Goal: Task Accomplishment & Management: Complete application form

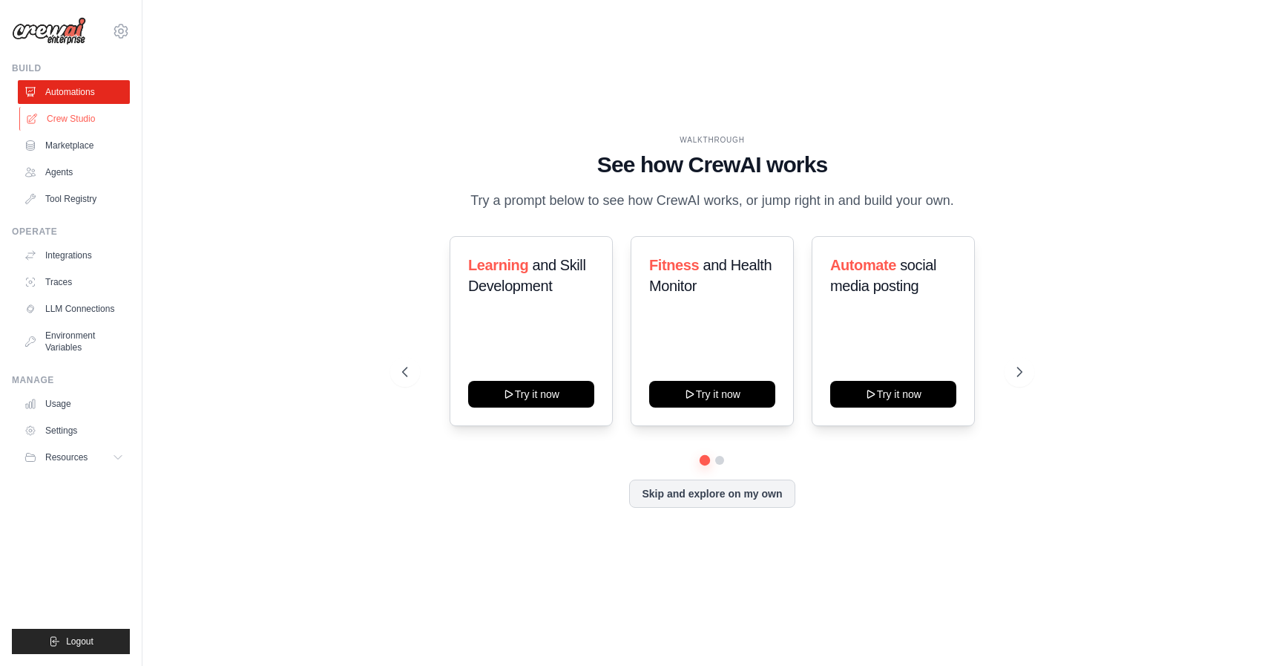
click at [73, 117] on link "Crew Studio" at bounding box center [75, 119] width 112 height 24
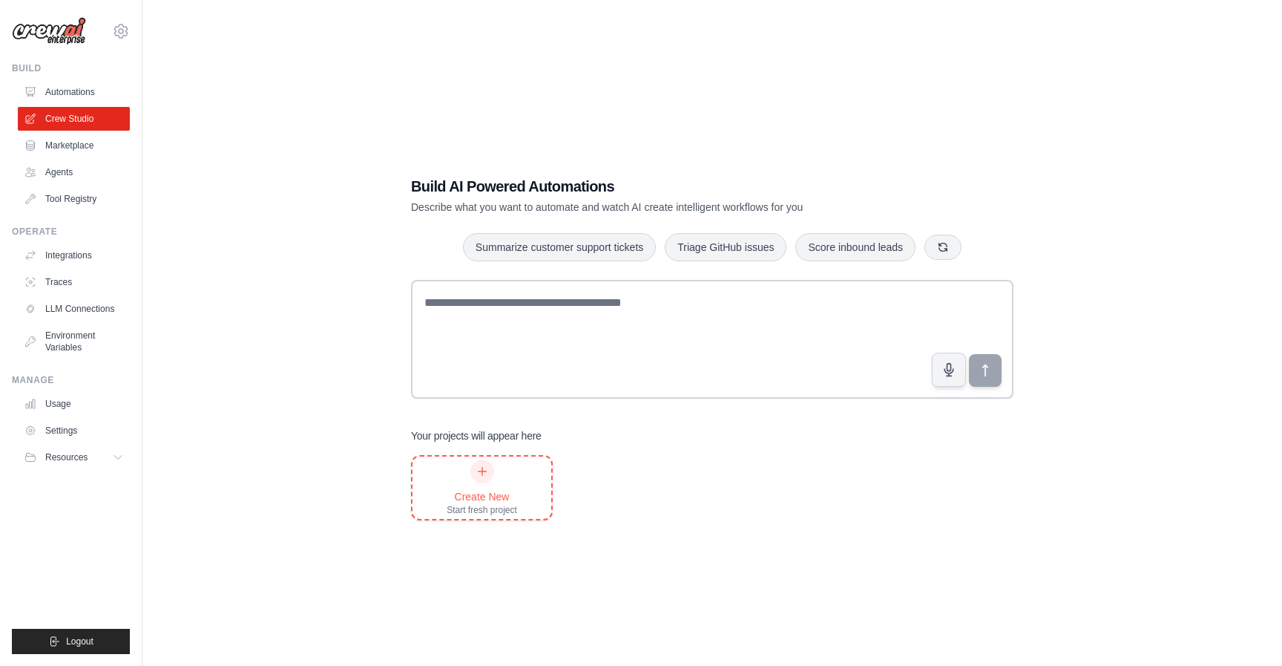
click at [487, 485] on div "Create New Start fresh project" at bounding box center [482, 487] width 70 height 56
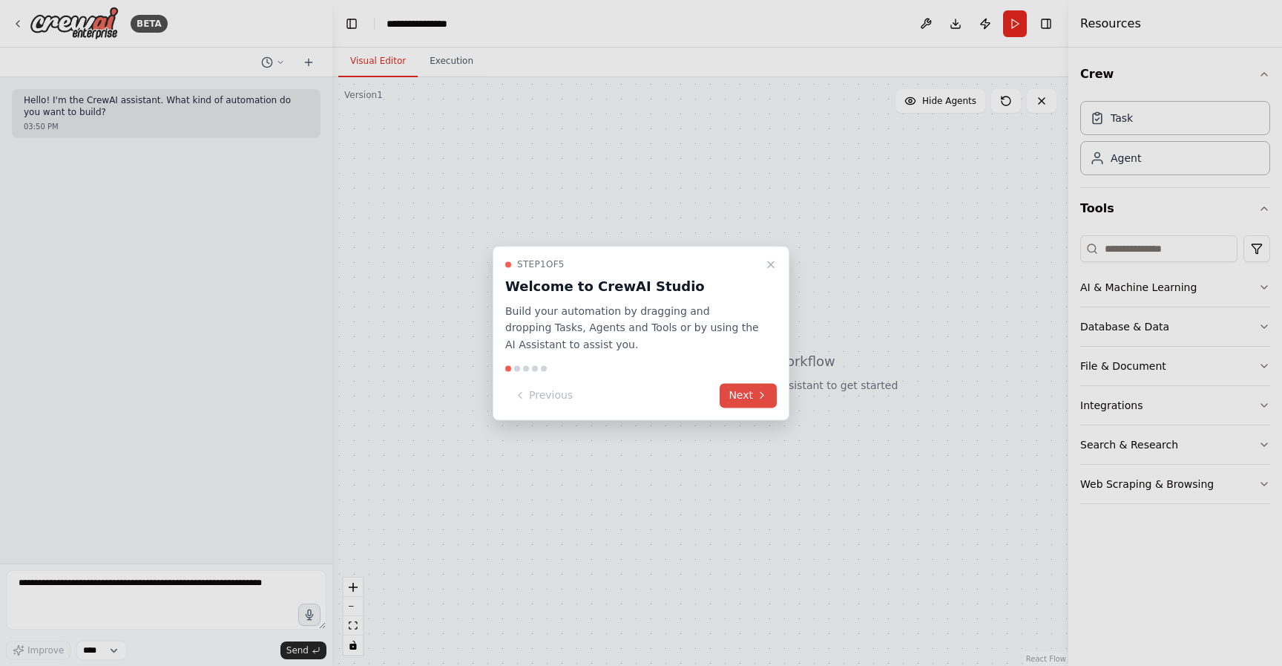
click at [741, 393] on button "Next" at bounding box center [748, 395] width 57 height 24
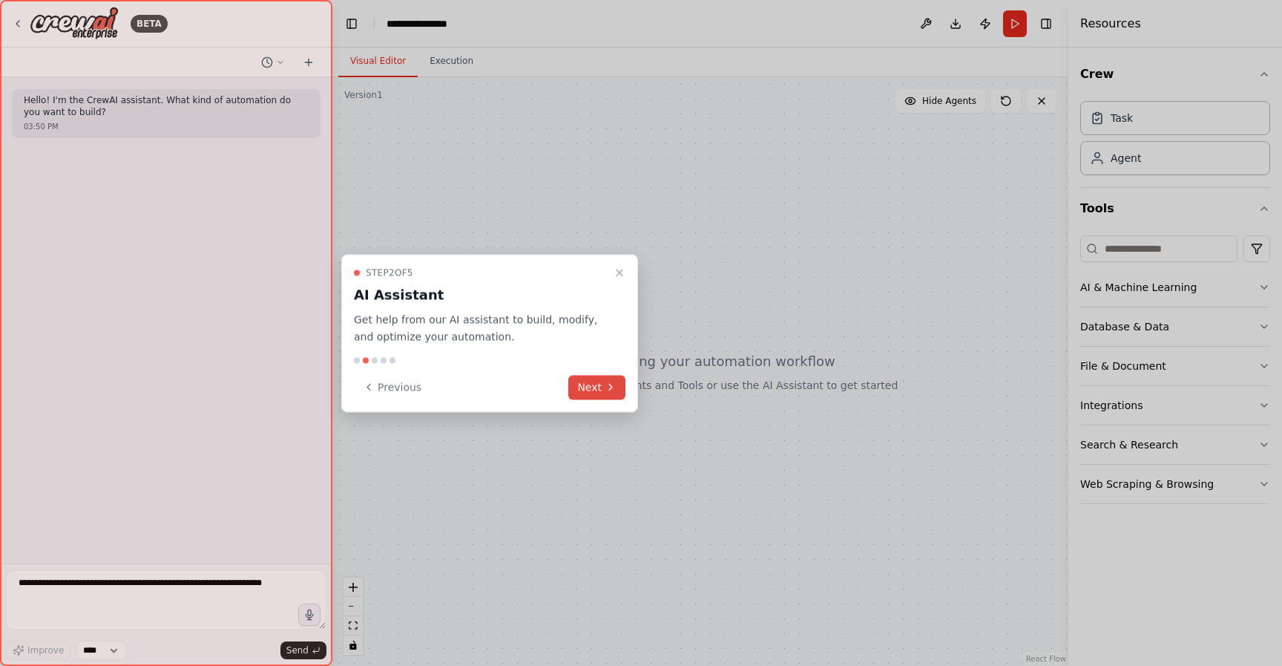
click at [614, 384] on icon at bounding box center [611, 387] width 12 height 12
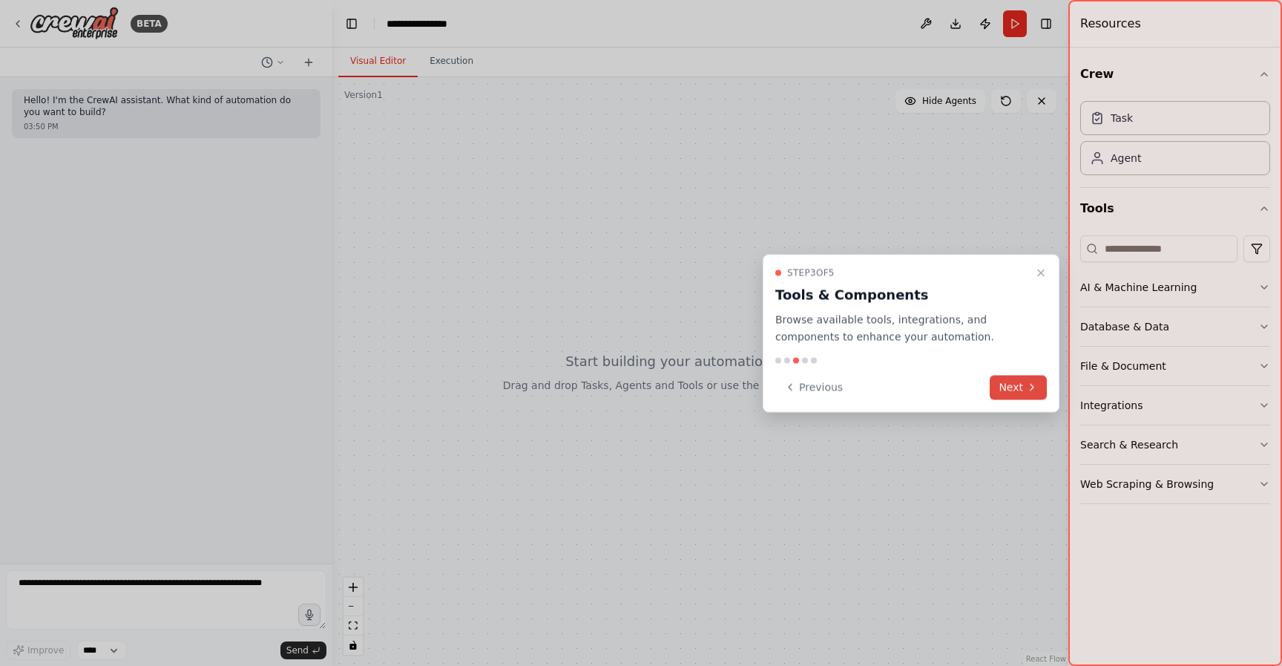
click at [1040, 398] on button "Next" at bounding box center [1018, 387] width 57 height 24
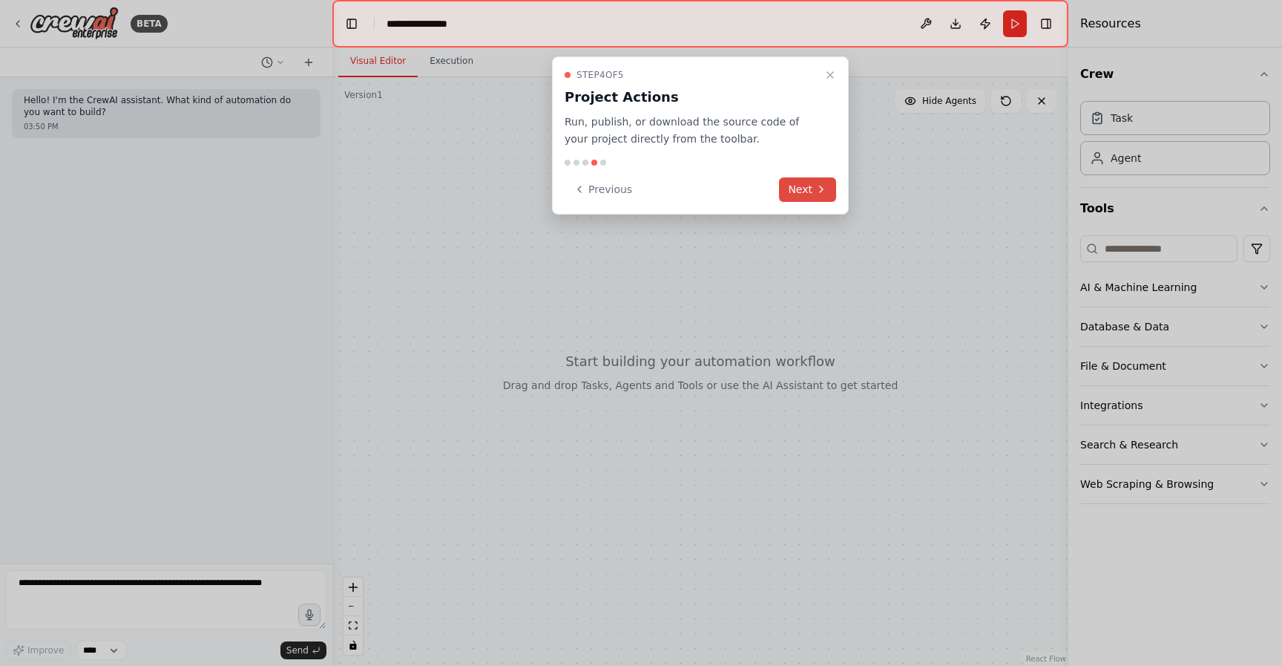
click at [792, 194] on button "Next" at bounding box center [807, 189] width 57 height 24
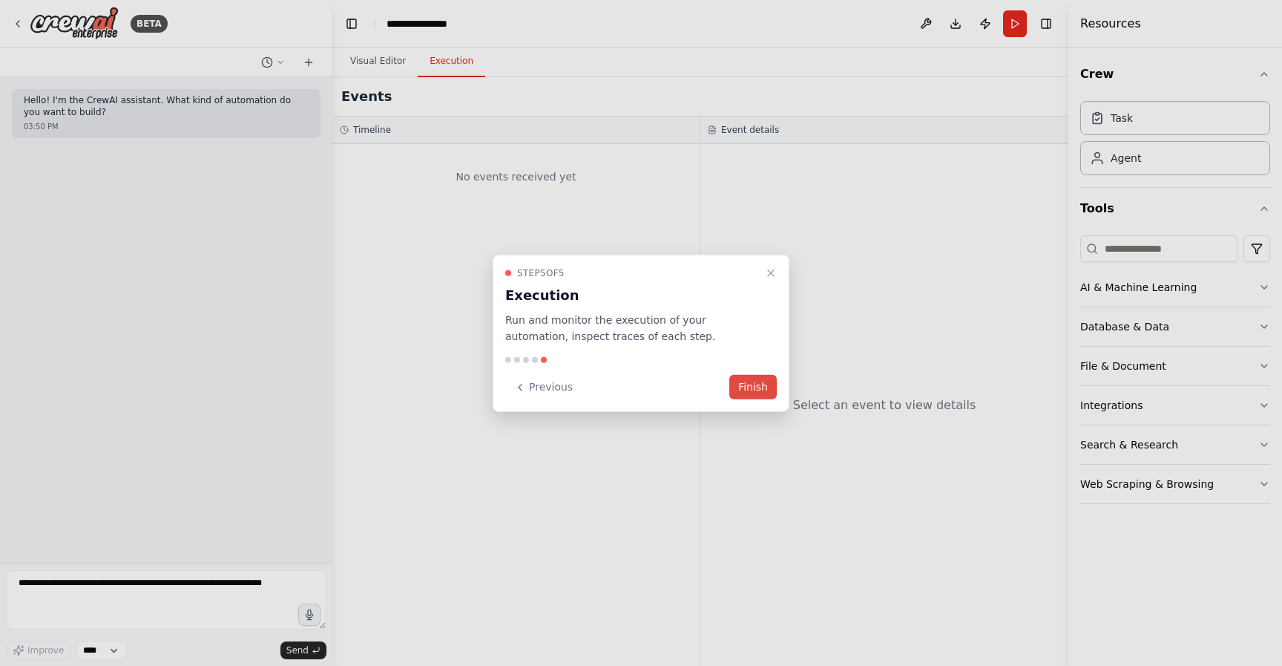
click at [764, 385] on button "Finish" at bounding box center [752, 387] width 47 height 24
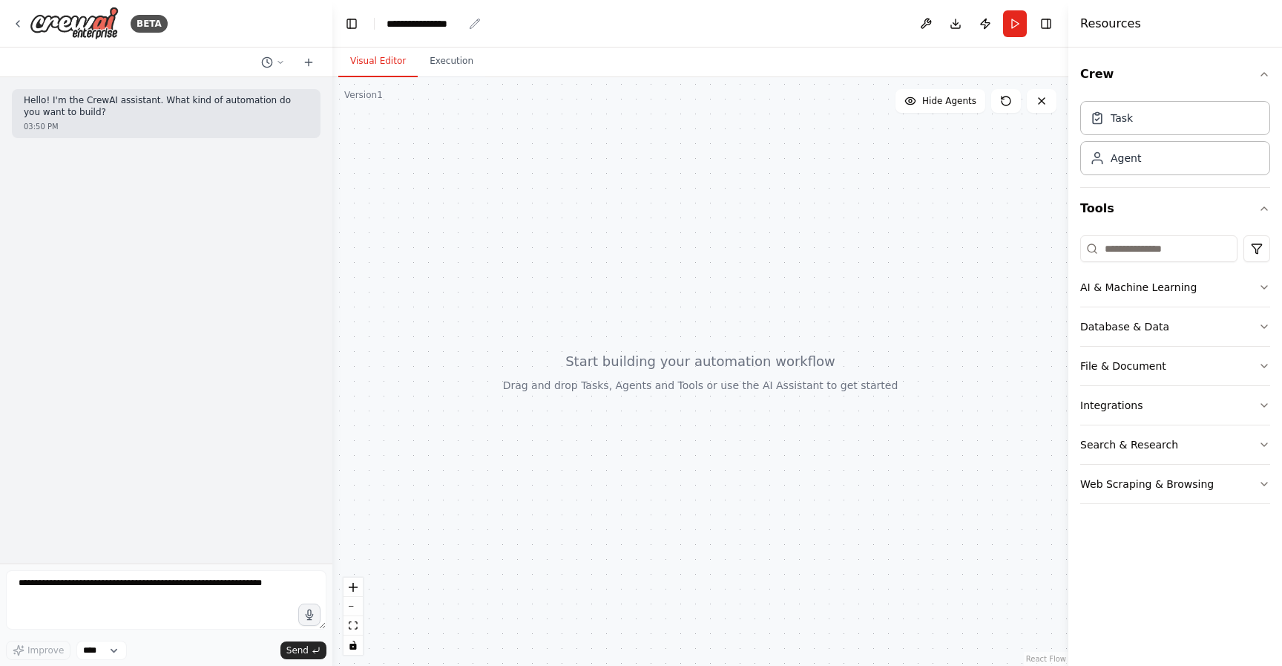
click at [459, 27] on div "**********" at bounding box center [425, 23] width 76 height 15
click at [469, 18] on div "**********" at bounding box center [442, 23] width 111 height 15
click at [442, 105] on div at bounding box center [700, 371] width 736 height 588
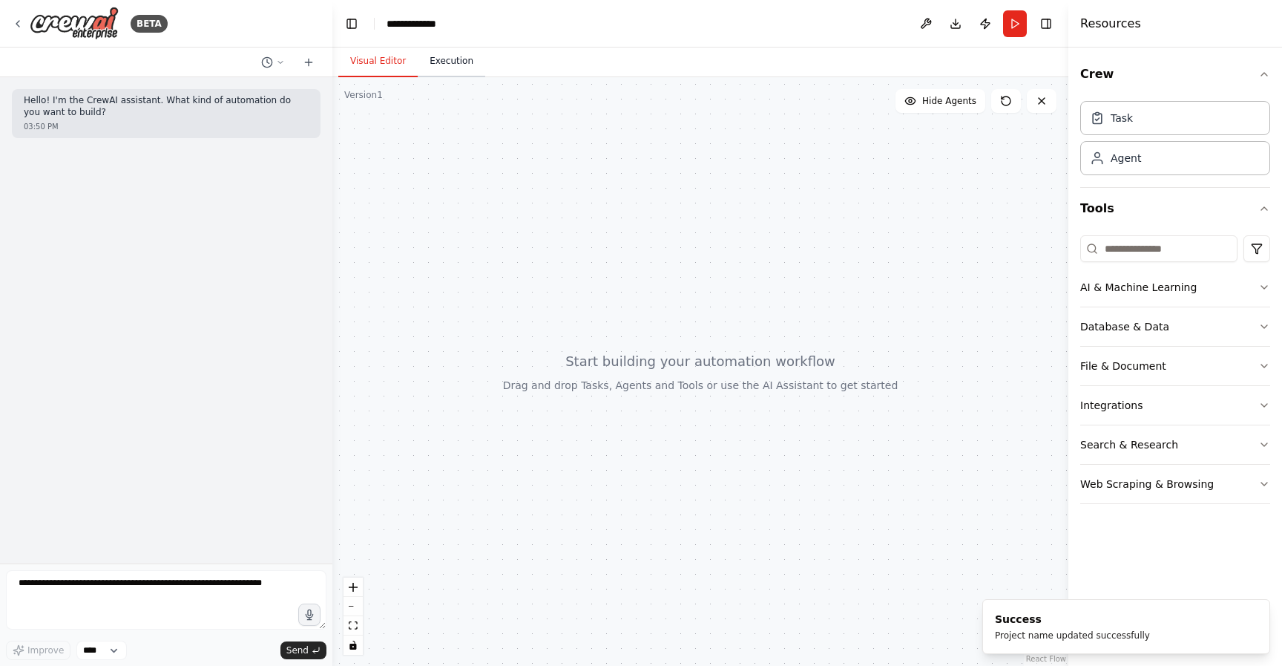
click at [462, 63] on button "Execution" at bounding box center [452, 61] width 68 height 31
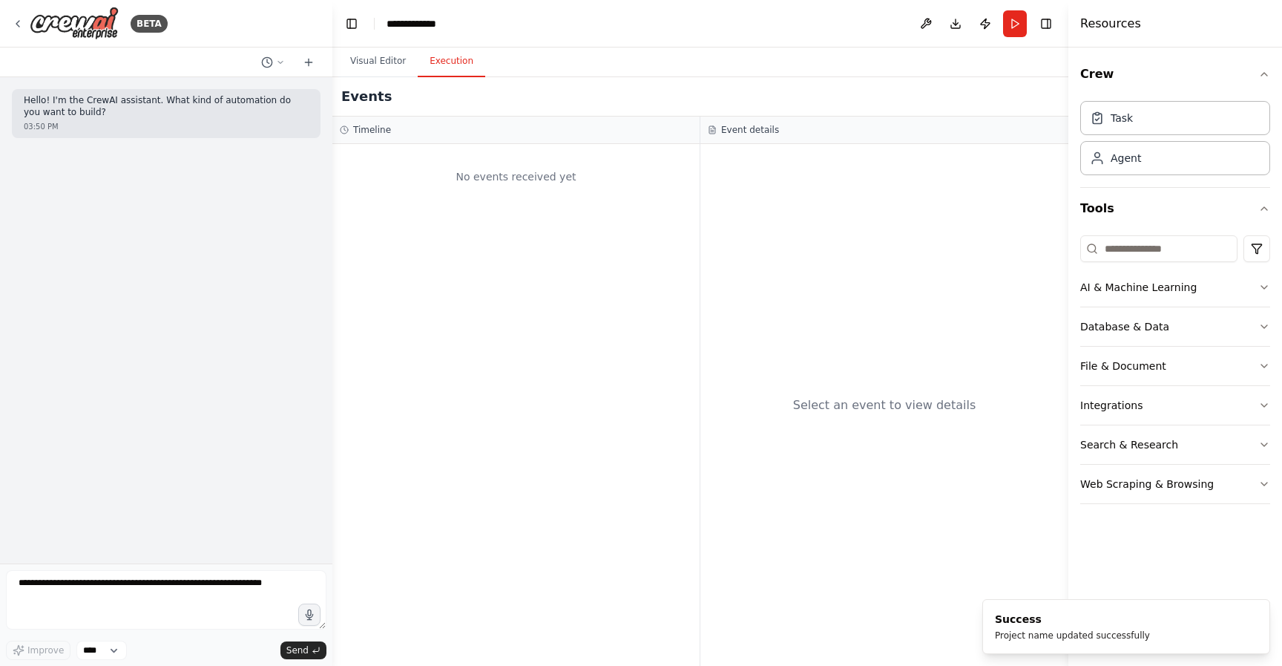
click at [419, 176] on div "No events received yet" at bounding box center [516, 176] width 352 height 50
click at [1176, 166] on div "Agent" at bounding box center [1175, 157] width 190 height 34
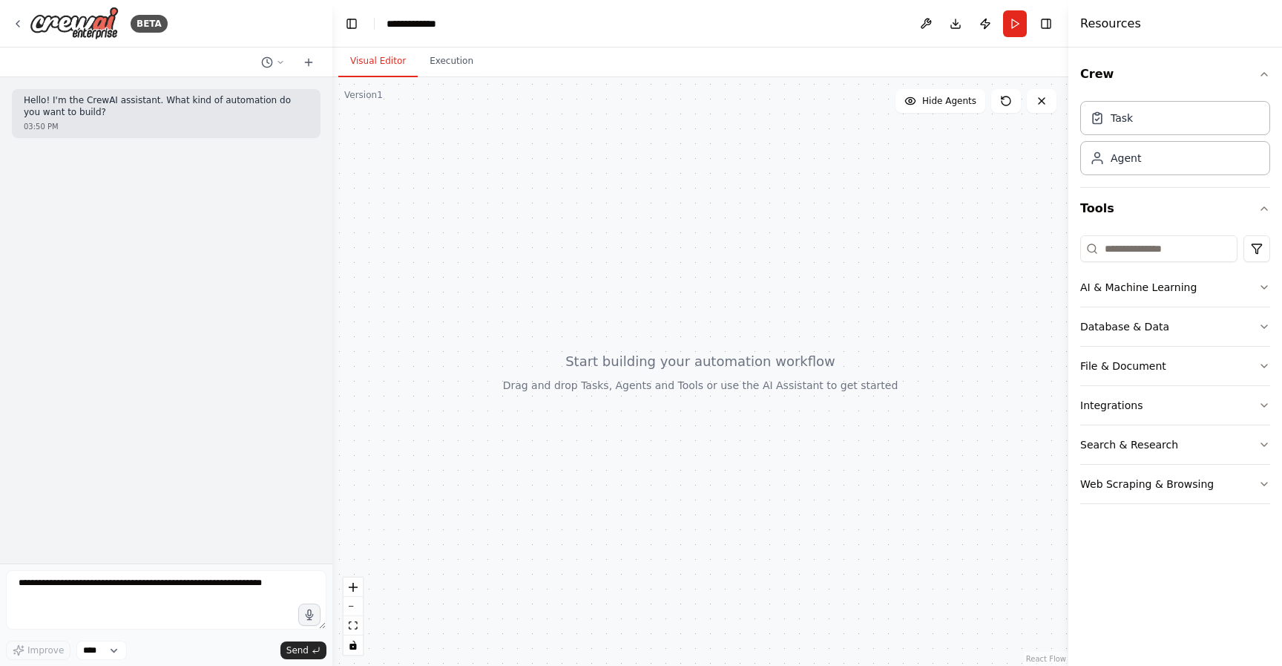
click at [389, 63] on button "Visual Editor" at bounding box center [377, 61] width 79 height 31
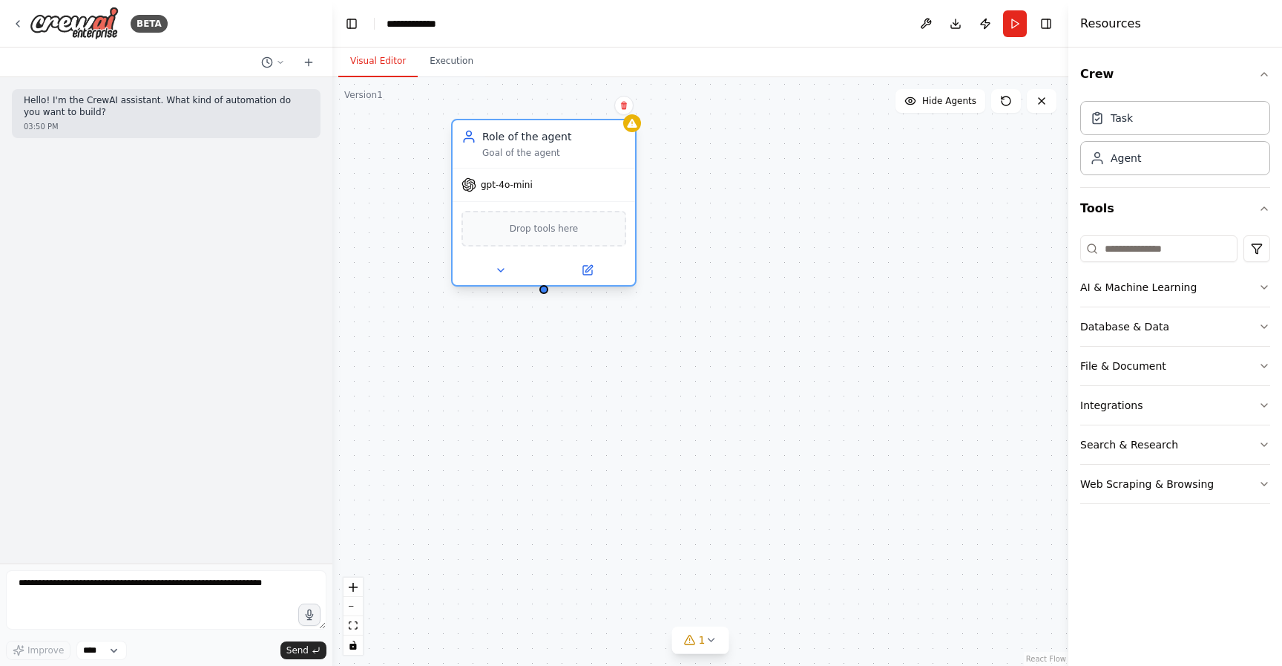
drag, startPoint x: 646, startPoint y: 129, endPoint x: 565, endPoint y: 126, distance: 80.9
click at [564, 125] on div "Role of the agent Goal of the agent" at bounding box center [544, 143] width 183 height 47
click at [517, 186] on span "gpt-4o-mini" at bounding box center [507, 185] width 52 height 12
click at [588, 273] on icon at bounding box center [587, 270] width 9 height 9
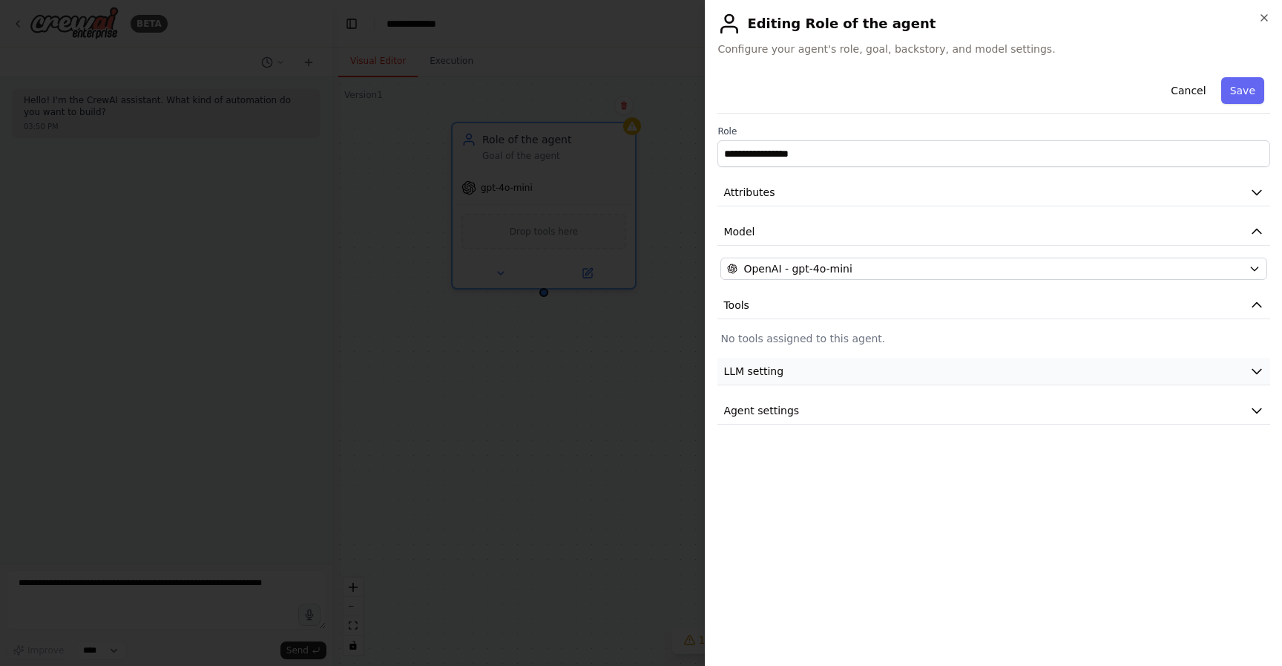
click at [804, 373] on button "LLM setting" at bounding box center [994, 371] width 553 height 27
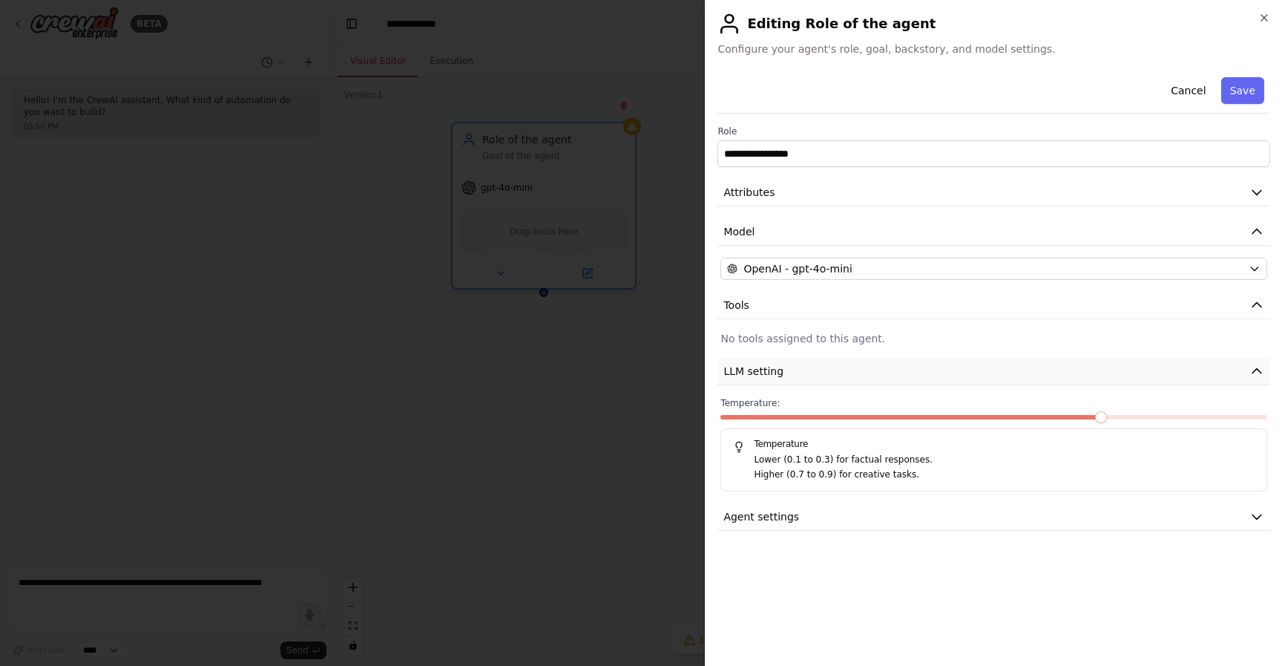
click at [804, 373] on button "LLM setting" at bounding box center [994, 371] width 553 height 27
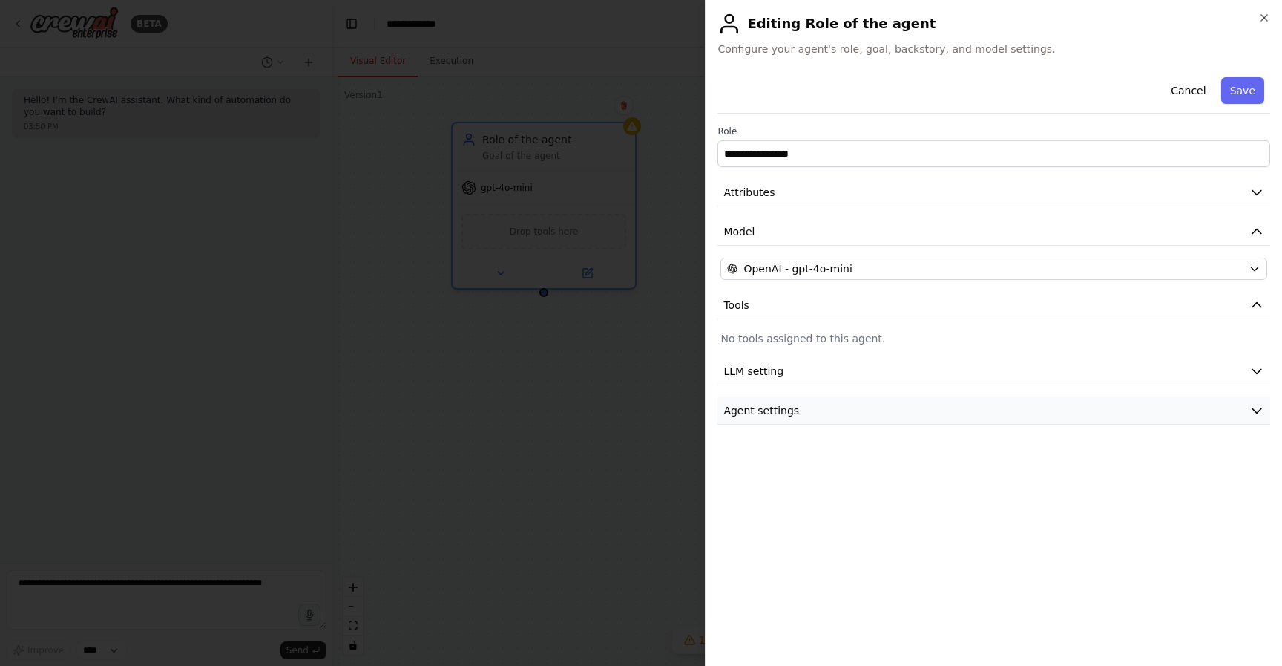
click at [804, 416] on button "Agent settings" at bounding box center [994, 410] width 553 height 27
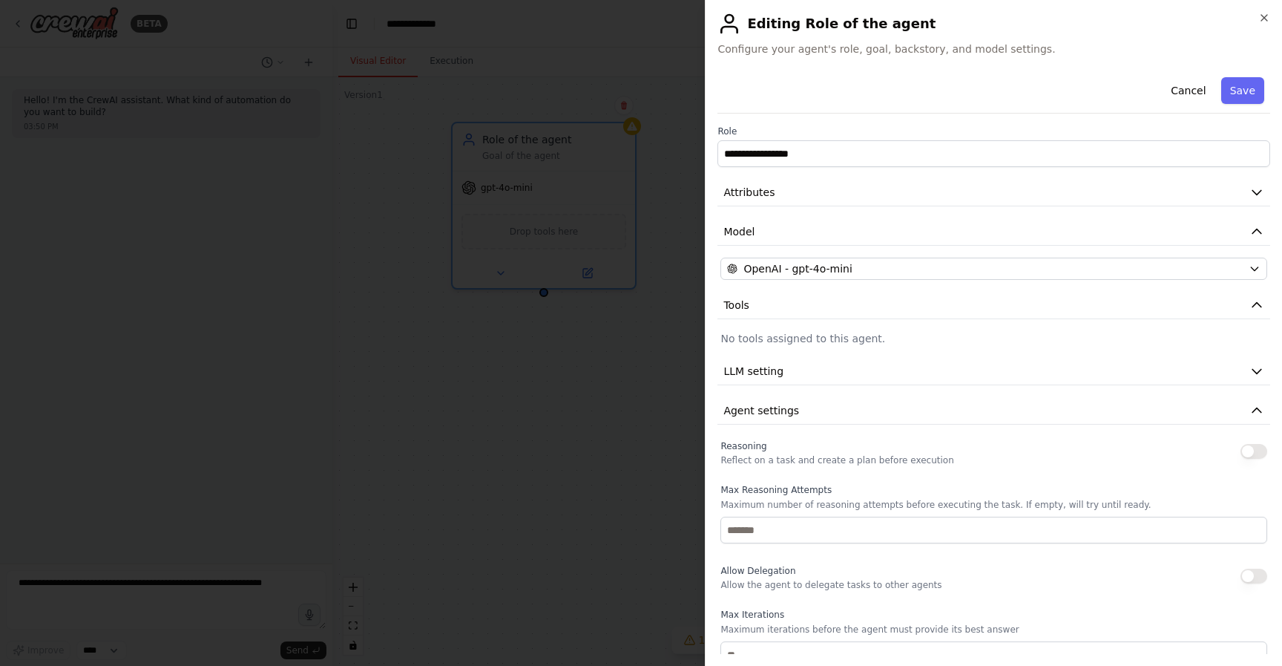
scroll to position [168, 0]
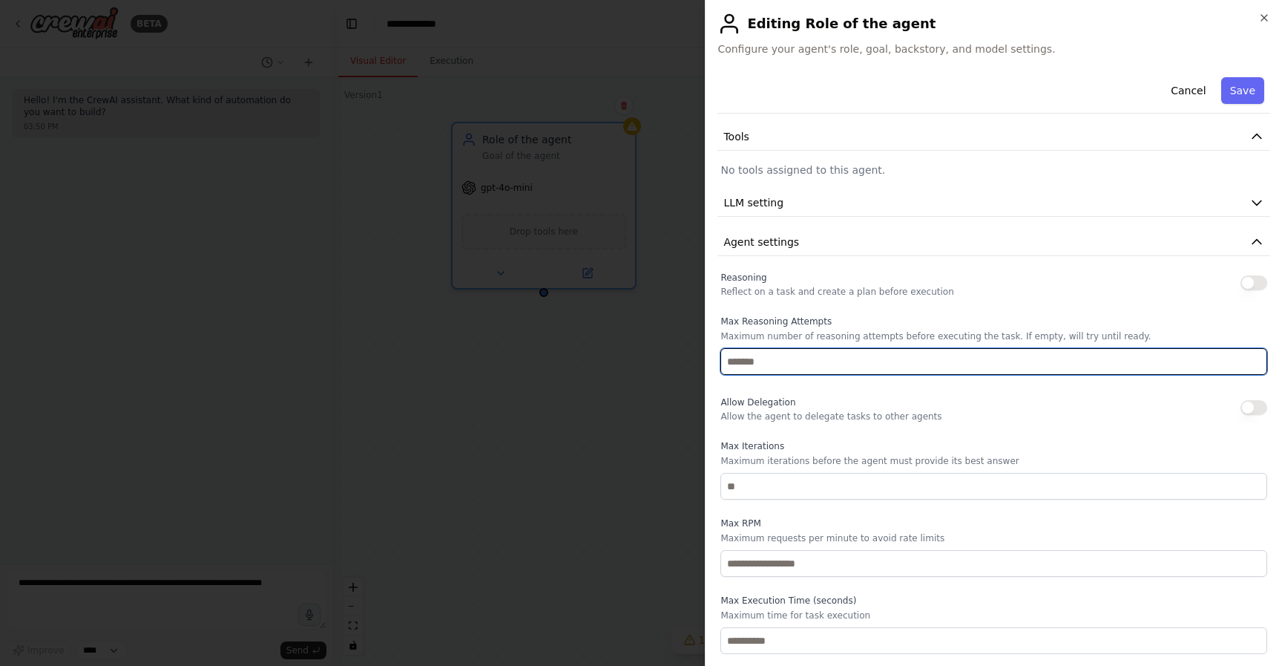
click at [812, 364] on input "number" at bounding box center [994, 361] width 547 height 27
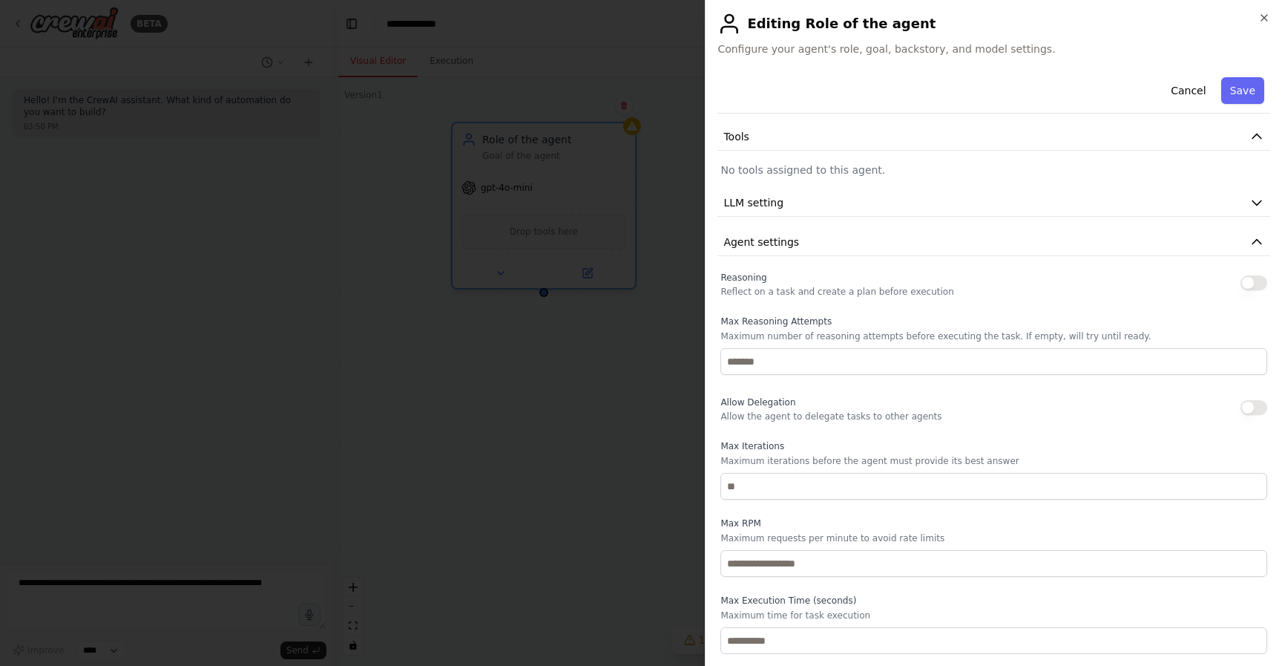
click at [1257, 278] on button "button" at bounding box center [1254, 282] width 27 height 15
click at [1253, 284] on button "button" at bounding box center [1254, 282] width 27 height 15
click at [1250, 283] on button "button" at bounding box center [1254, 282] width 27 height 15
click at [1146, 243] on button "Agent settings" at bounding box center [994, 242] width 553 height 27
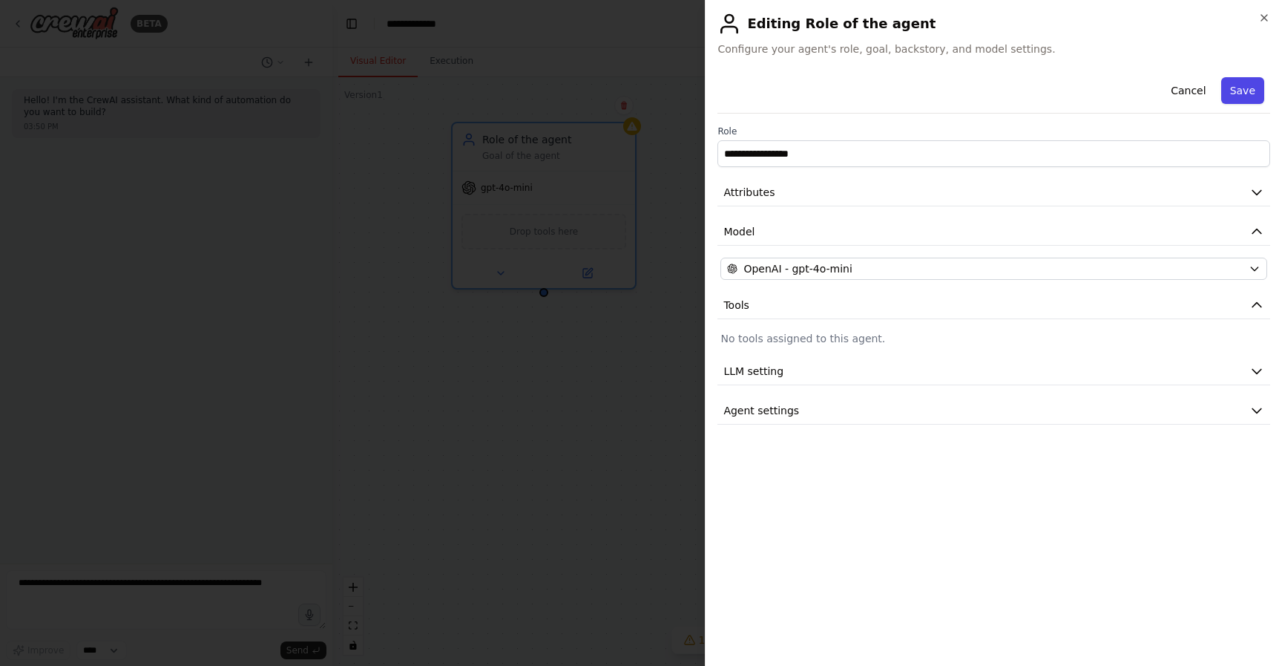
click at [1251, 96] on button "Save" at bounding box center [1242, 90] width 43 height 27
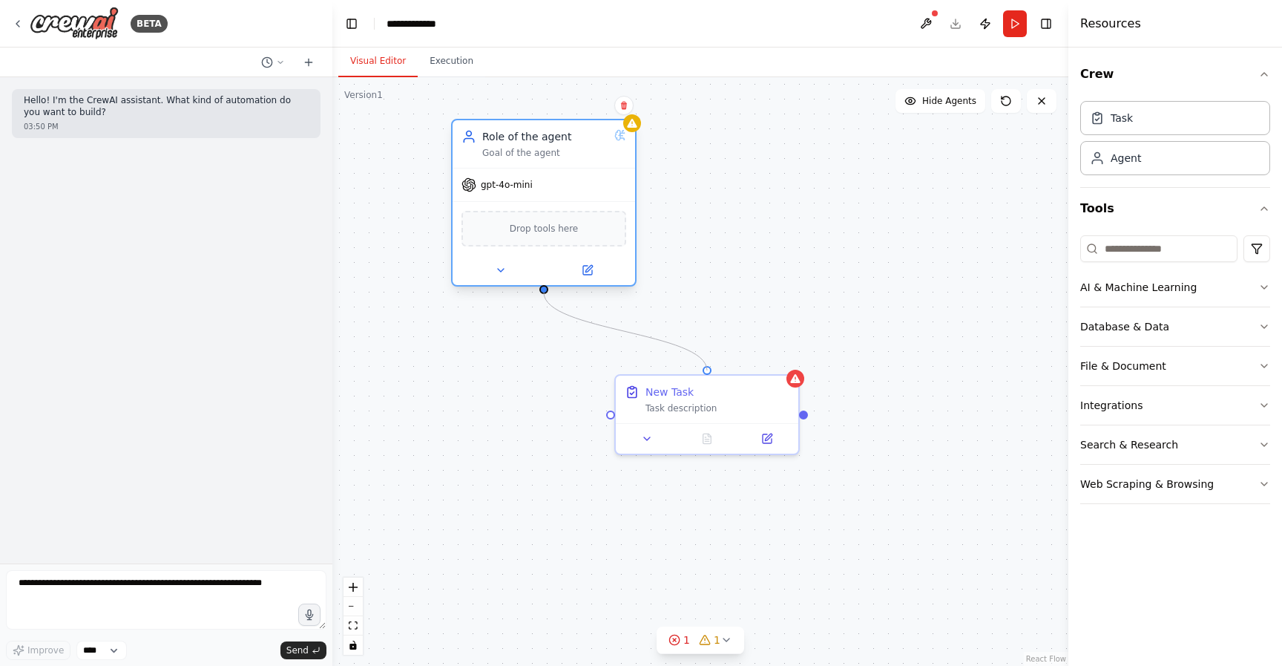
drag, startPoint x: 705, startPoint y: 367, endPoint x: 541, endPoint y: 292, distance: 180.3
click at [541, 292] on div "Role of the agent Goal of the agent gpt-4o-mini Drop tools here New Task Task d…" at bounding box center [700, 371] width 736 height 588
click at [677, 410] on div "Task description" at bounding box center [718, 405] width 144 height 12
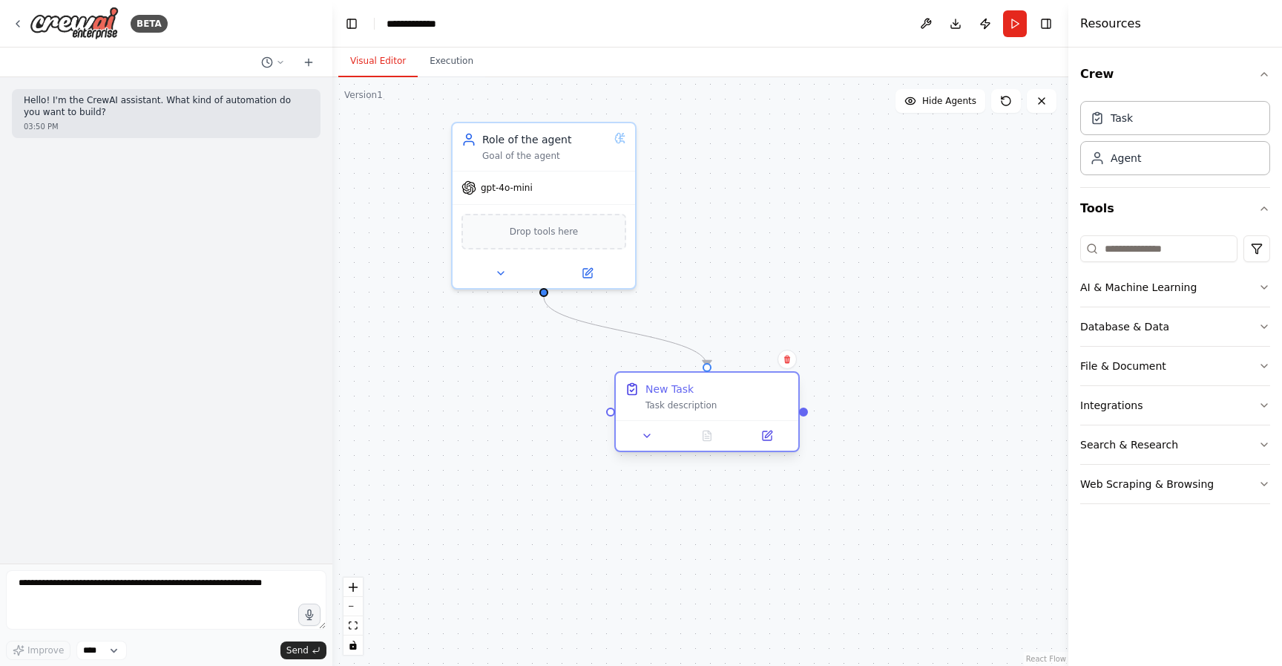
click at [677, 410] on div "Task description" at bounding box center [718, 405] width 144 height 12
click at [673, 384] on div "New Task" at bounding box center [670, 388] width 48 height 15
click at [676, 397] on div "New Task Task description" at bounding box center [718, 396] width 144 height 30
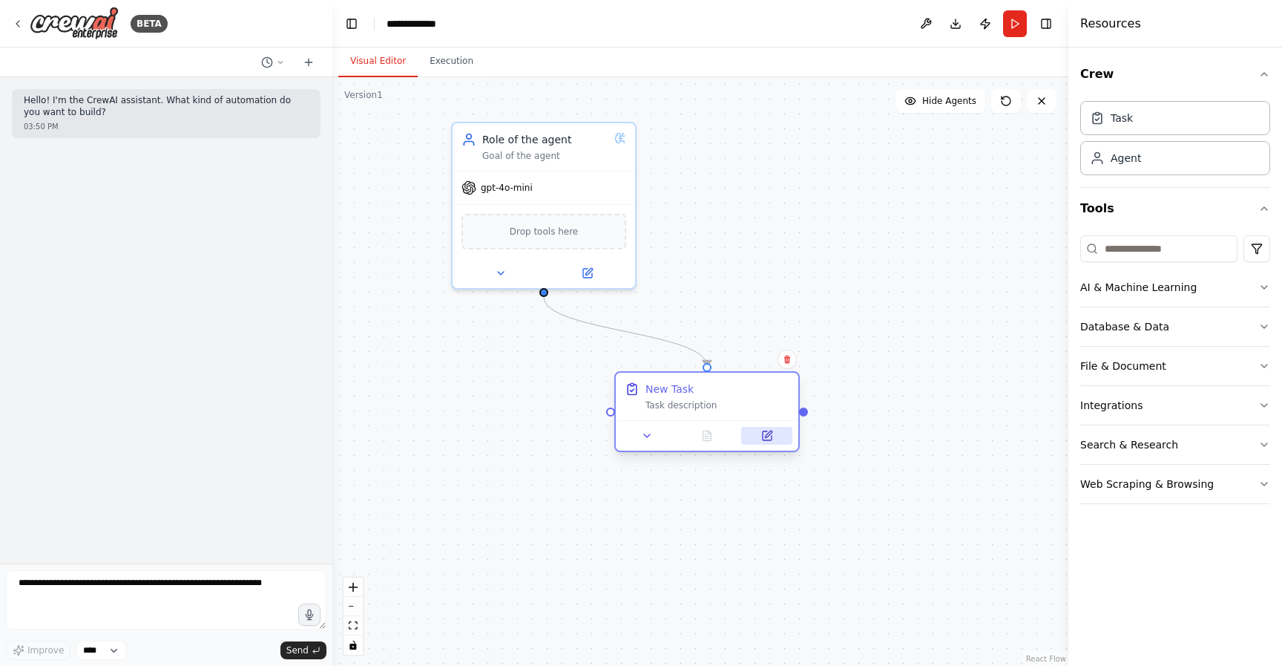
click at [767, 433] on icon at bounding box center [768, 433] width 7 height 7
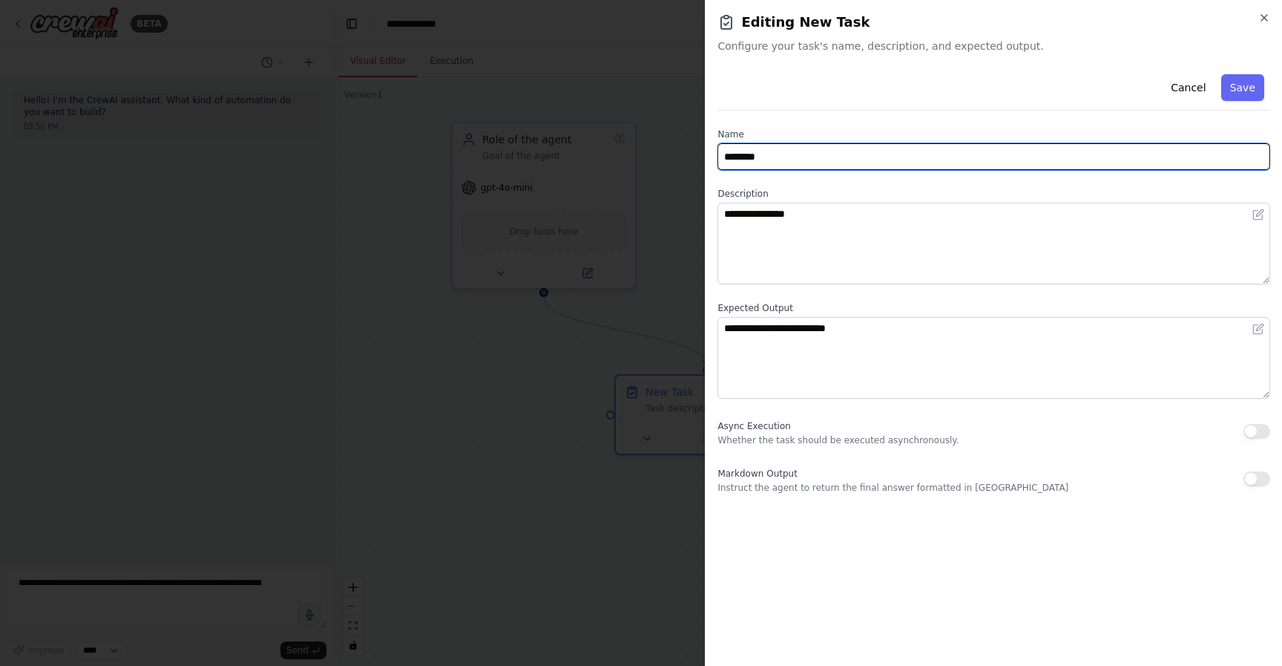
click at [769, 146] on input "********" at bounding box center [994, 156] width 553 height 27
type input "**********"
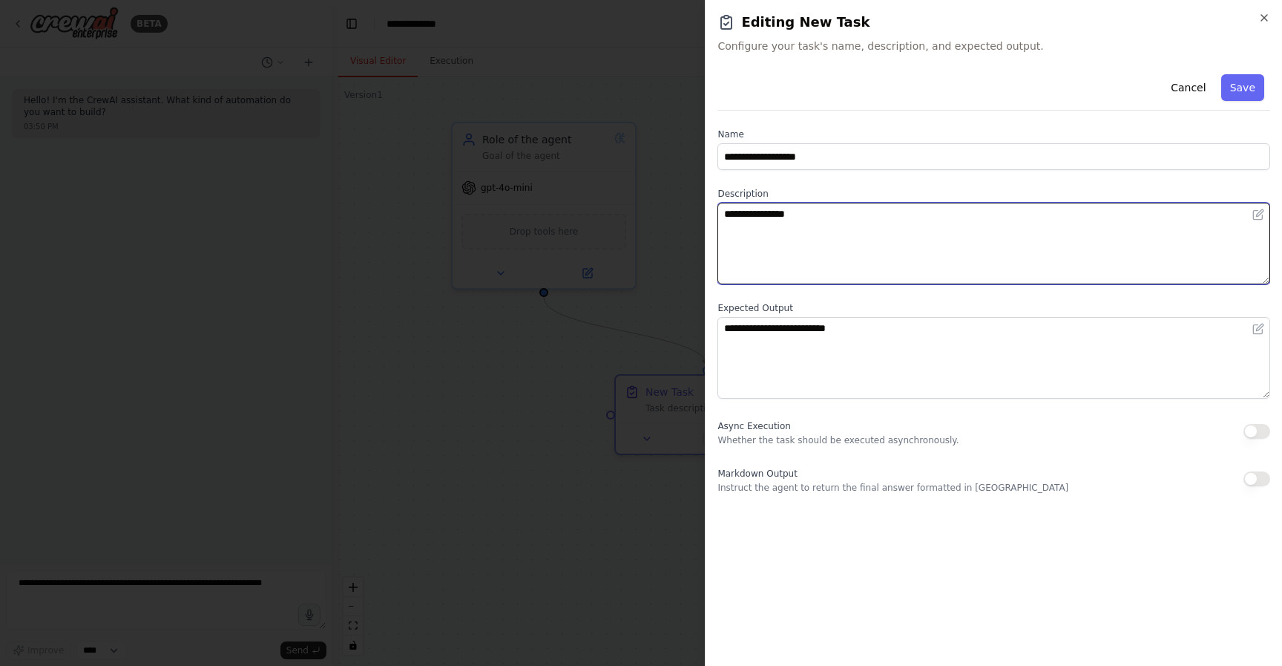
click at [775, 223] on textarea "**********" at bounding box center [994, 244] width 553 height 82
type textarea "**********"
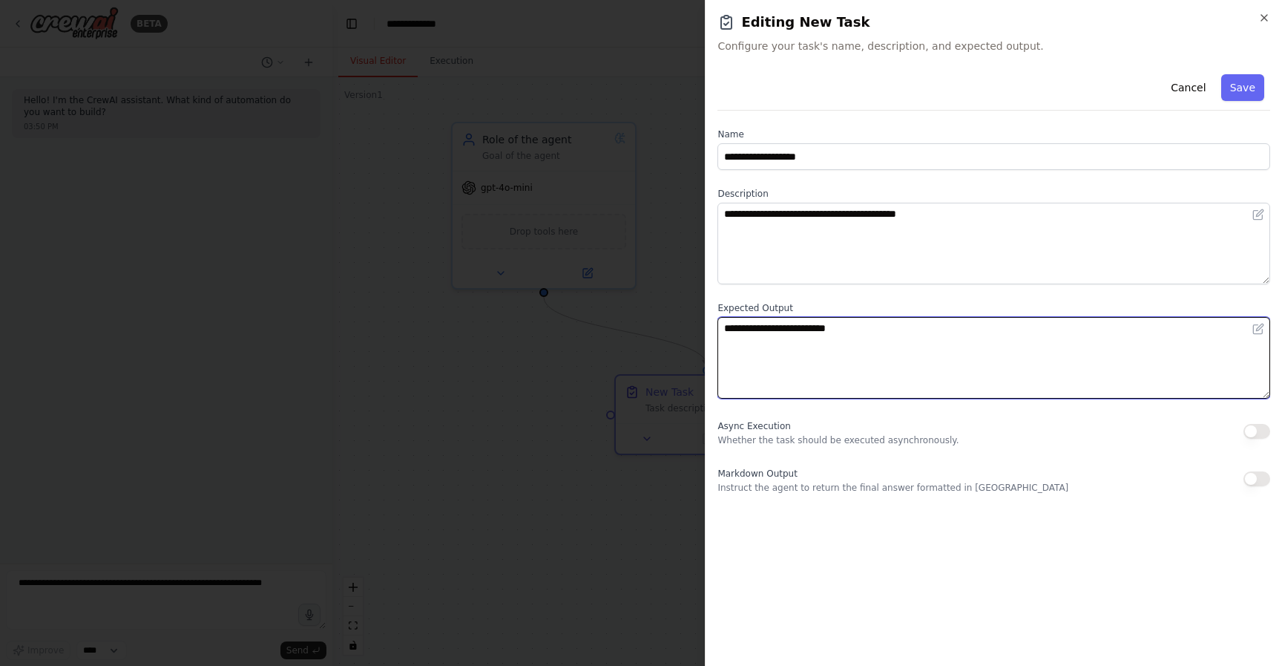
click at [808, 335] on textarea "**********" at bounding box center [994, 358] width 553 height 82
type textarea "*"
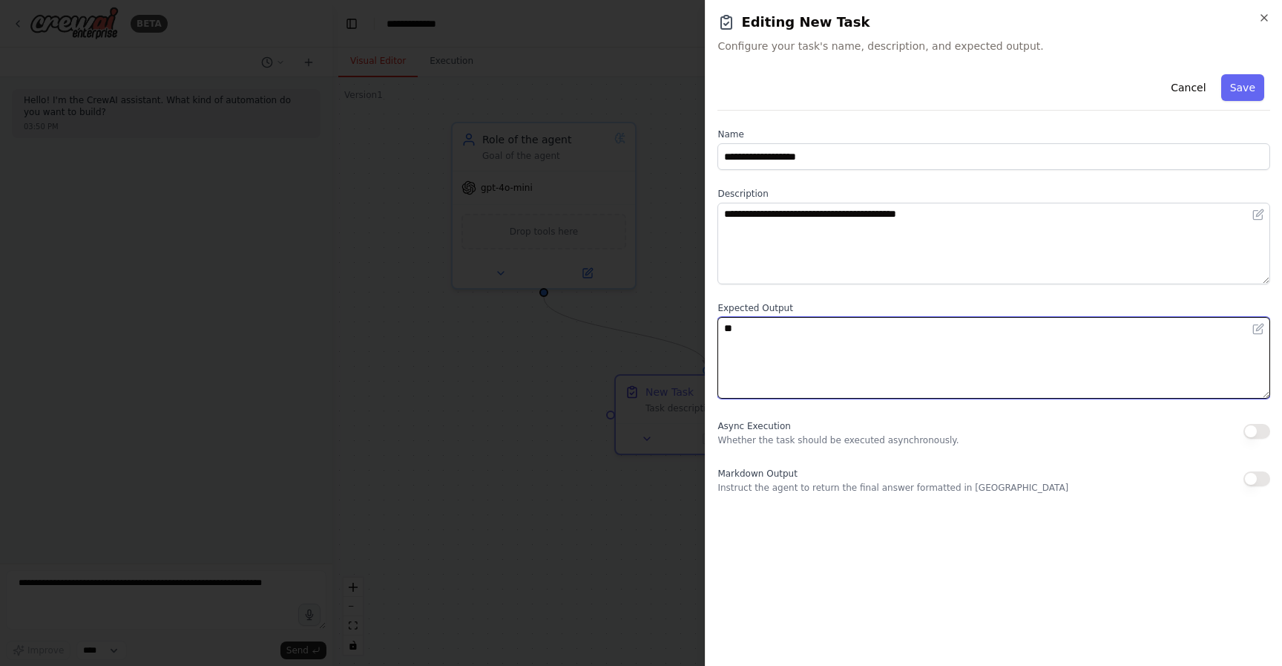
type textarea "*"
type textarea "**********"
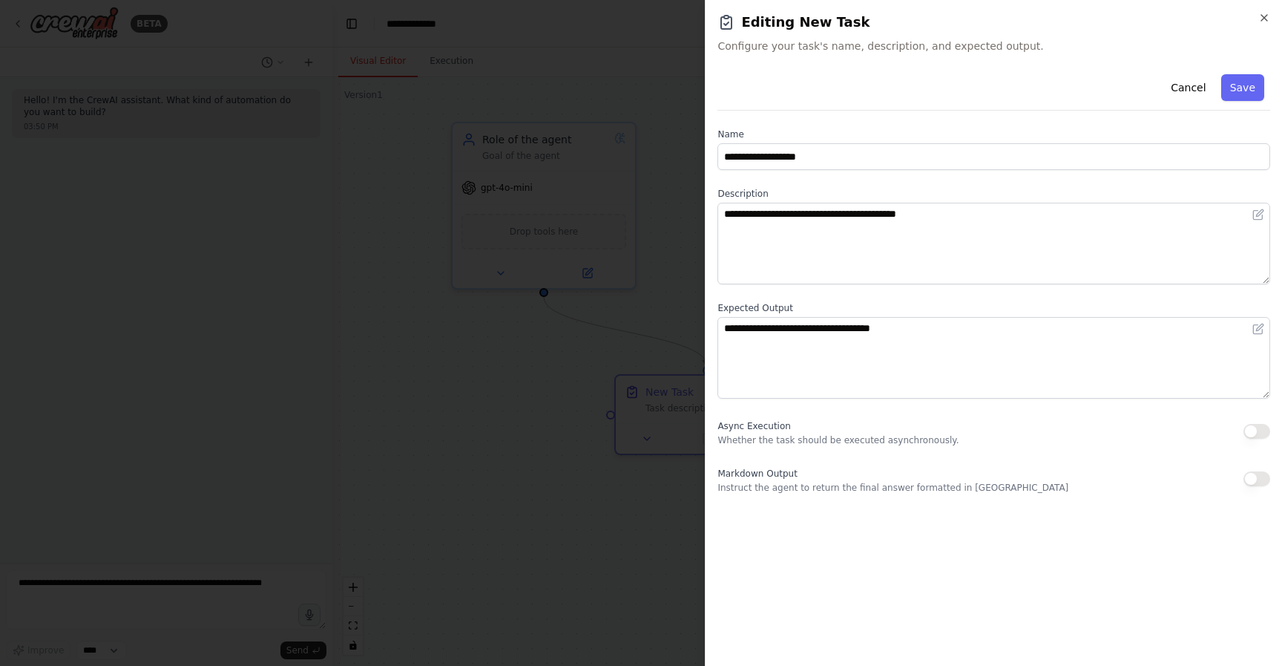
click at [1255, 427] on button "button" at bounding box center [1257, 431] width 27 height 15
click at [1259, 482] on button "button" at bounding box center [1257, 478] width 27 height 15
click at [1252, 91] on button "Save" at bounding box center [1242, 87] width 43 height 27
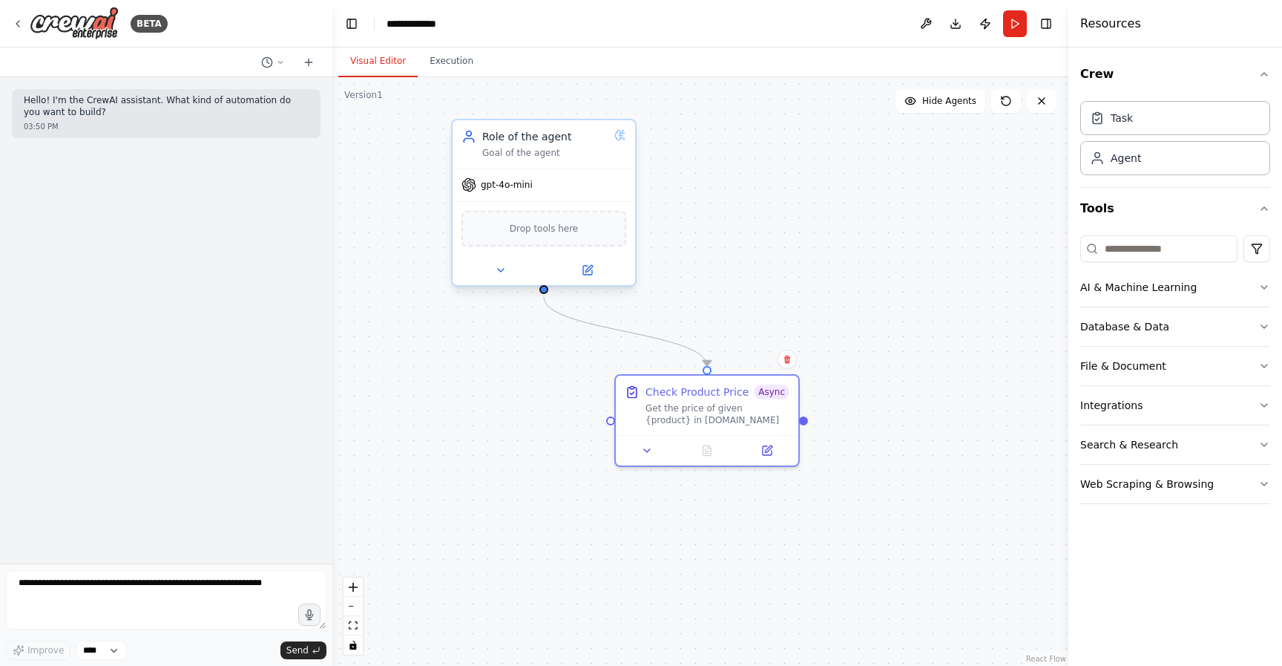
click at [538, 228] on span "Drop tools here" at bounding box center [544, 228] width 69 height 15
click at [538, 231] on span "Drop tools here" at bounding box center [544, 228] width 69 height 15
click at [588, 270] on icon at bounding box center [588, 268] width 7 height 7
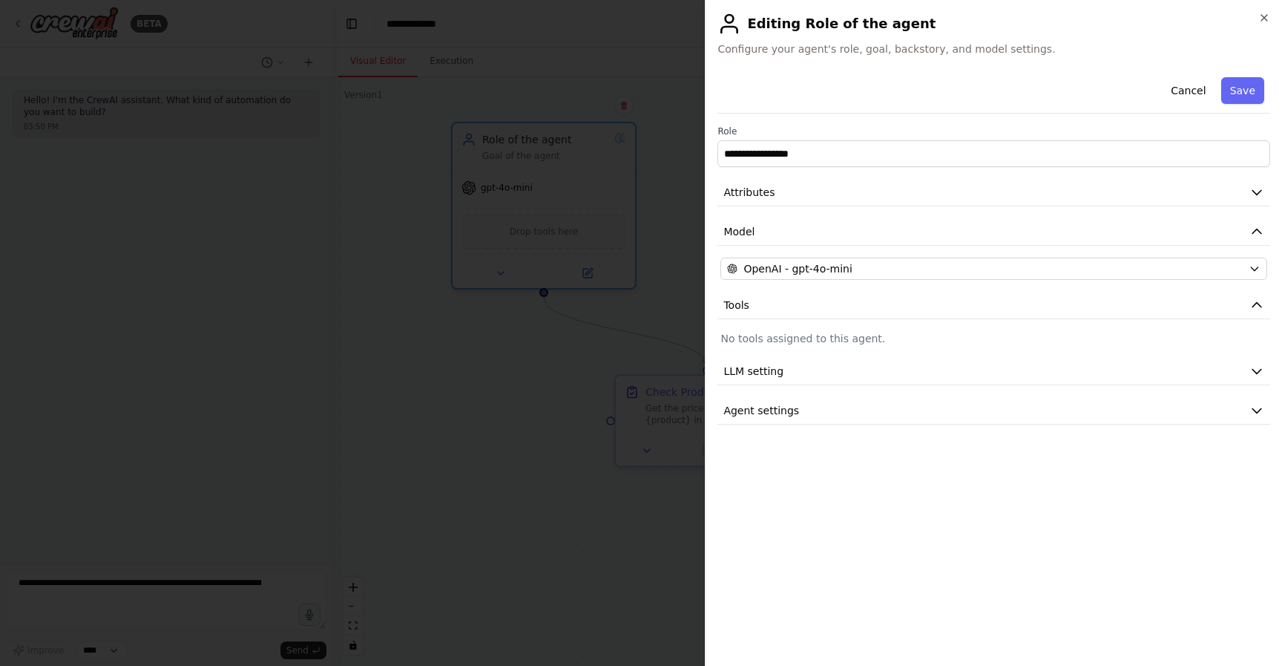
click at [1095, 341] on p "No tools assigned to this agent." at bounding box center [994, 338] width 547 height 15
click at [1253, 93] on button "Save" at bounding box center [1242, 90] width 43 height 27
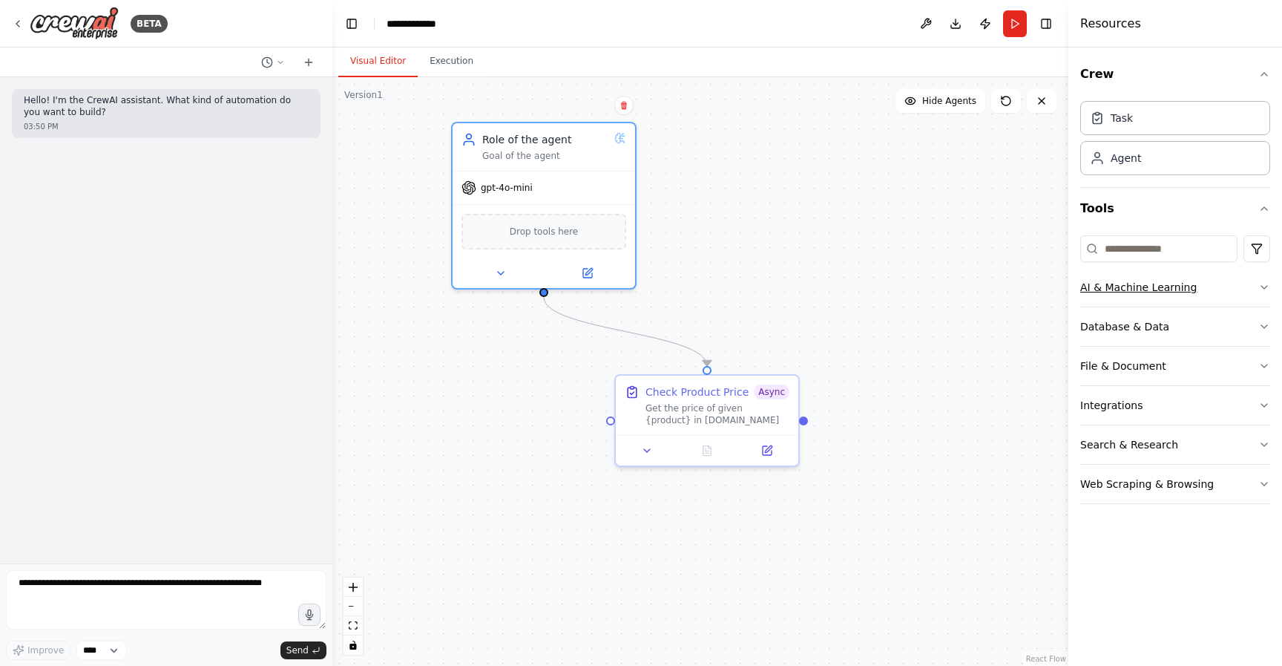
click at [1235, 292] on button "AI & Machine Learning" at bounding box center [1175, 287] width 190 height 39
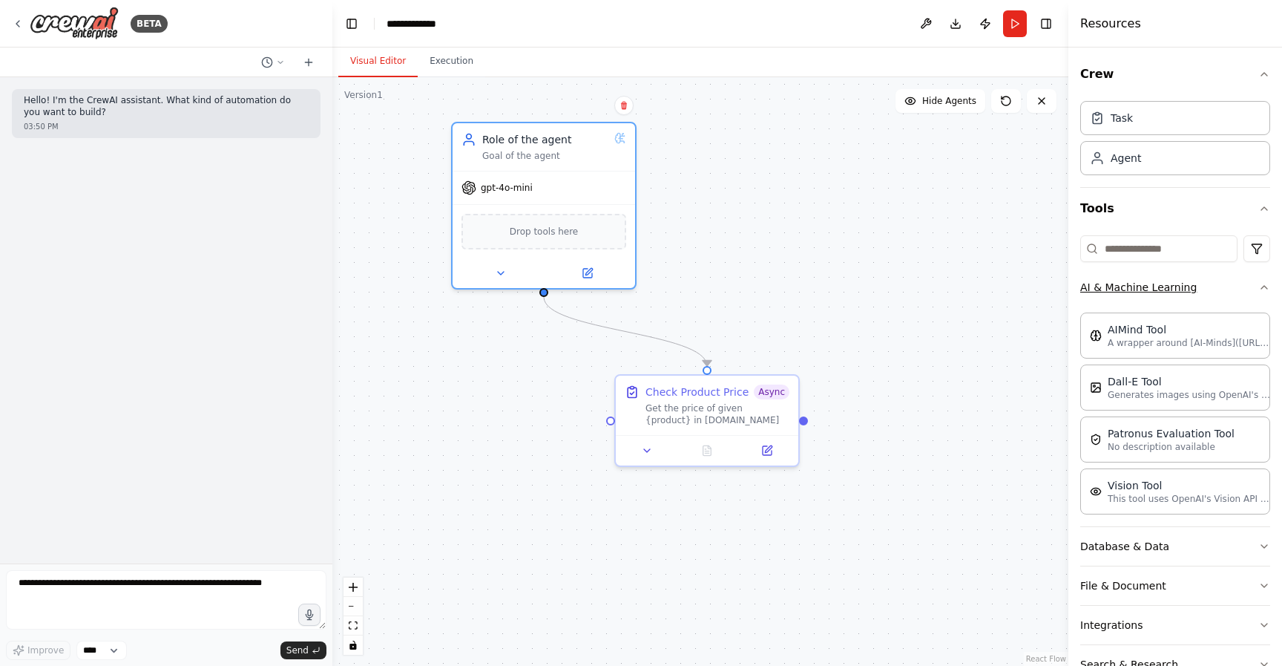
click at [1234, 292] on button "AI & Machine Learning" at bounding box center [1175, 287] width 190 height 39
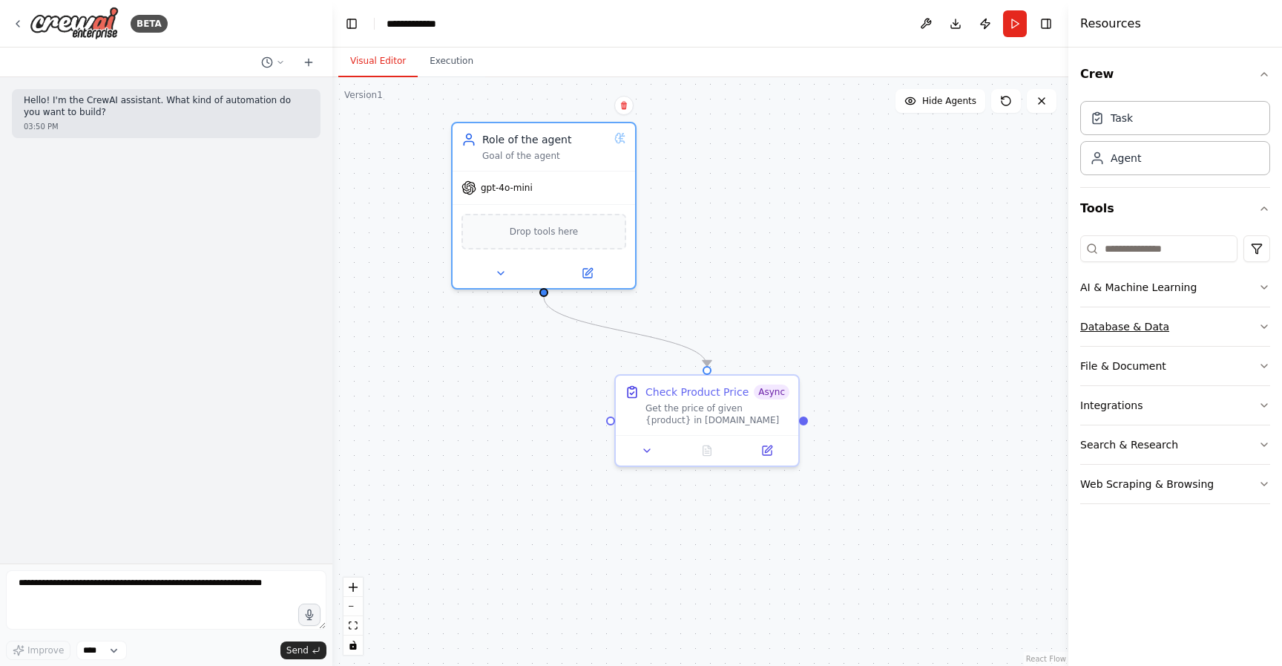
click at [1218, 329] on button "Database & Data" at bounding box center [1175, 326] width 190 height 39
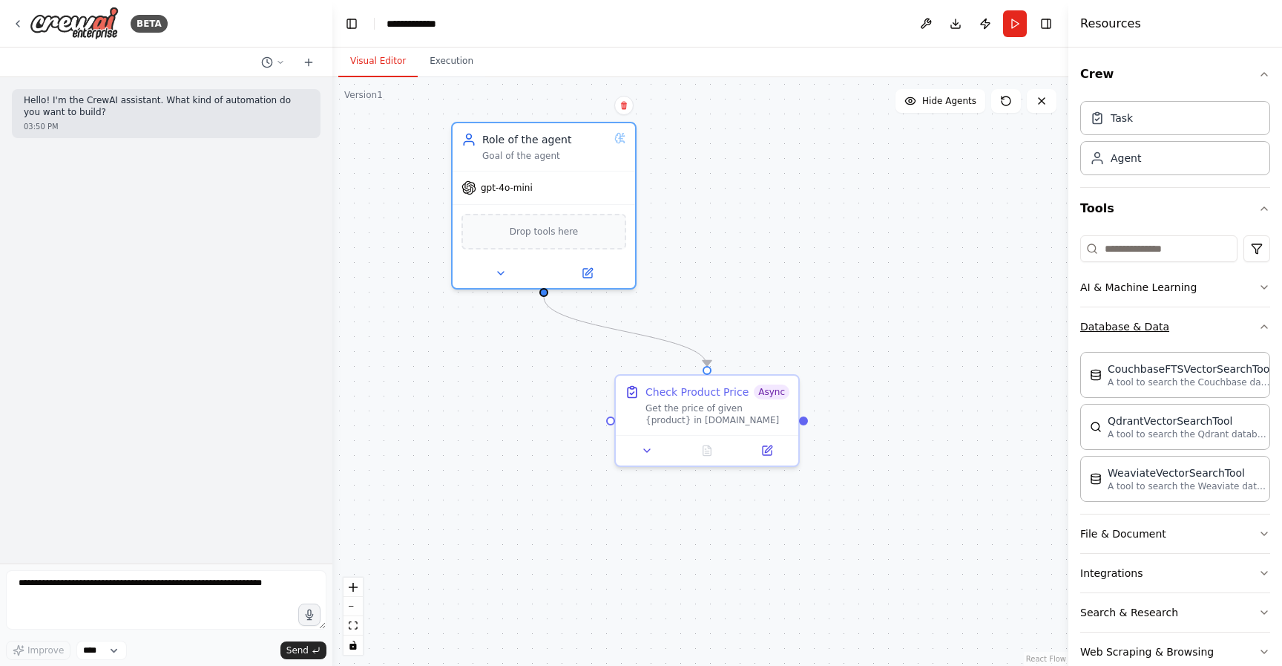
click at [1218, 329] on button "Database & Data" at bounding box center [1175, 326] width 190 height 39
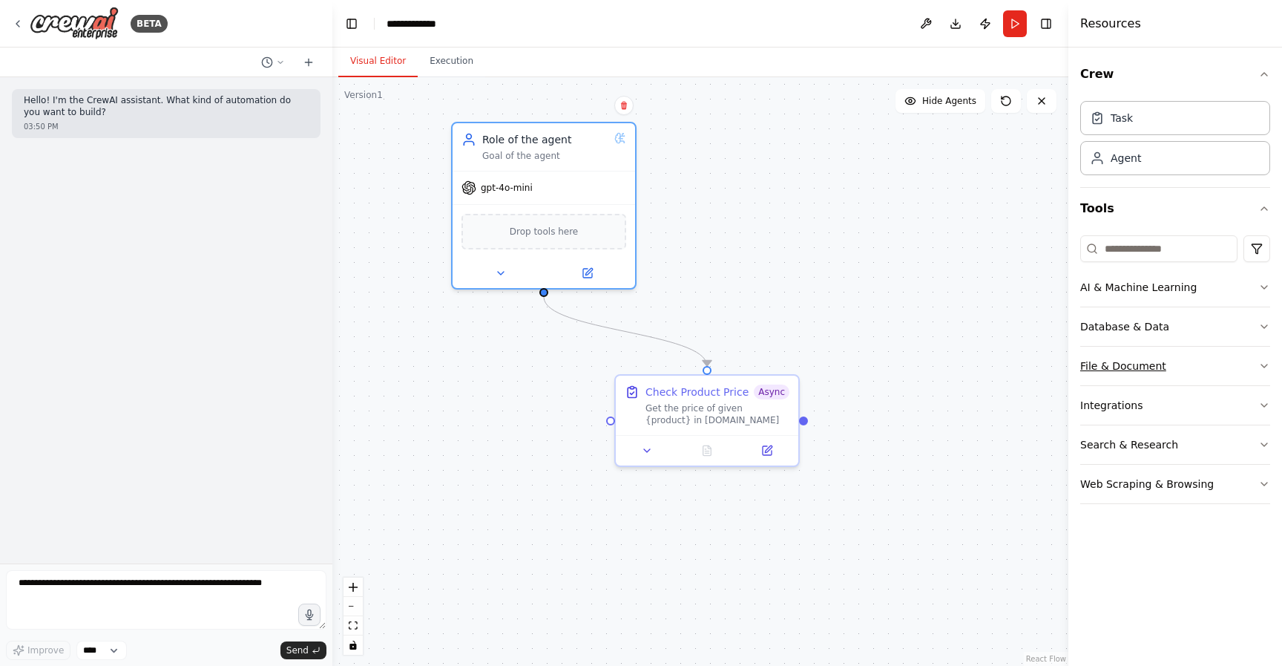
click at [1218, 361] on button "File & Document" at bounding box center [1175, 366] width 190 height 39
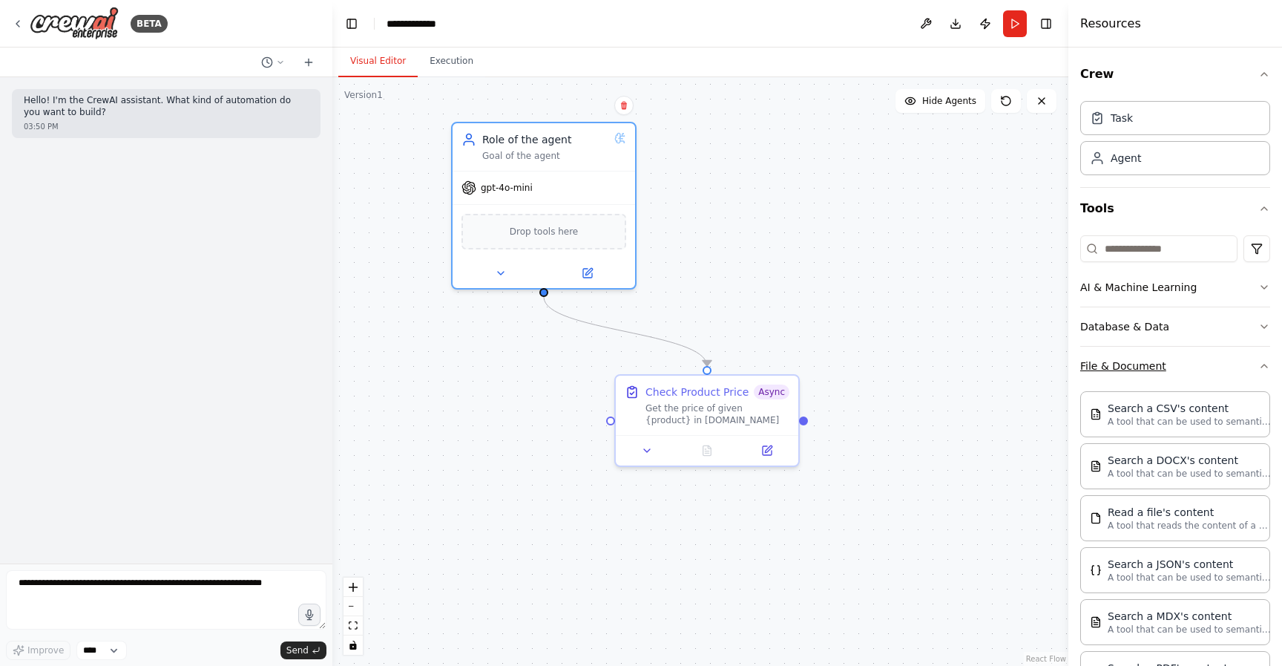
click at [1218, 361] on button "File & Document" at bounding box center [1175, 366] width 190 height 39
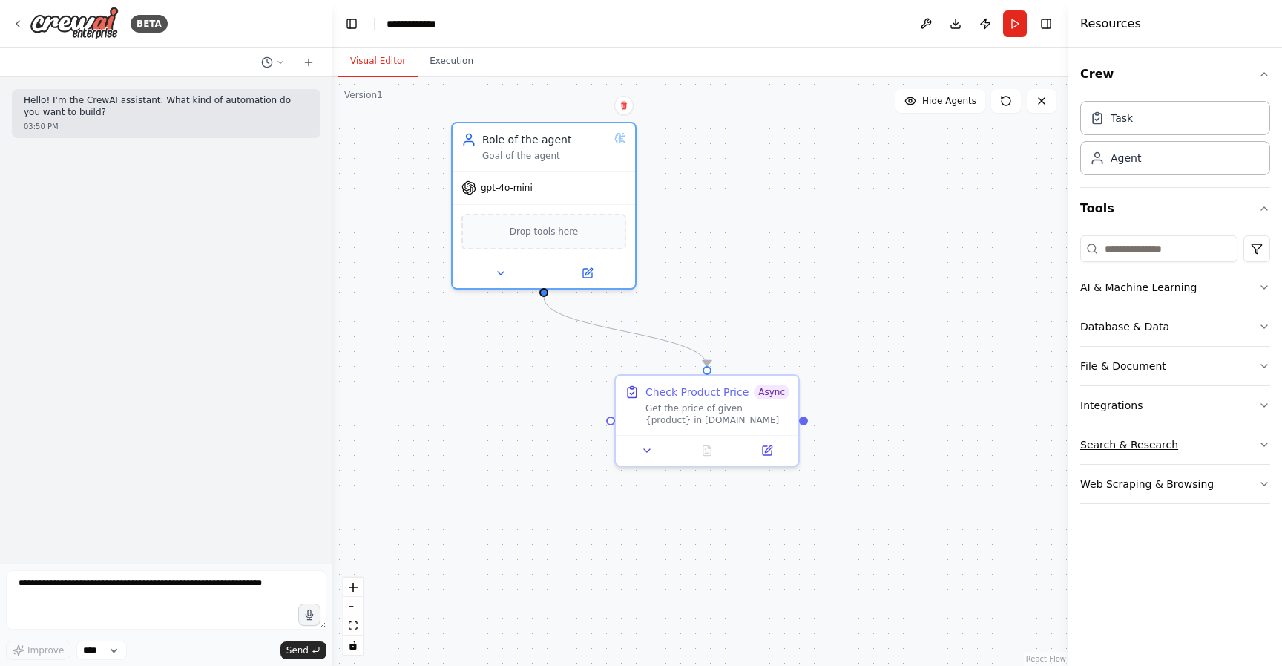
click at [1217, 447] on button "Search & Research" at bounding box center [1175, 444] width 190 height 39
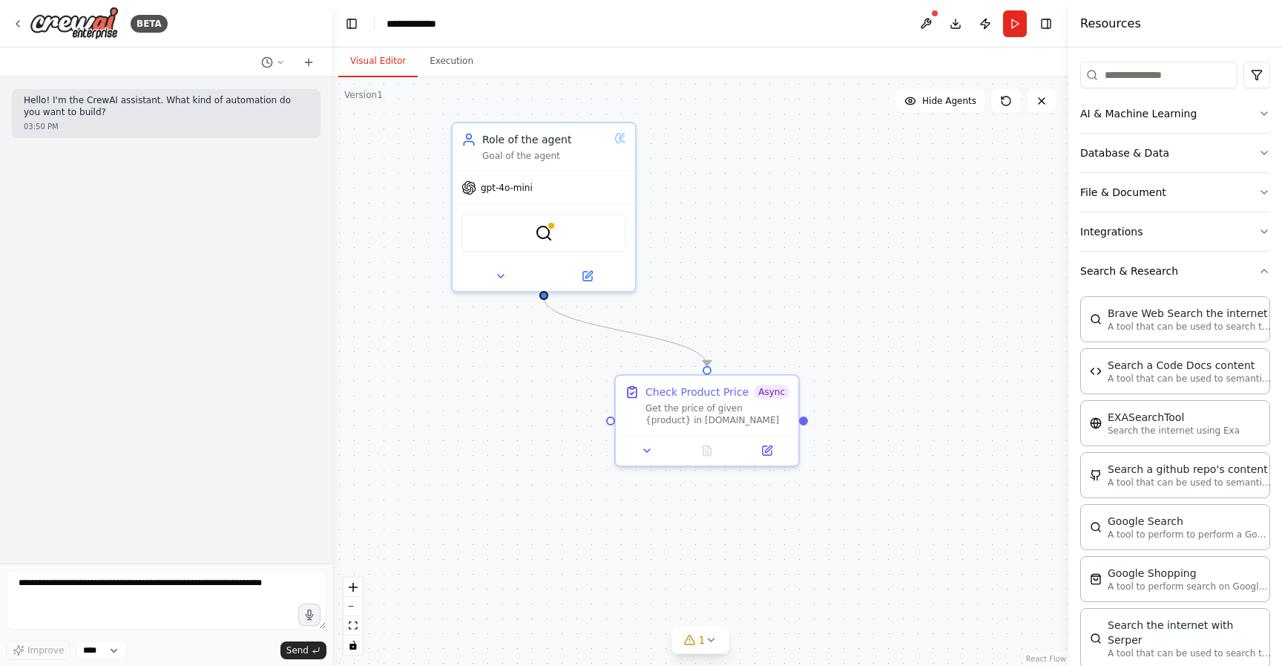
scroll to position [173, 0]
click at [1174, 275] on button "Search & Research" at bounding box center [1175, 271] width 190 height 39
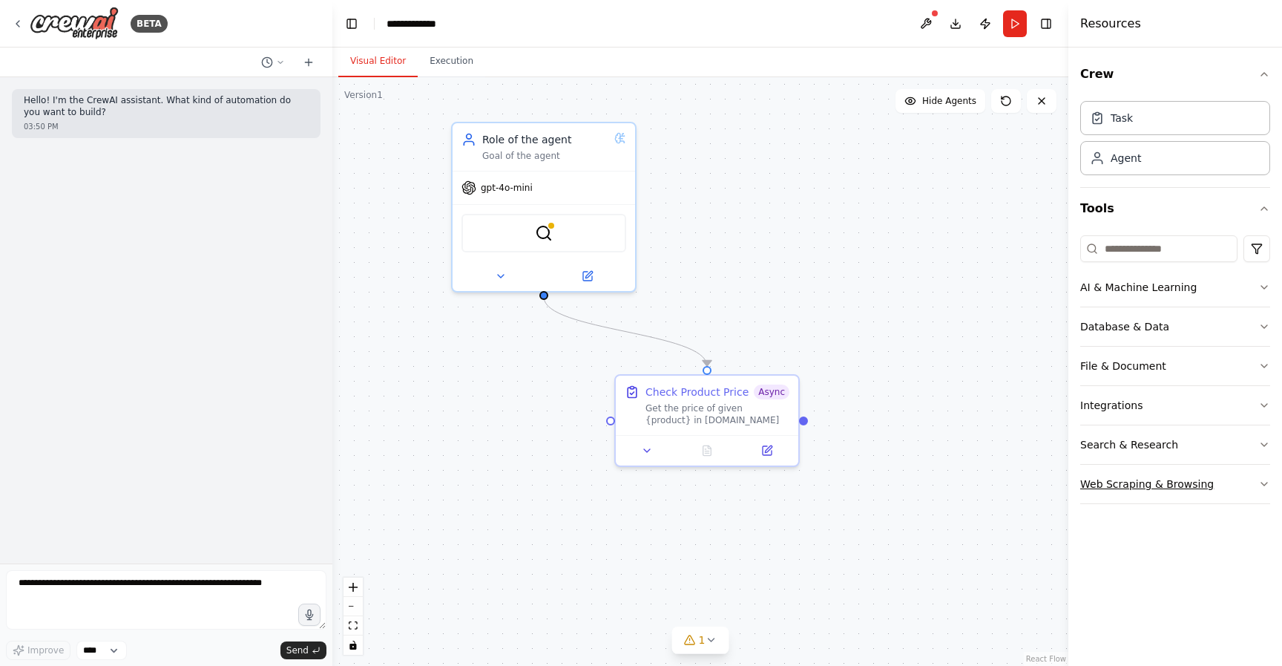
click at [1206, 474] on button "Web Scraping & Browsing" at bounding box center [1175, 484] width 190 height 39
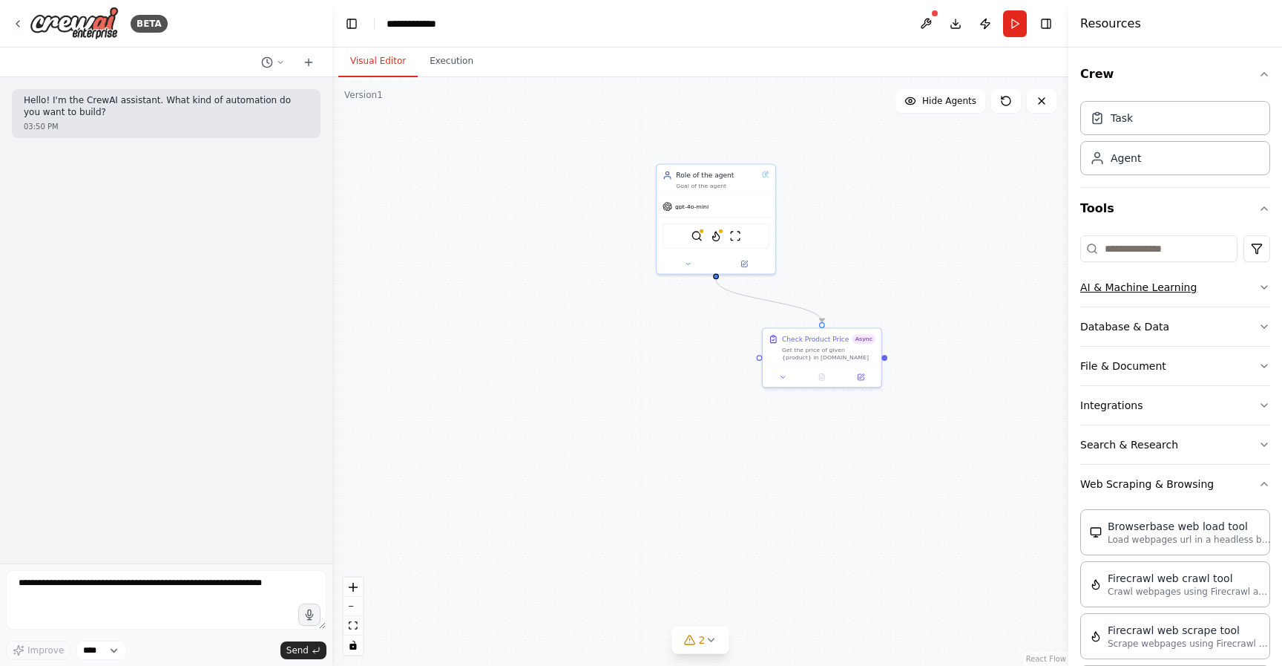
click at [1256, 278] on button "AI & Machine Learning" at bounding box center [1175, 287] width 190 height 39
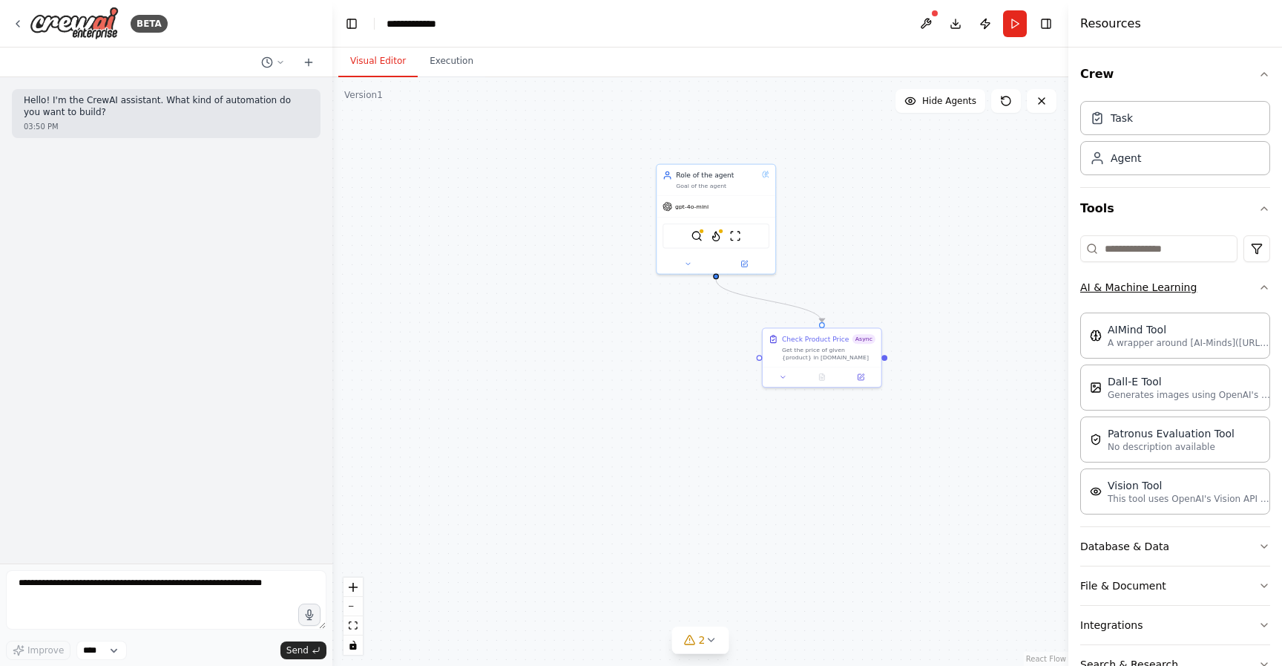
click at [1257, 283] on button "AI & Machine Learning" at bounding box center [1175, 287] width 190 height 39
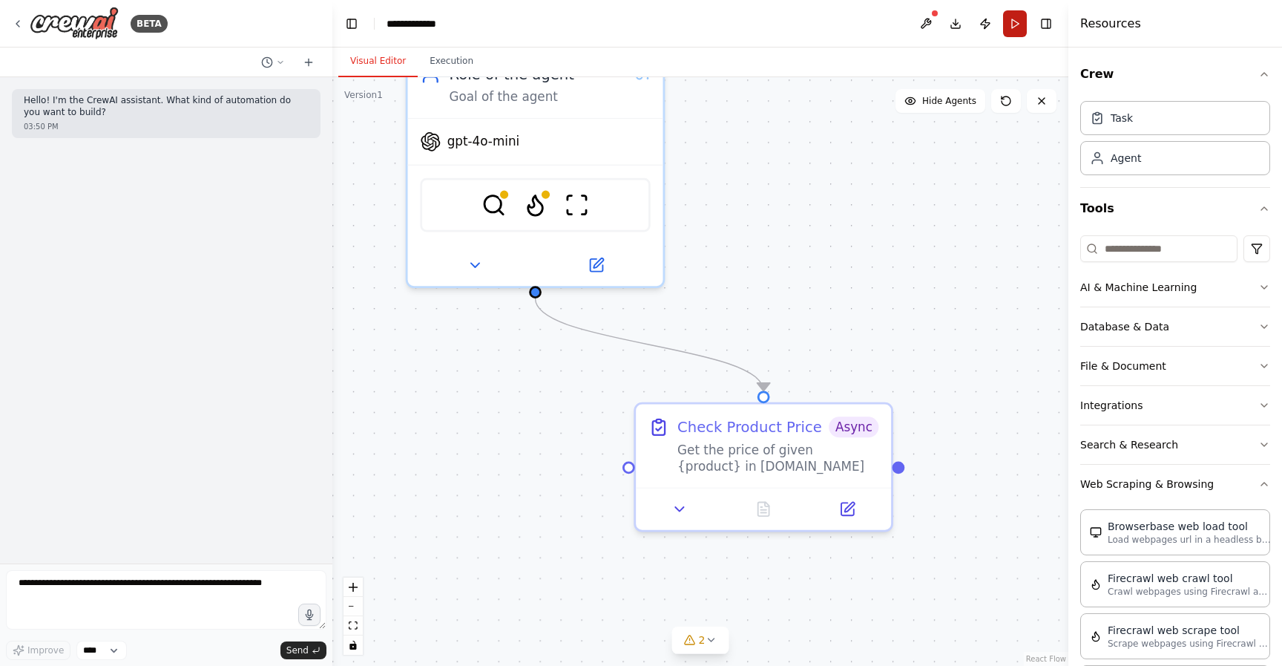
click at [1015, 22] on button "Run" at bounding box center [1015, 23] width 24 height 27
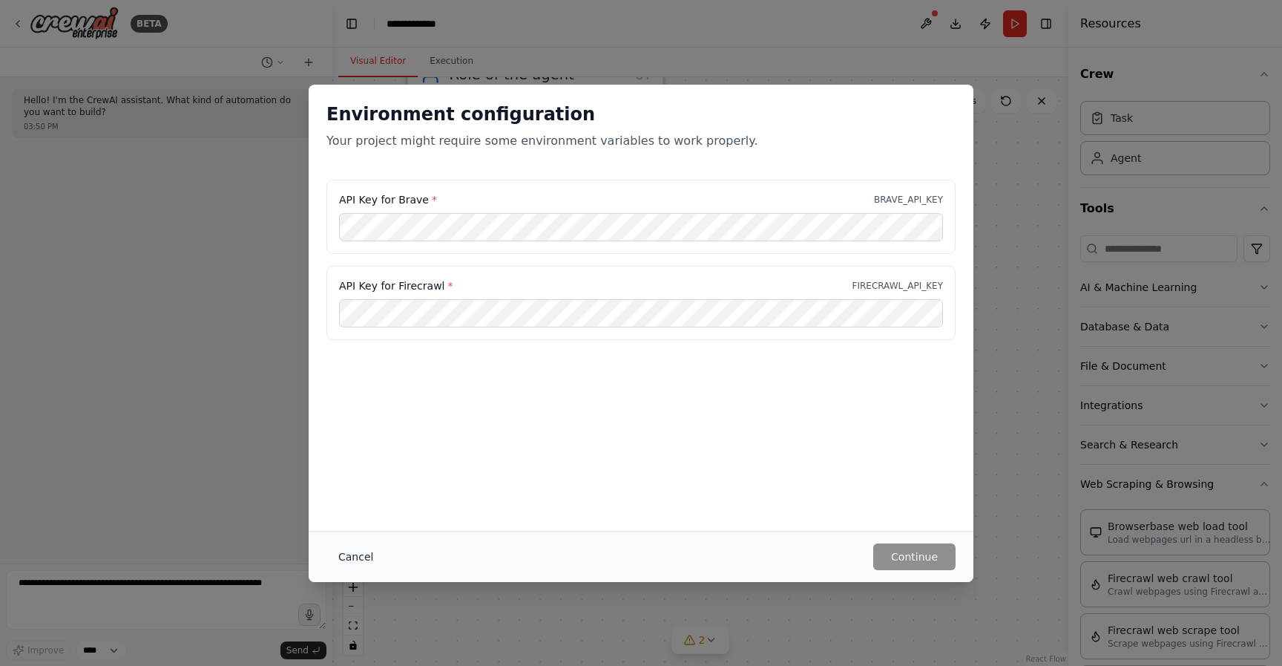
click at [352, 560] on button "Cancel" at bounding box center [355, 556] width 59 height 27
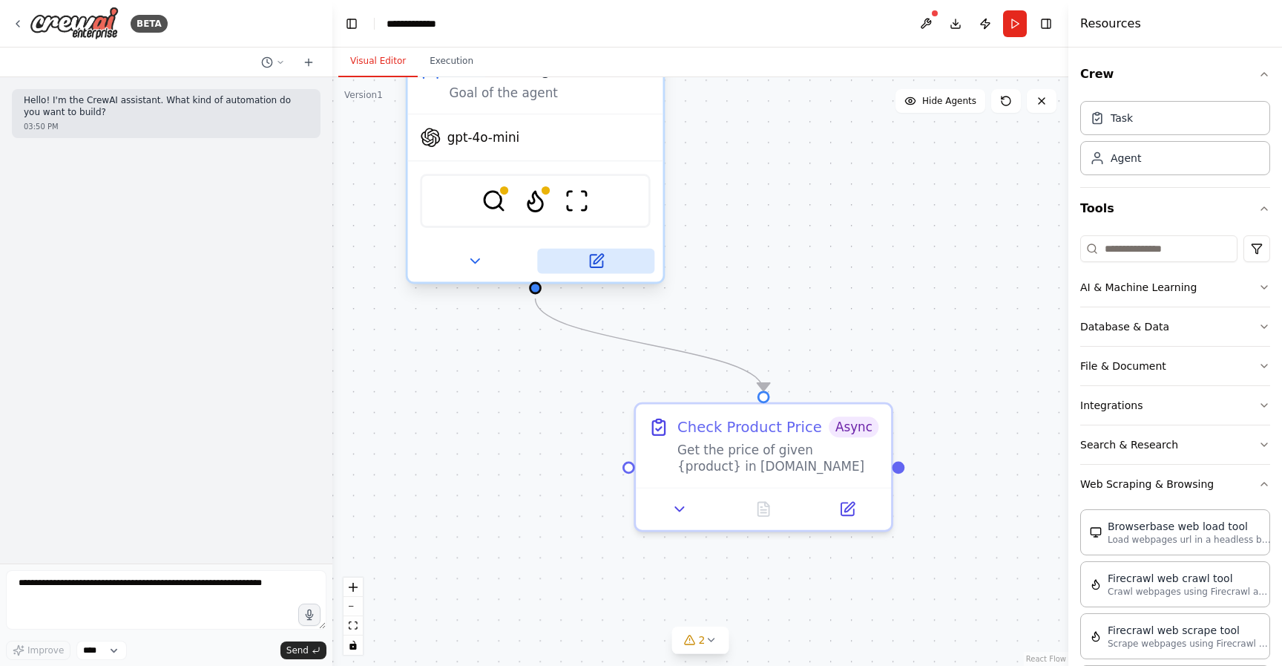
click at [604, 261] on icon at bounding box center [596, 260] width 16 height 16
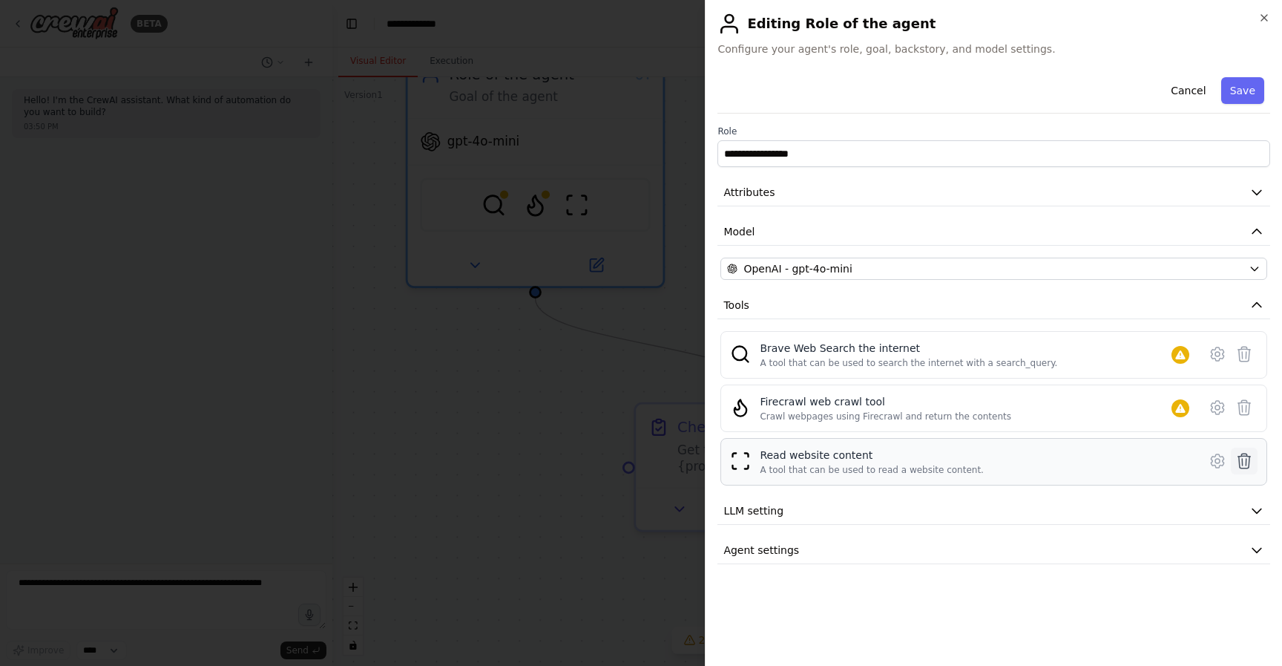
click at [1246, 463] on icon at bounding box center [1244, 460] width 13 height 15
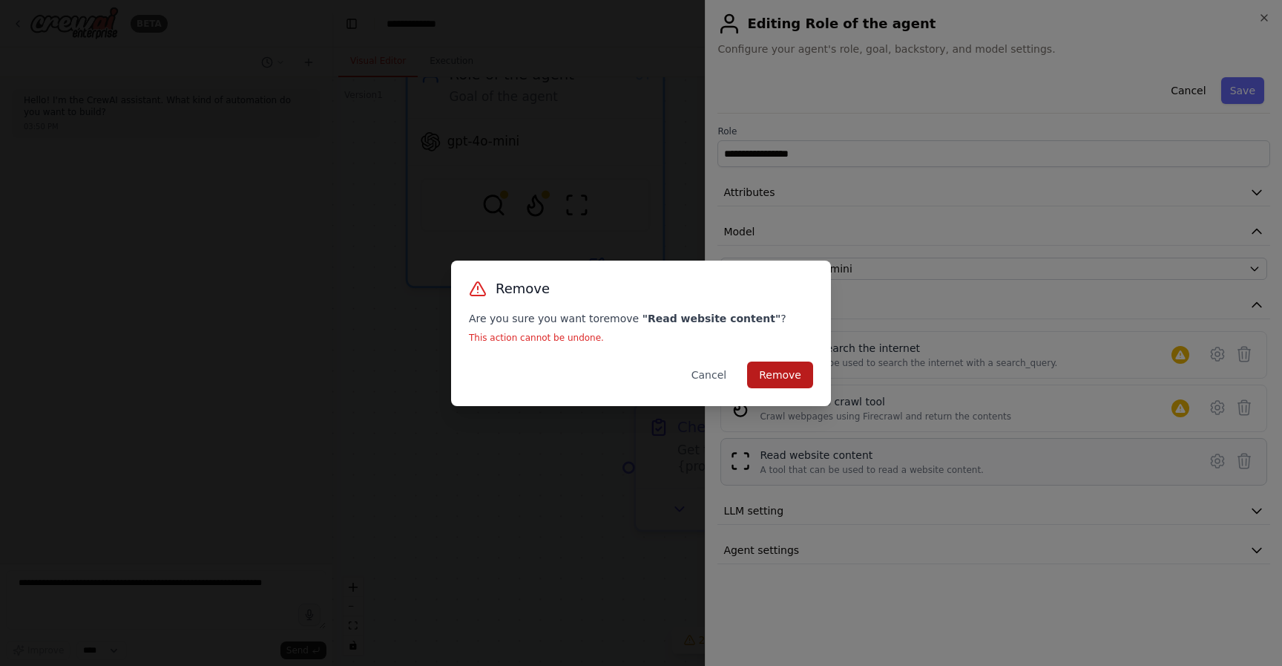
click at [805, 377] on button "Remove" at bounding box center [780, 374] width 66 height 27
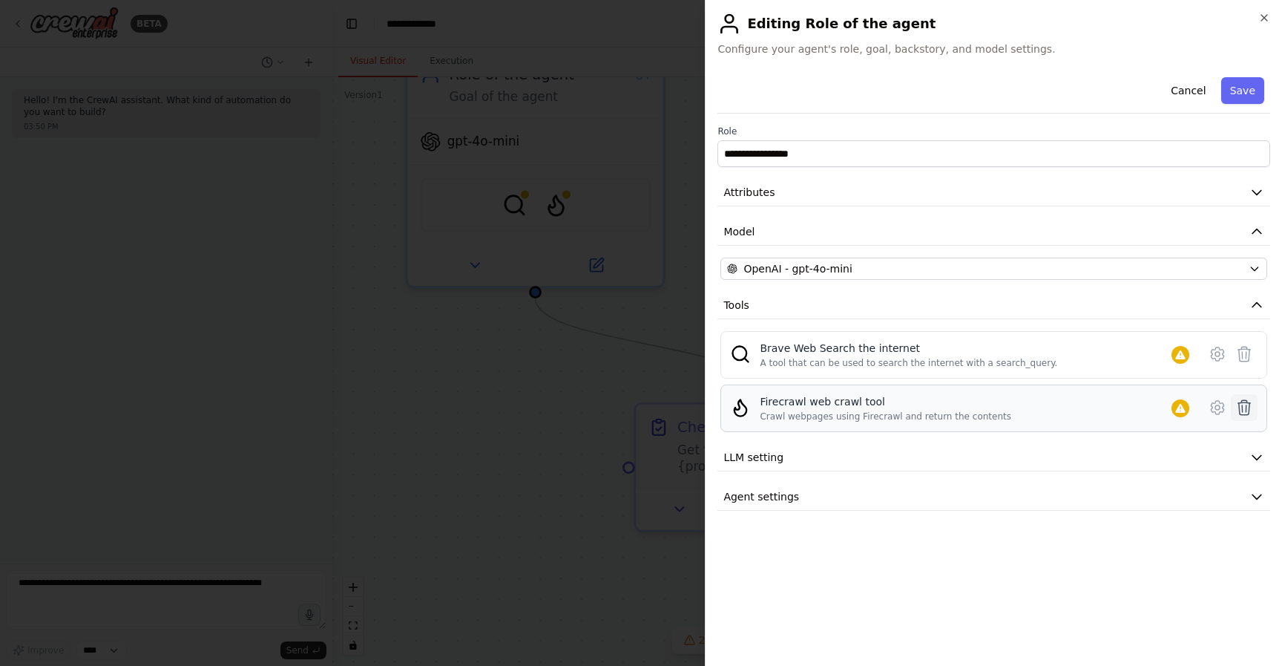
click at [1250, 401] on icon at bounding box center [1244, 407] width 18 height 18
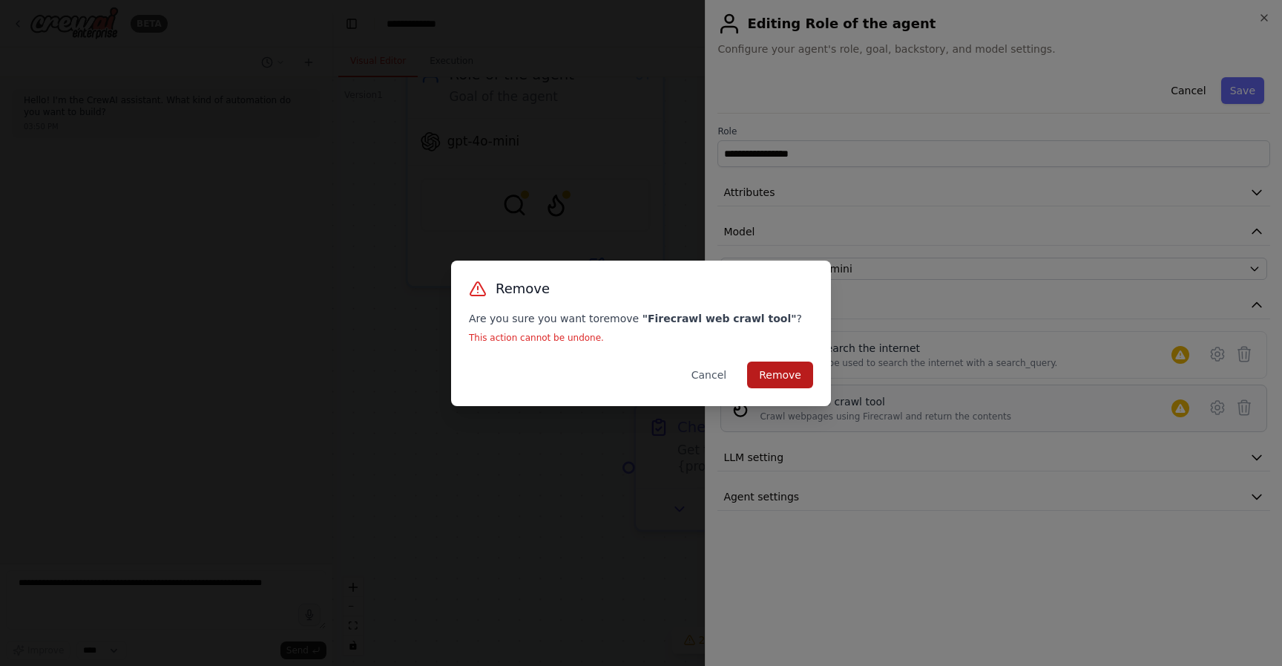
click at [799, 387] on button "Remove" at bounding box center [780, 374] width 66 height 27
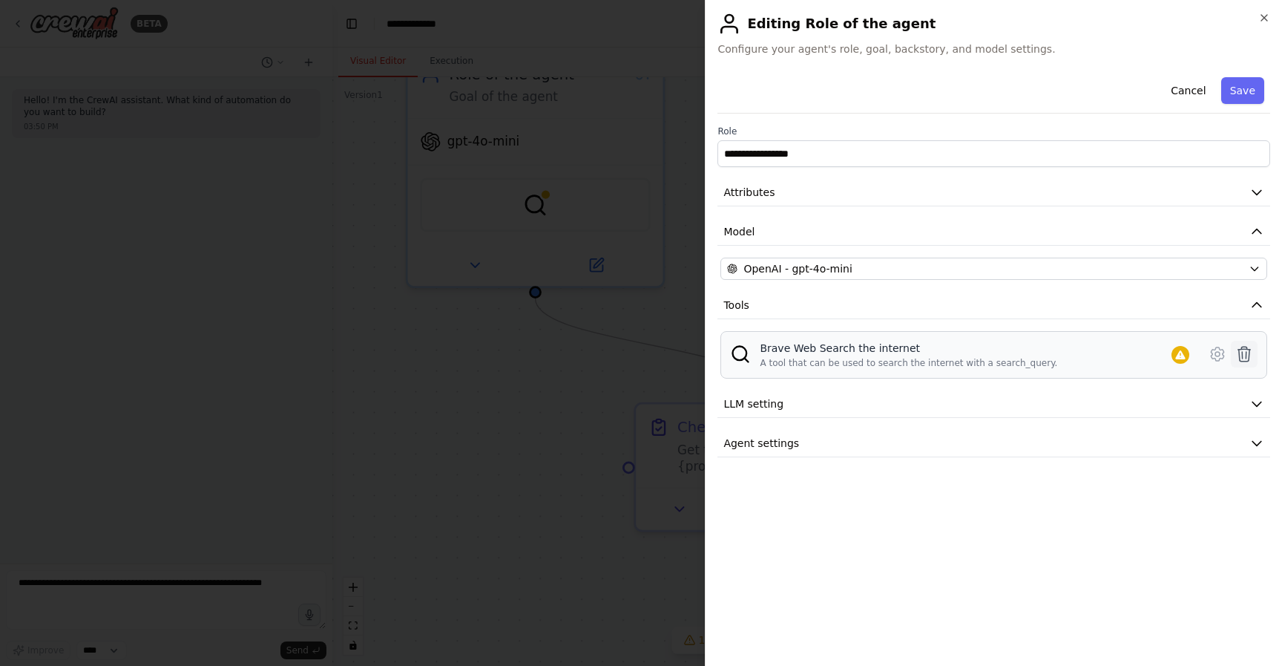
click at [1247, 358] on icon at bounding box center [1244, 354] width 18 height 18
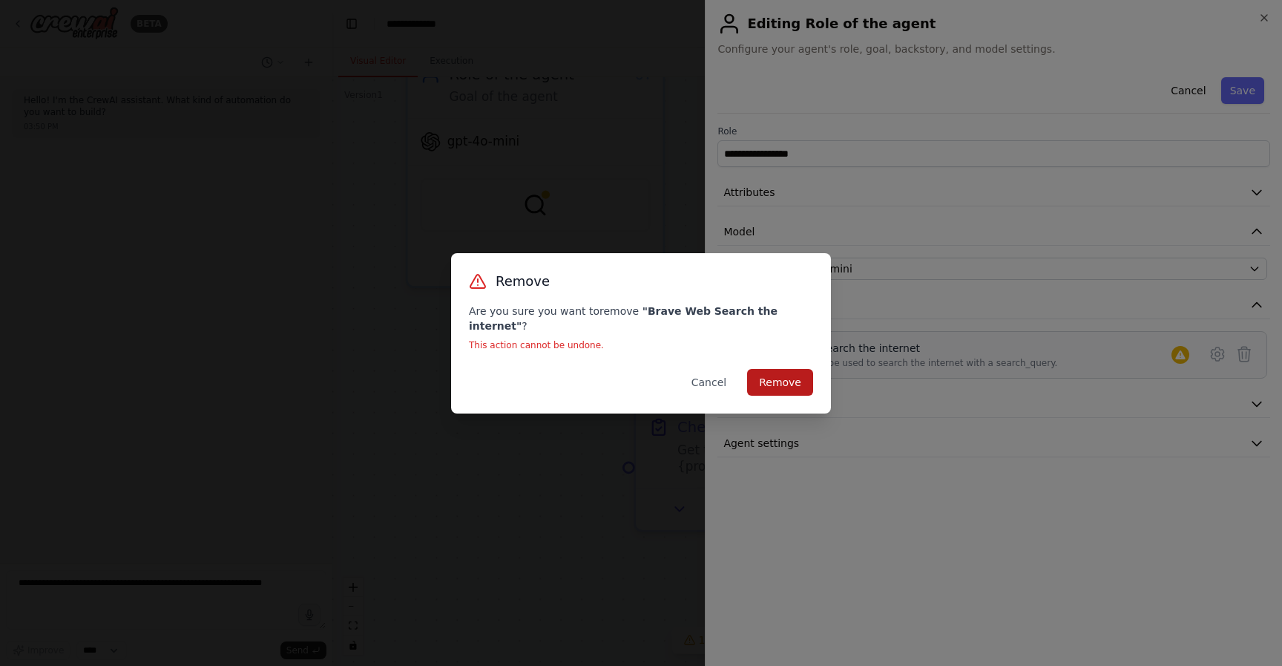
click at [774, 385] on button "Remove" at bounding box center [780, 382] width 66 height 27
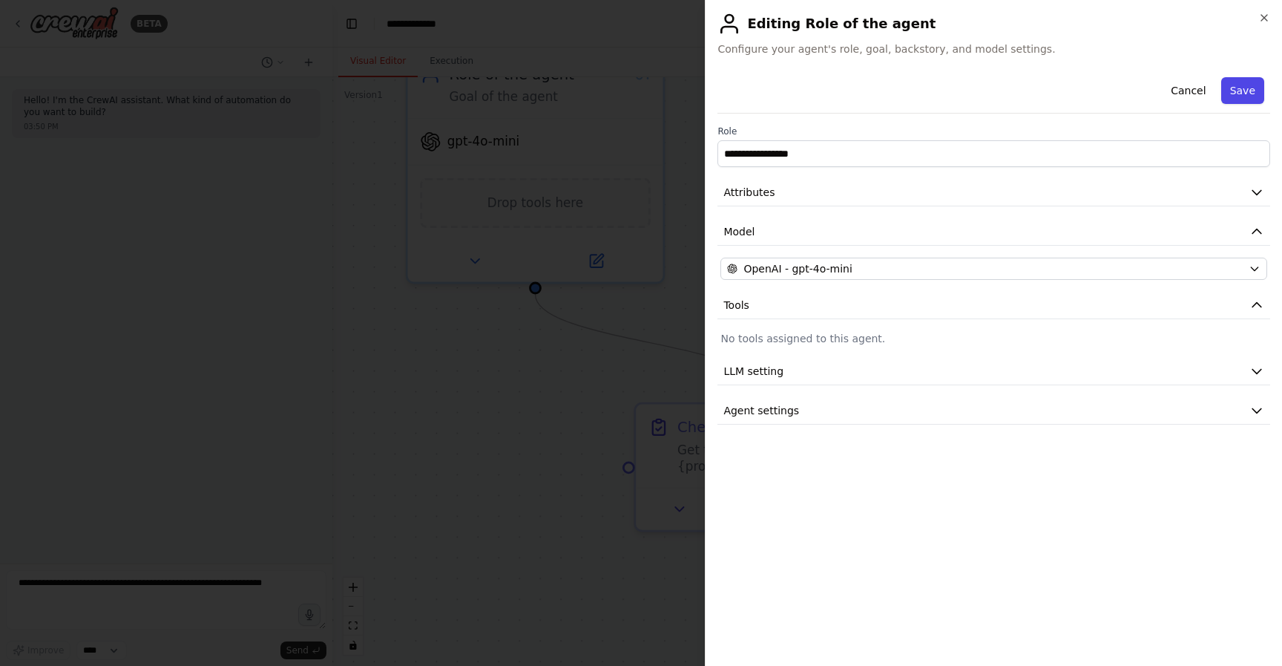
click at [1239, 85] on button "Save" at bounding box center [1242, 90] width 43 height 27
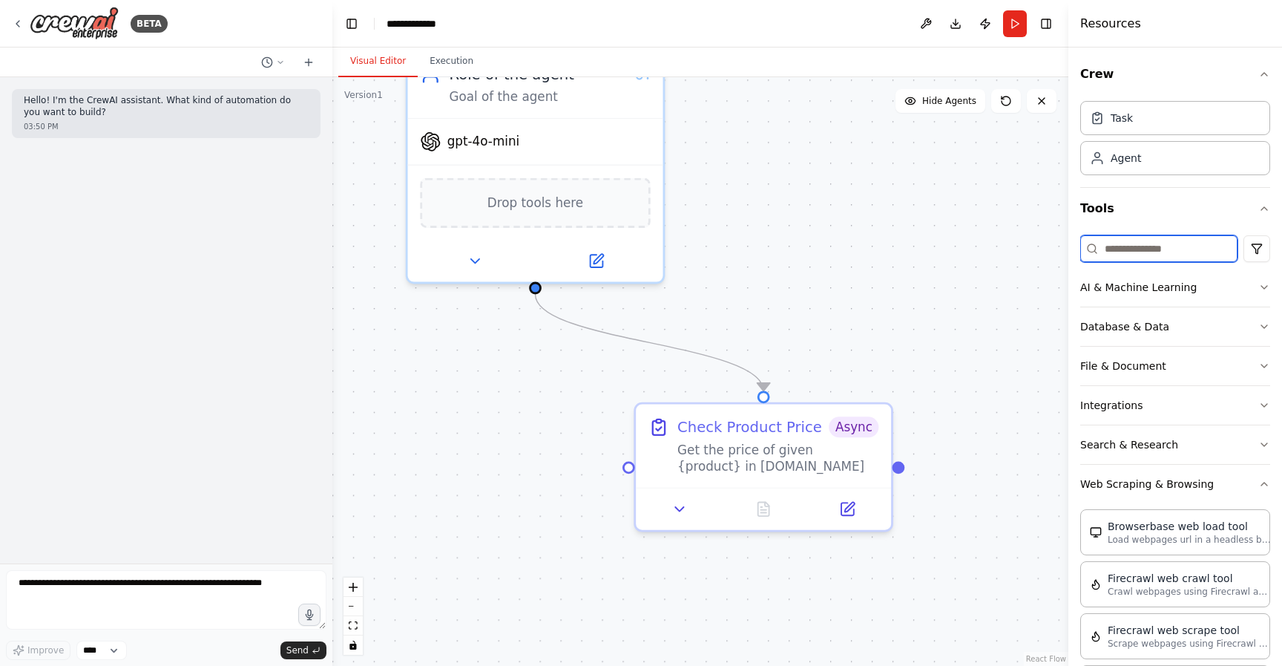
click at [1157, 255] on input at bounding box center [1158, 248] width 157 height 27
click at [1168, 275] on button "AI & Machine Learning" at bounding box center [1175, 287] width 190 height 39
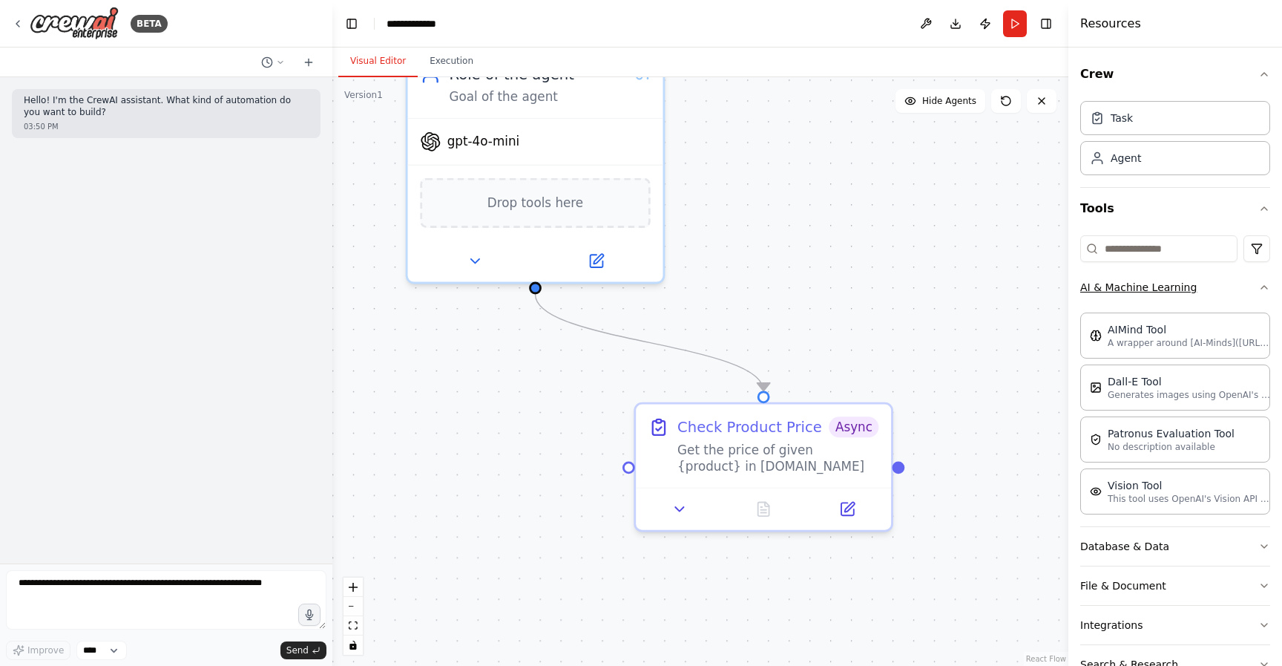
click at [1186, 296] on button "AI & Machine Learning" at bounding box center [1175, 287] width 190 height 39
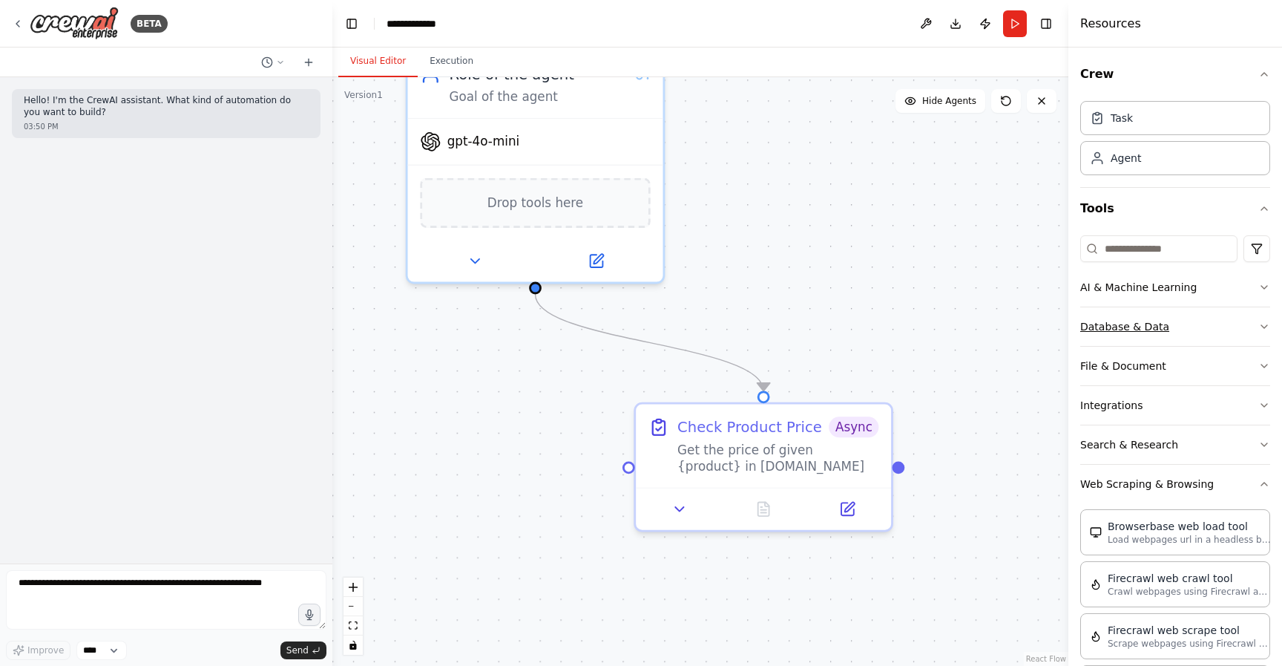
click at [1169, 339] on button "Database & Data" at bounding box center [1175, 326] width 190 height 39
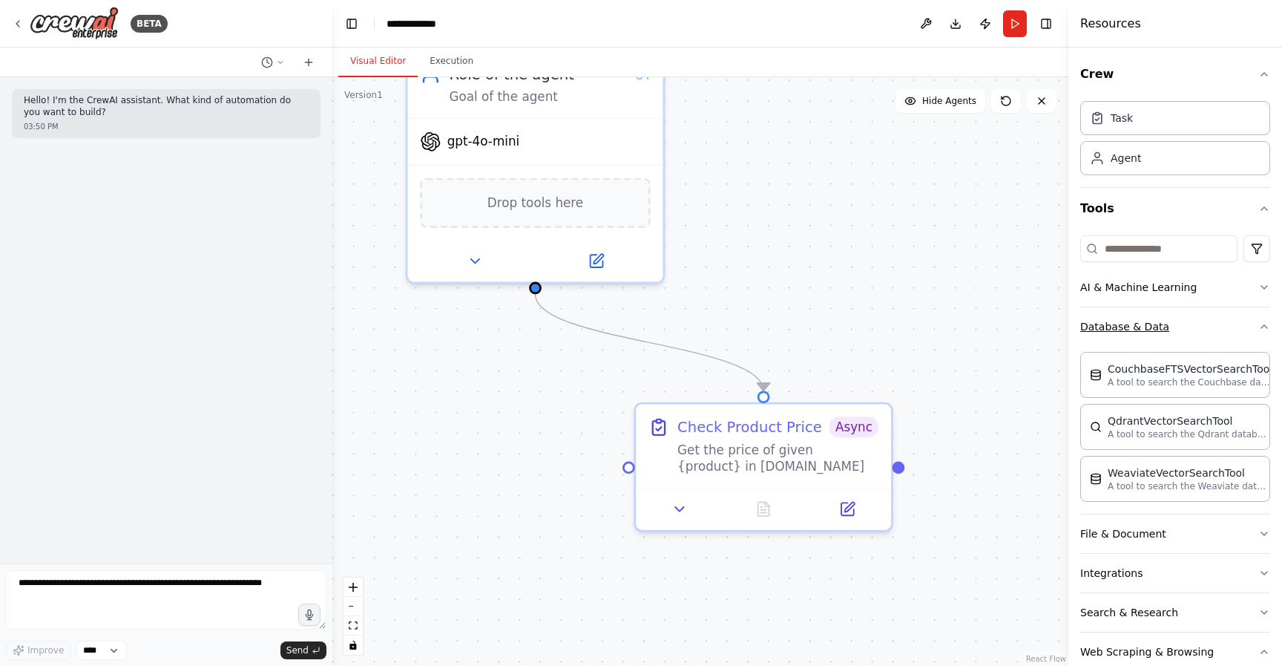
click at [1171, 329] on button "Database & Data" at bounding box center [1175, 326] width 190 height 39
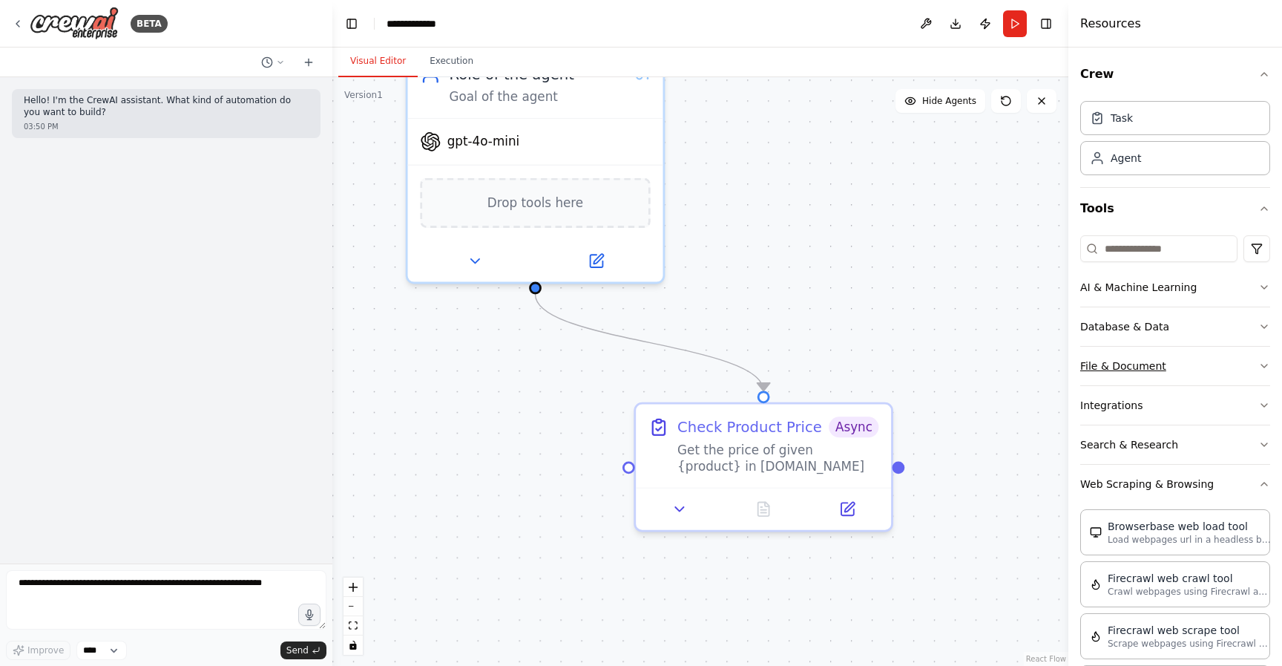
click at [1167, 373] on button "File & Document" at bounding box center [1175, 366] width 190 height 39
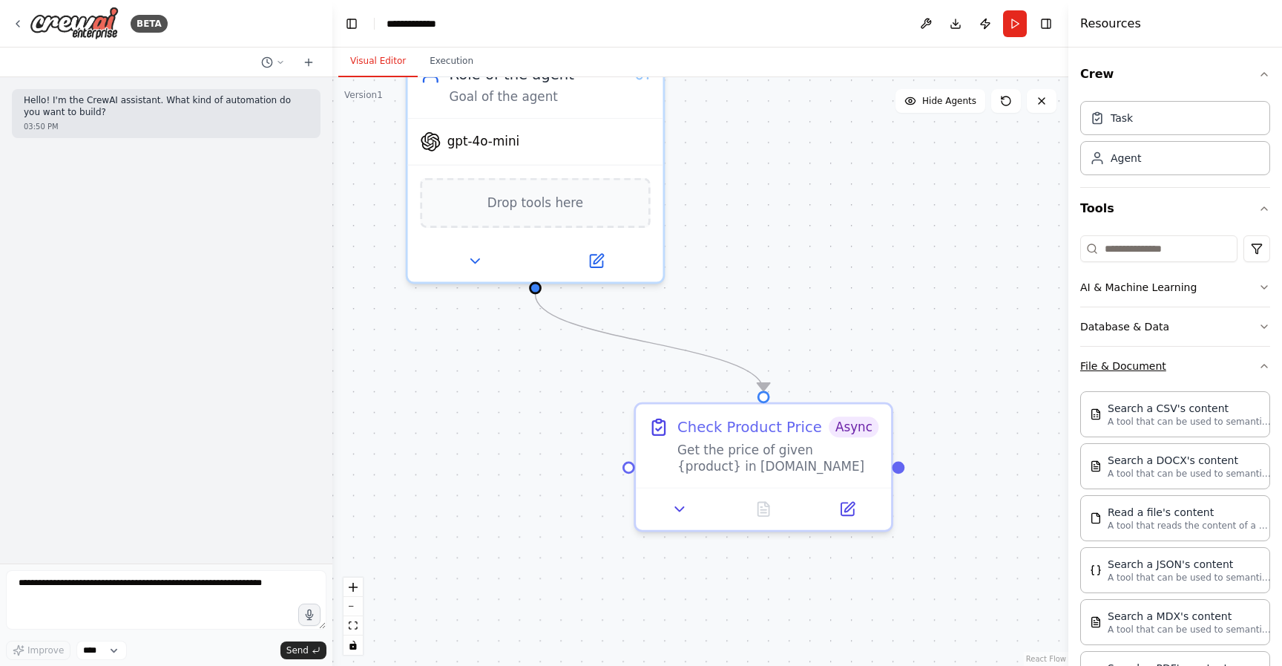
click at [1167, 373] on button "File & Document" at bounding box center [1175, 366] width 190 height 39
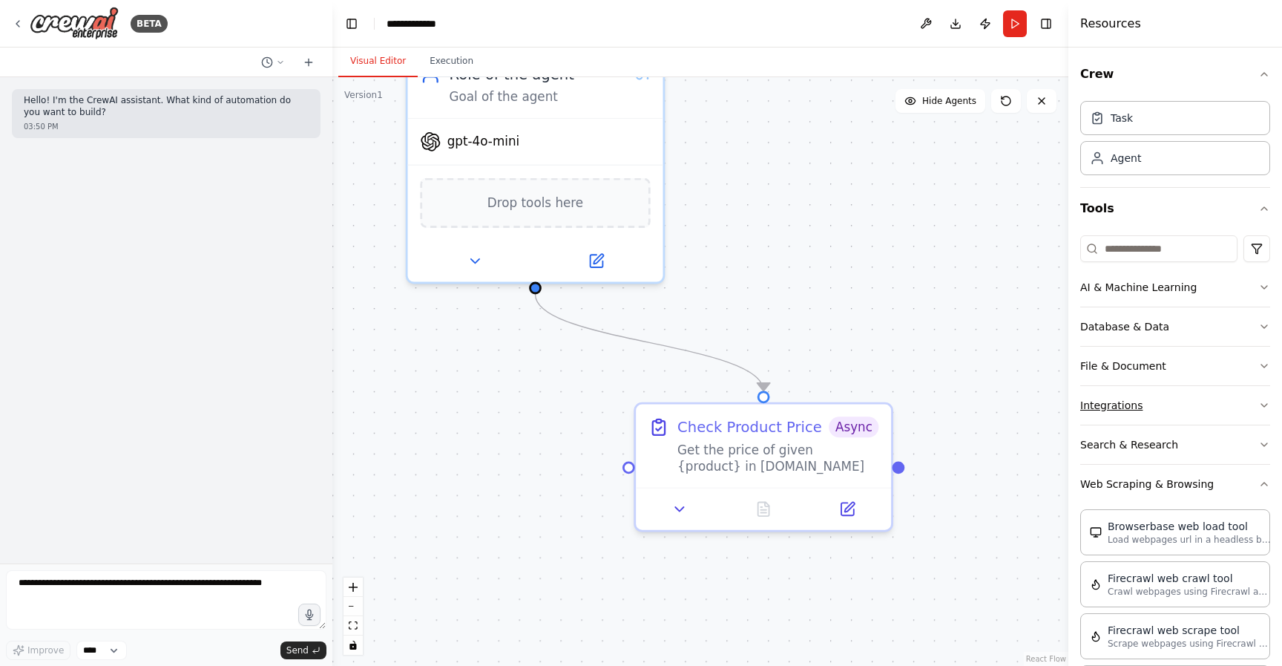
click at [1169, 393] on button "Integrations" at bounding box center [1175, 405] width 190 height 39
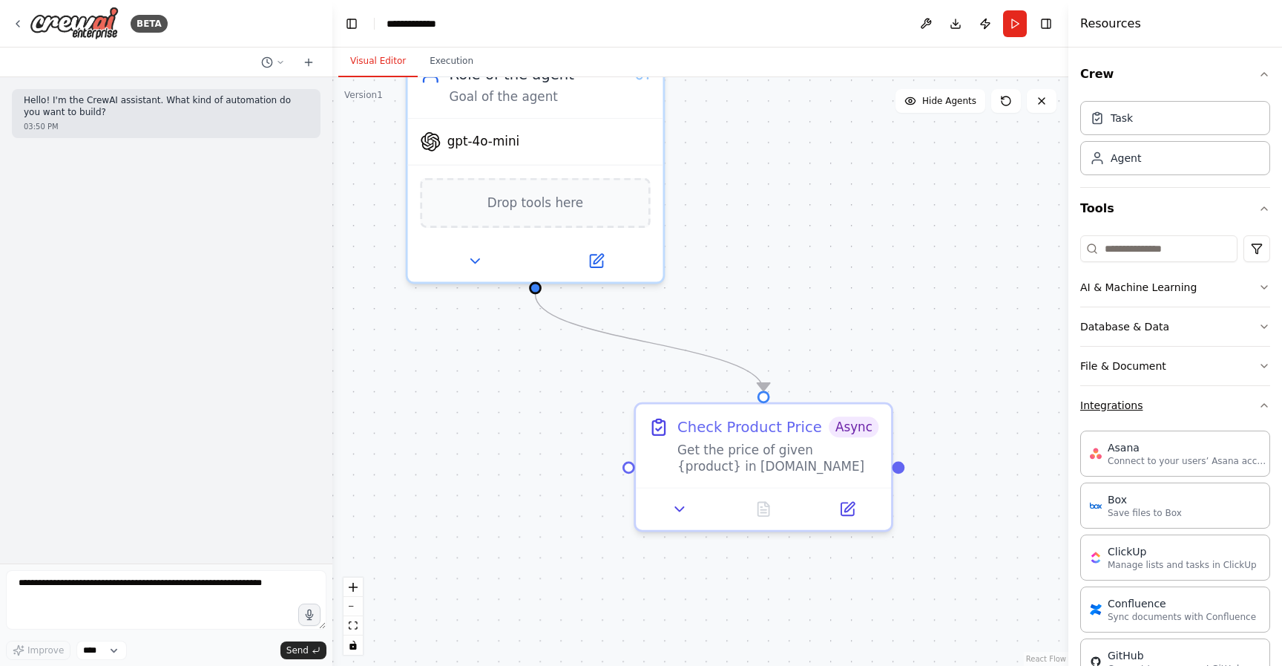
click at [1172, 398] on button "Integrations" at bounding box center [1175, 405] width 190 height 39
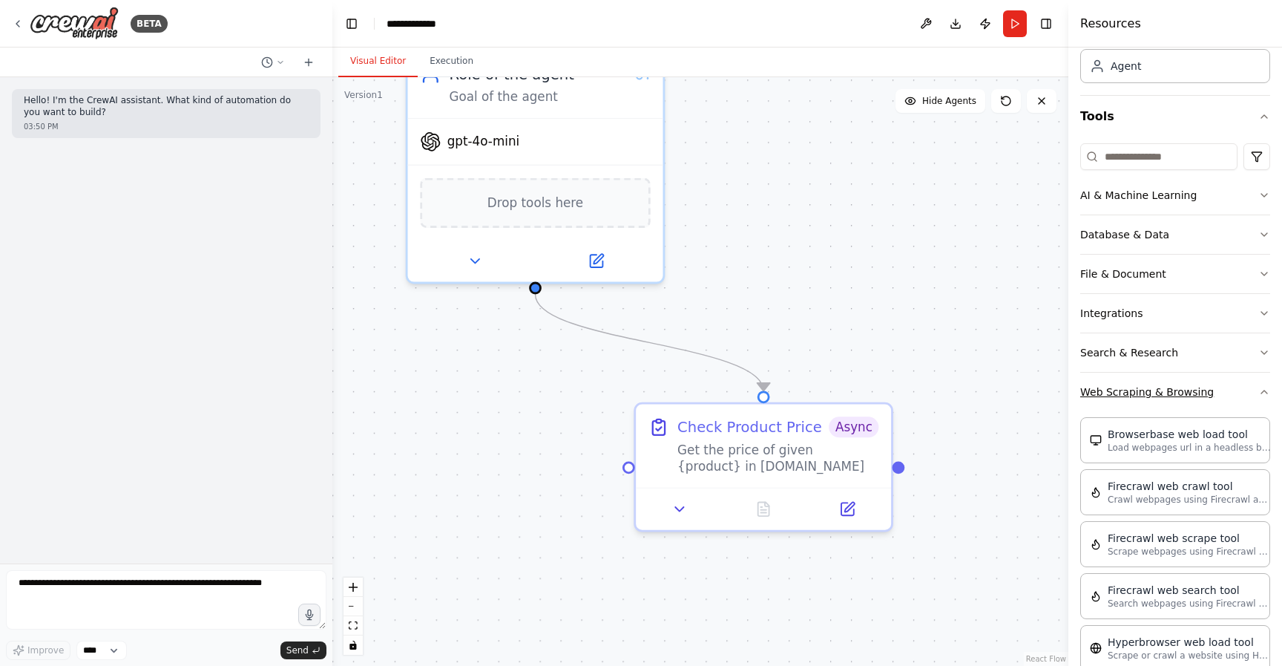
scroll to position [132, 0]
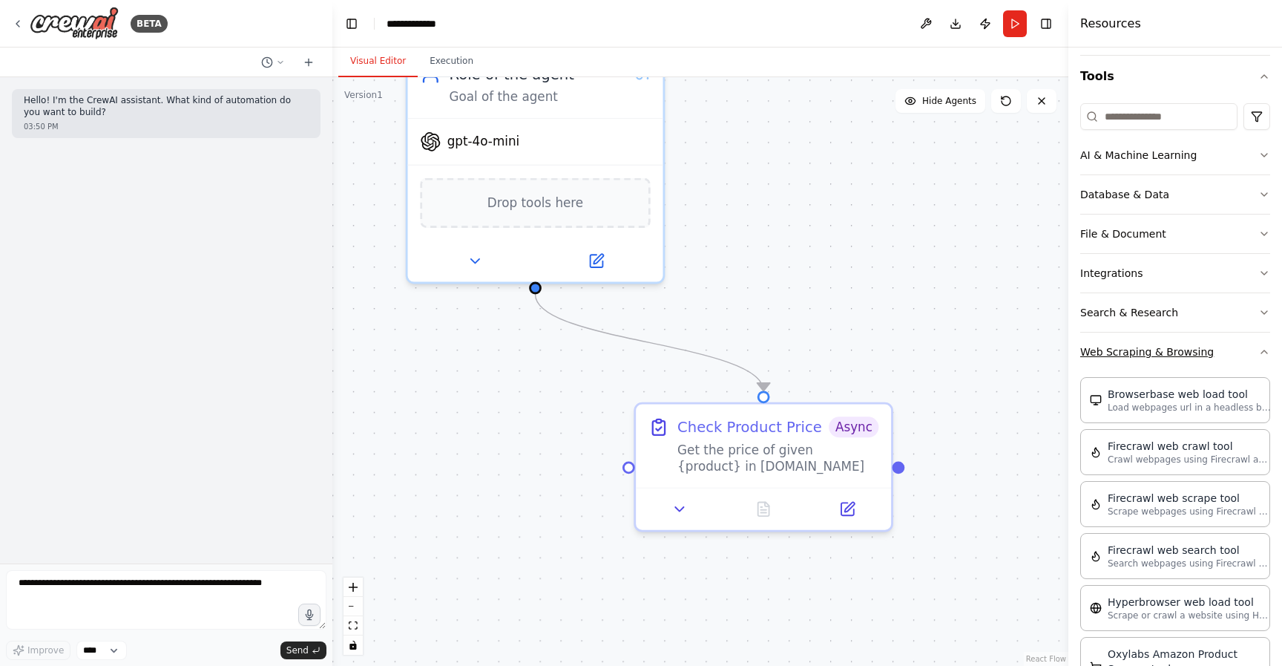
click at [1256, 349] on button "Web Scraping & Browsing" at bounding box center [1175, 351] width 190 height 39
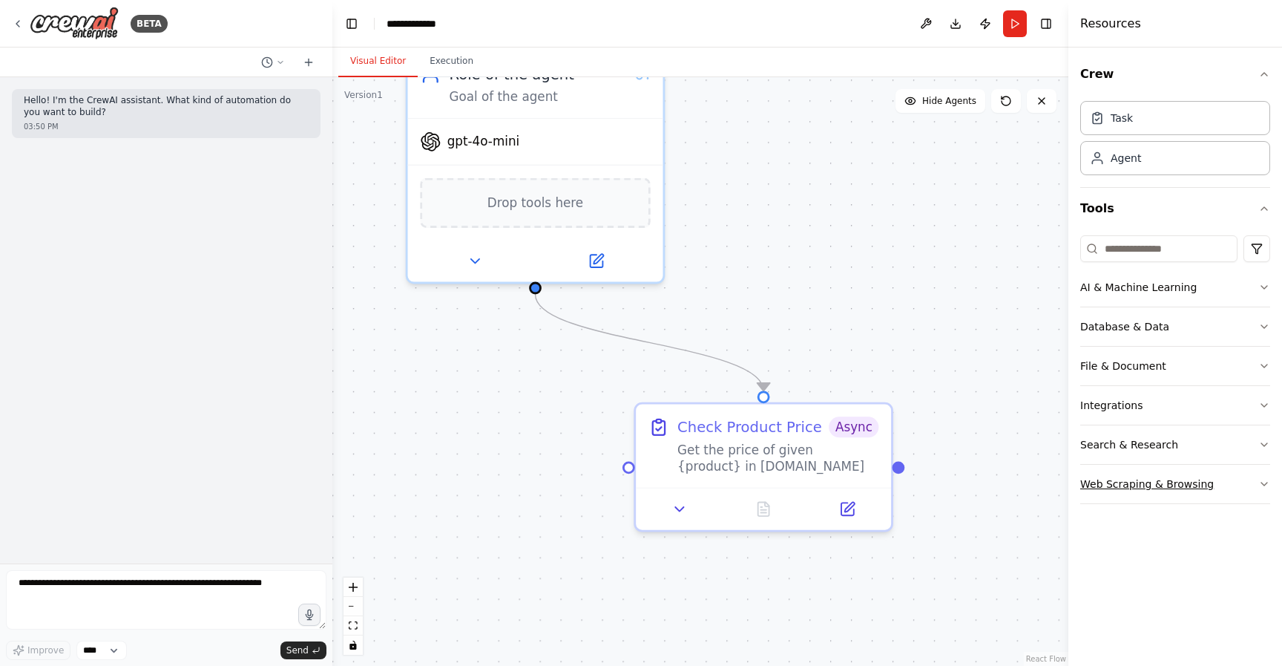
click at [1182, 488] on button "Web Scraping & Browsing" at bounding box center [1175, 484] width 190 height 39
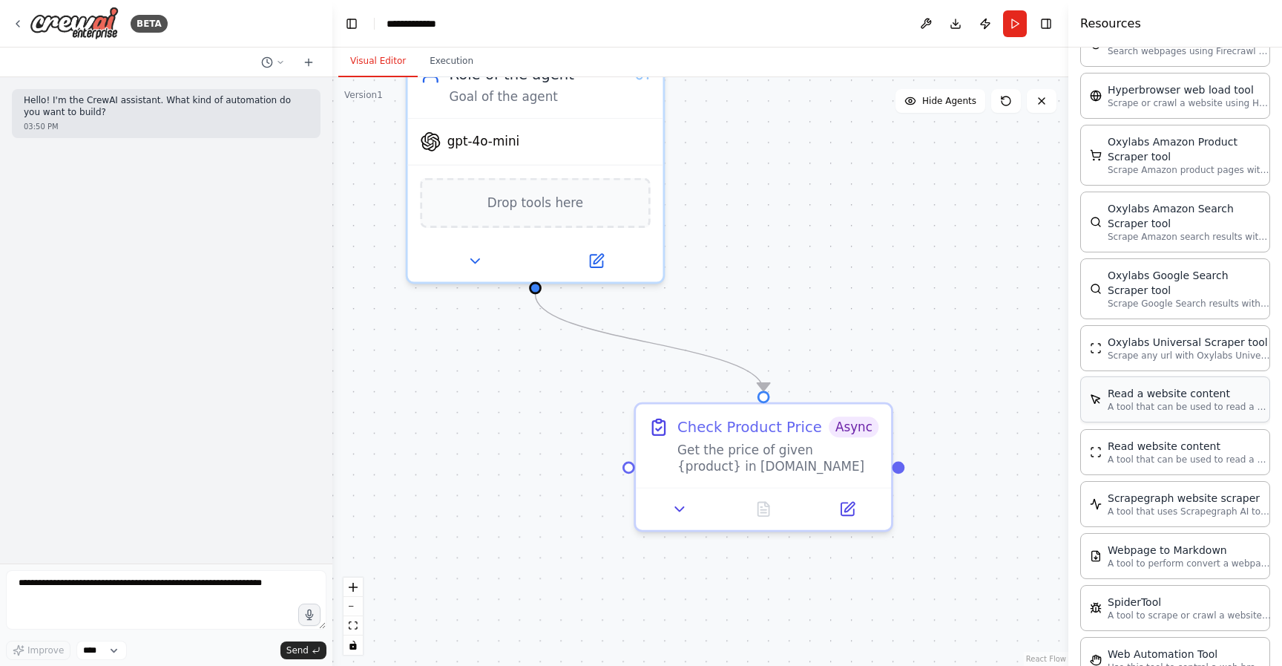
scroll to position [643, 0]
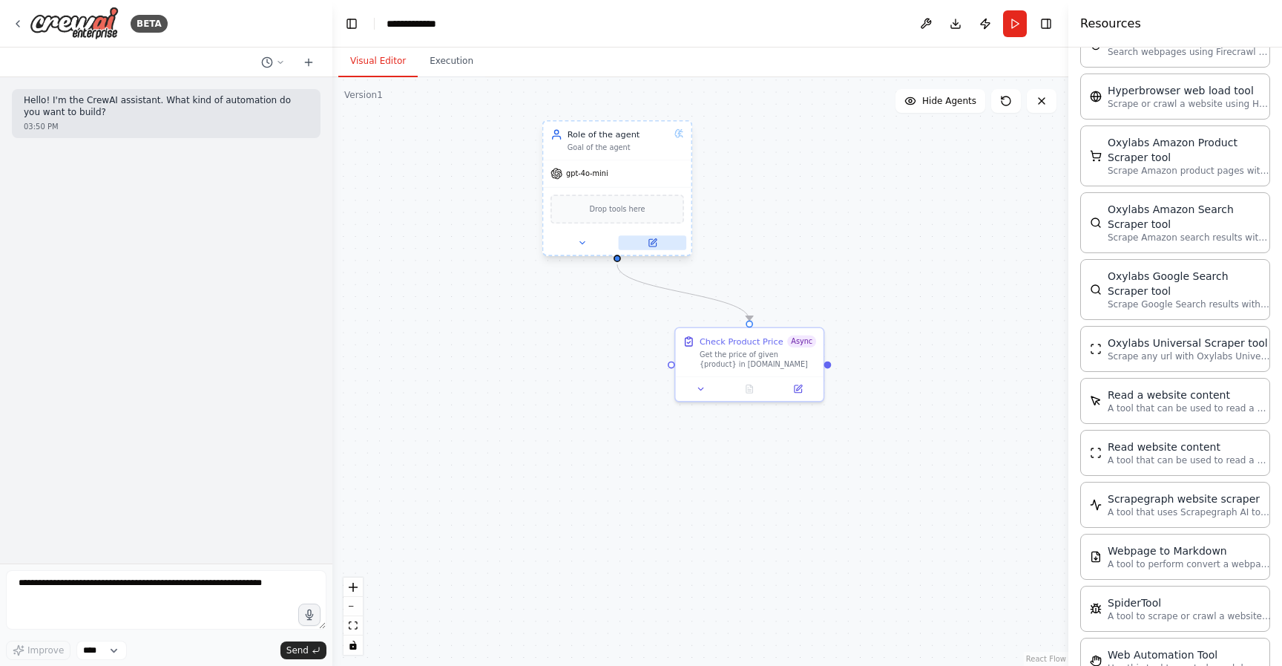
click at [652, 241] on icon at bounding box center [654, 242] width 6 height 6
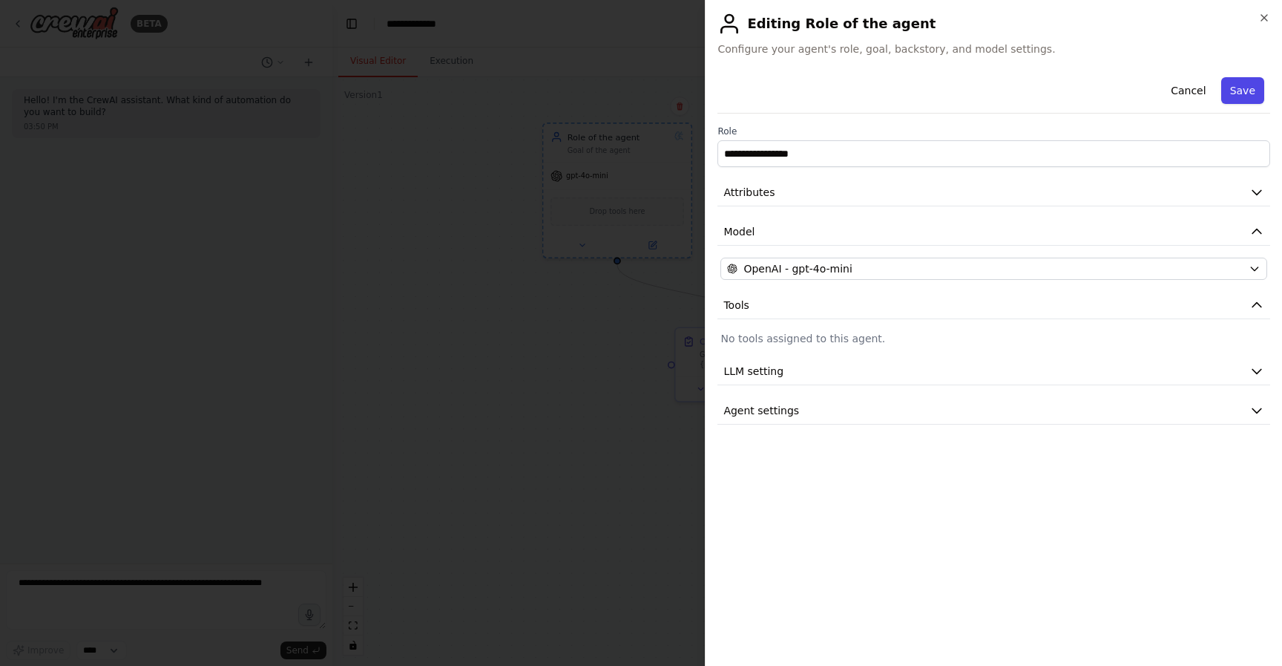
click at [1261, 96] on button "Save" at bounding box center [1242, 90] width 43 height 27
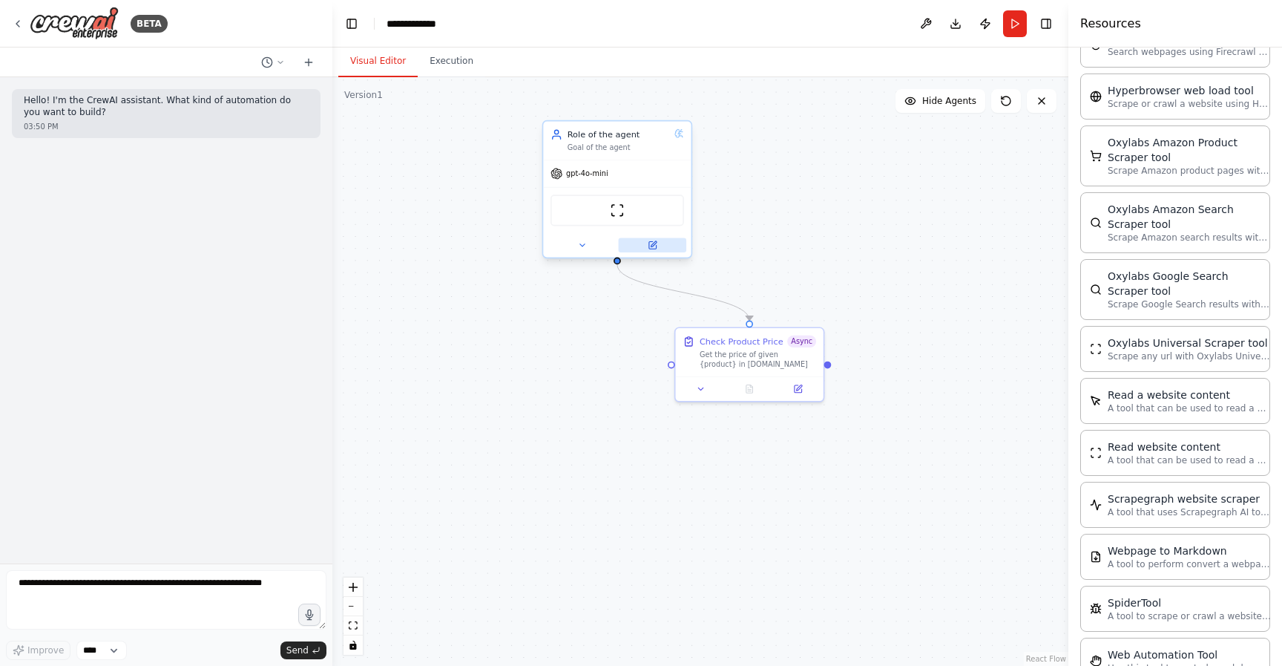
click at [654, 246] on icon at bounding box center [652, 244] width 7 height 7
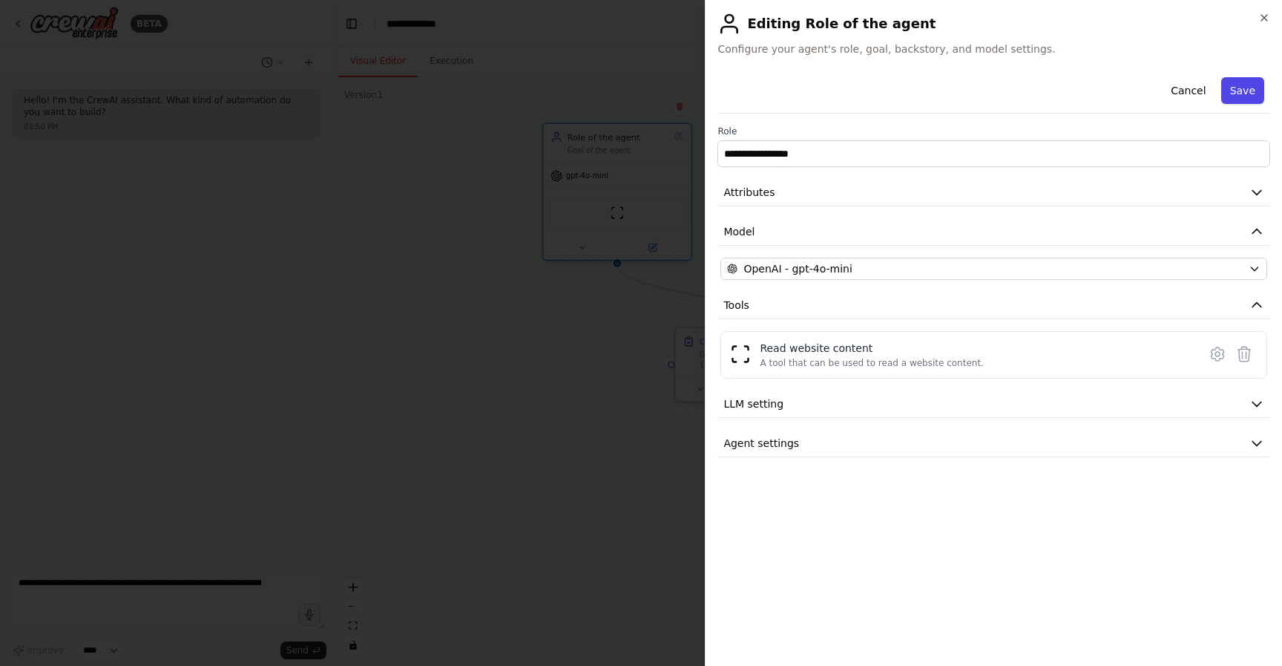
click at [1244, 90] on button "Save" at bounding box center [1242, 90] width 43 height 27
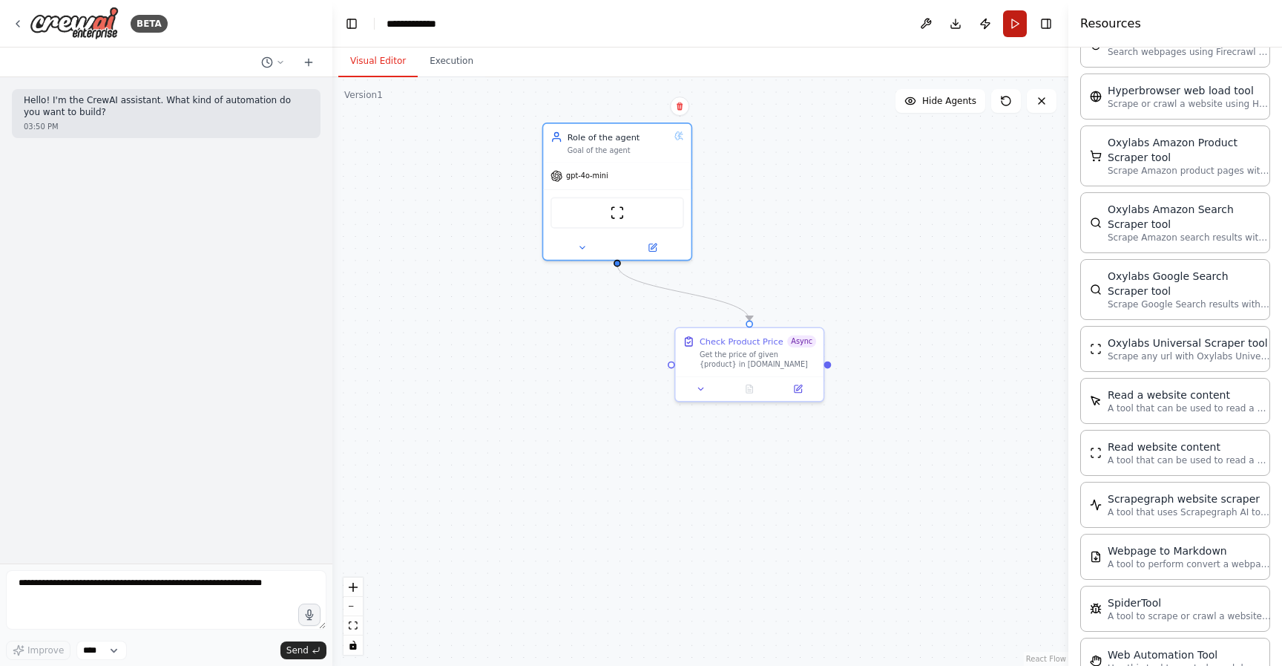
click at [1013, 25] on button "Run" at bounding box center [1015, 23] width 24 height 27
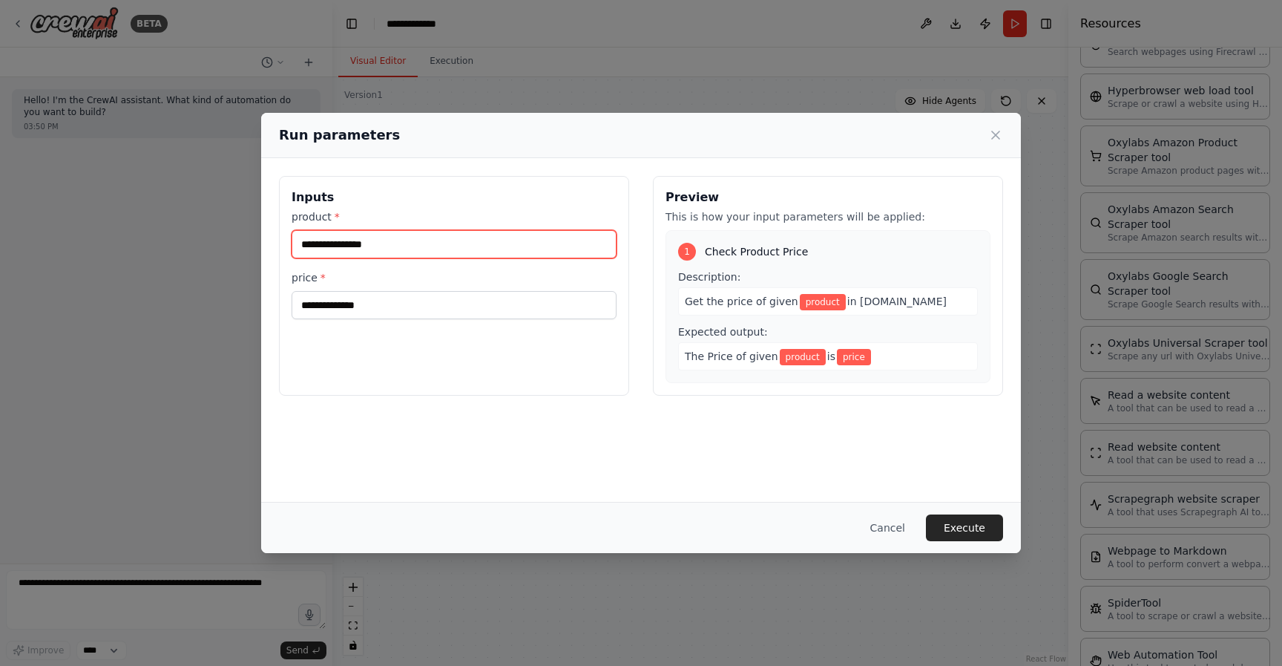
click at [409, 243] on input "product *" at bounding box center [454, 244] width 325 height 28
type input "**********"
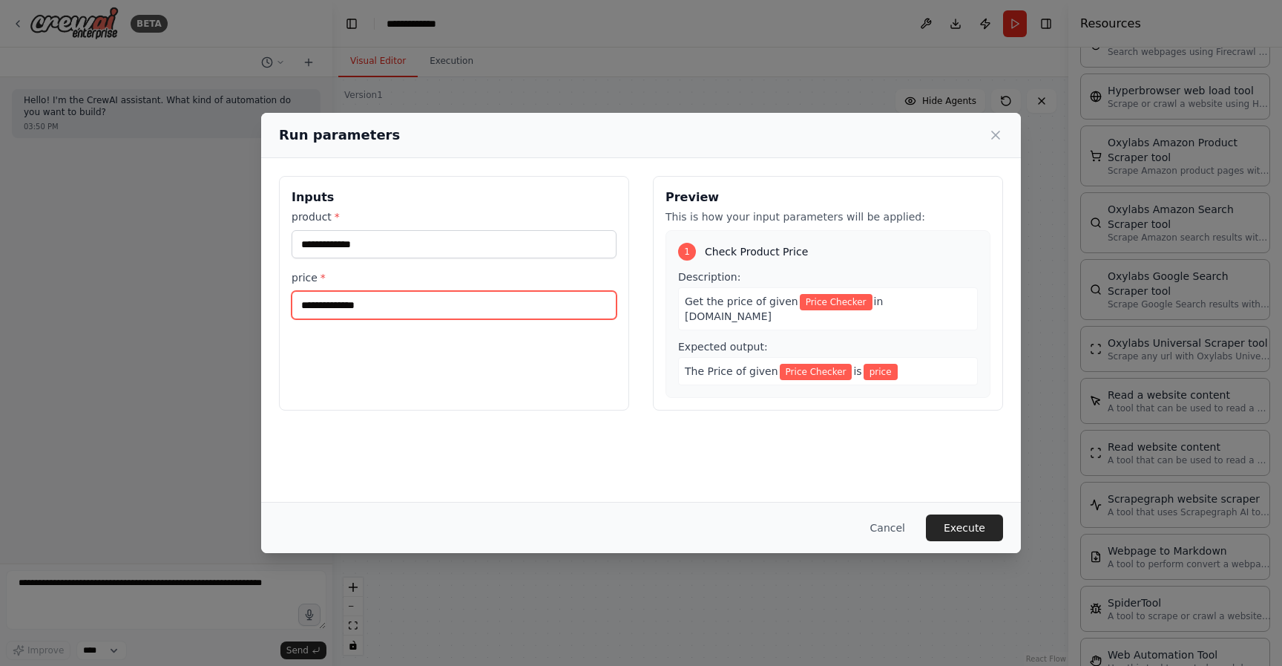
click at [393, 312] on input "price *" at bounding box center [454, 305] width 325 height 28
click at [903, 527] on button "Cancel" at bounding box center [888, 527] width 59 height 27
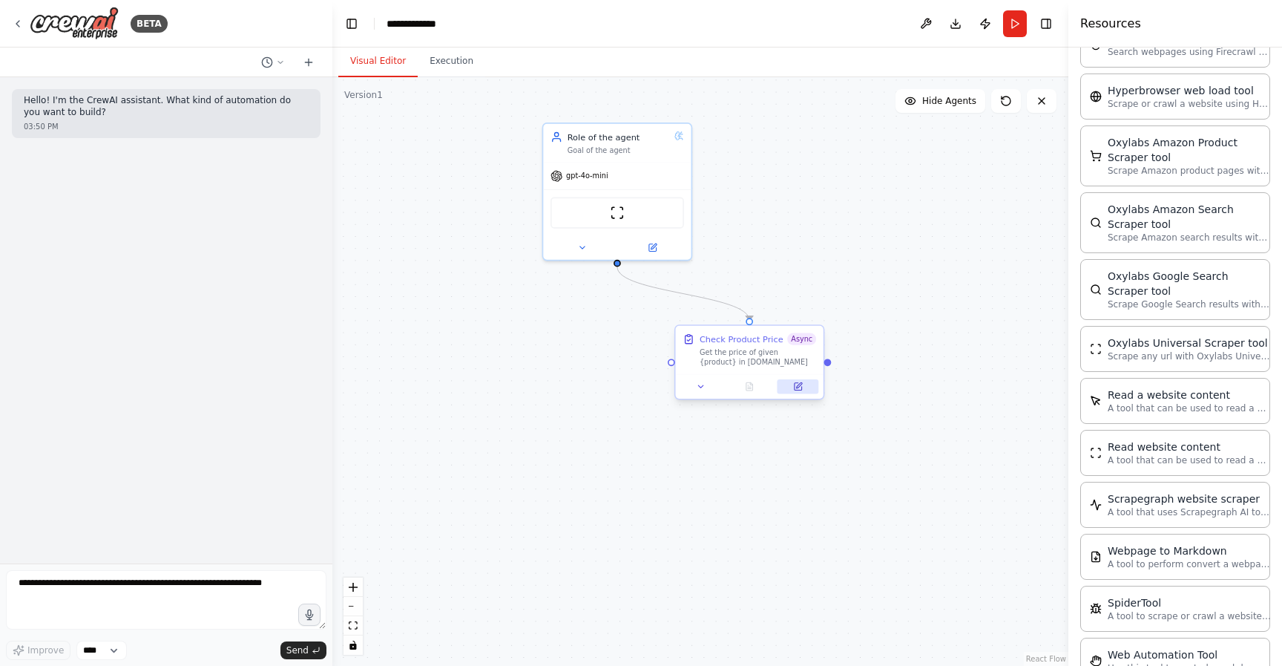
click at [799, 387] on icon at bounding box center [798, 386] width 7 height 7
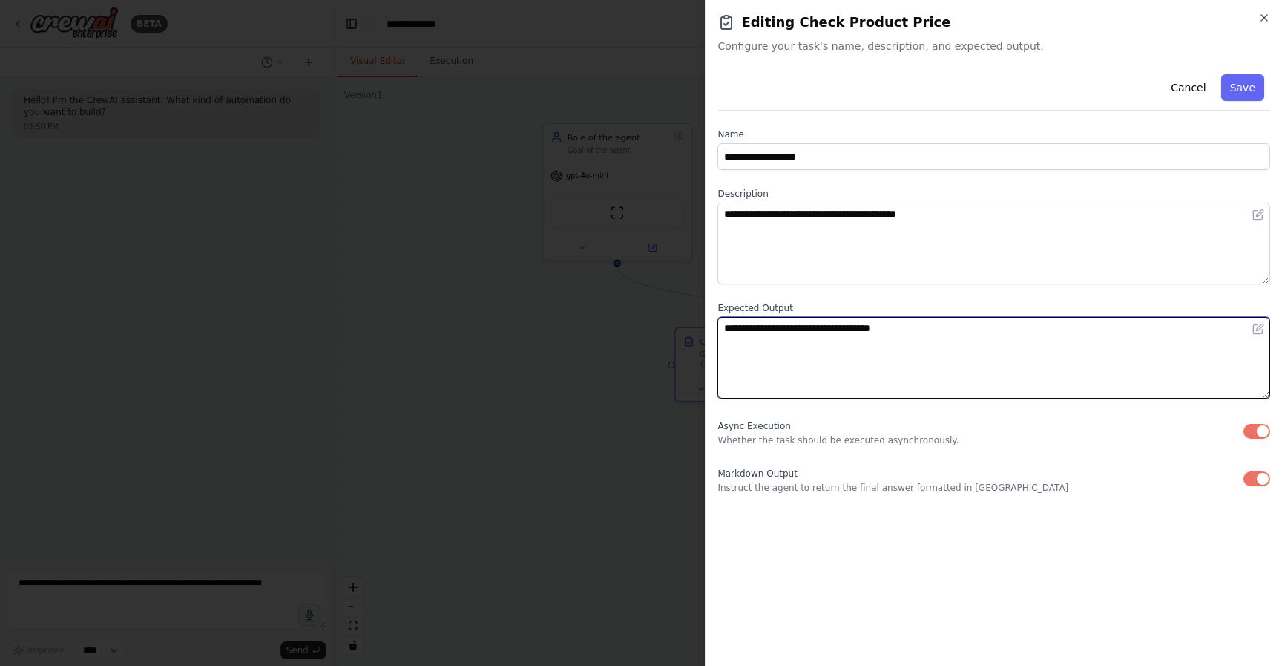
drag, startPoint x: 916, startPoint y: 327, endPoint x: 872, endPoint y: 328, distance: 44.5
click at [872, 328] on textarea "**********" at bounding box center [994, 358] width 553 height 82
type textarea "**********"
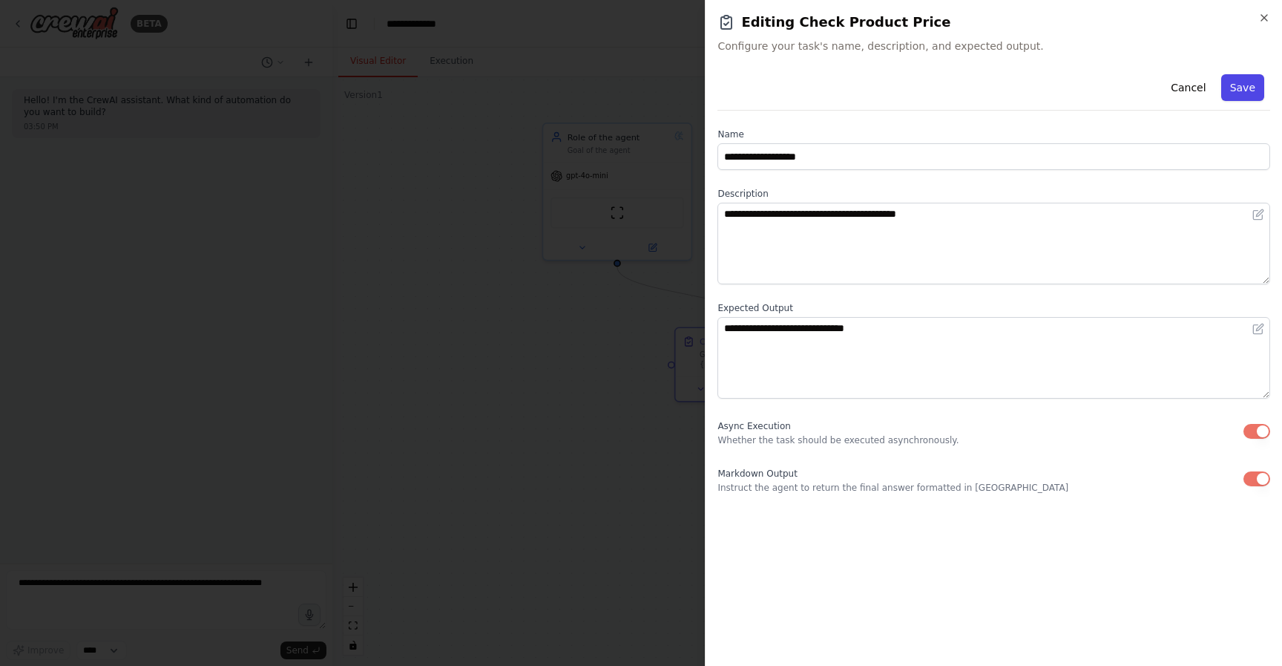
click at [1256, 89] on button "Save" at bounding box center [1242, 87] width 43 height 27
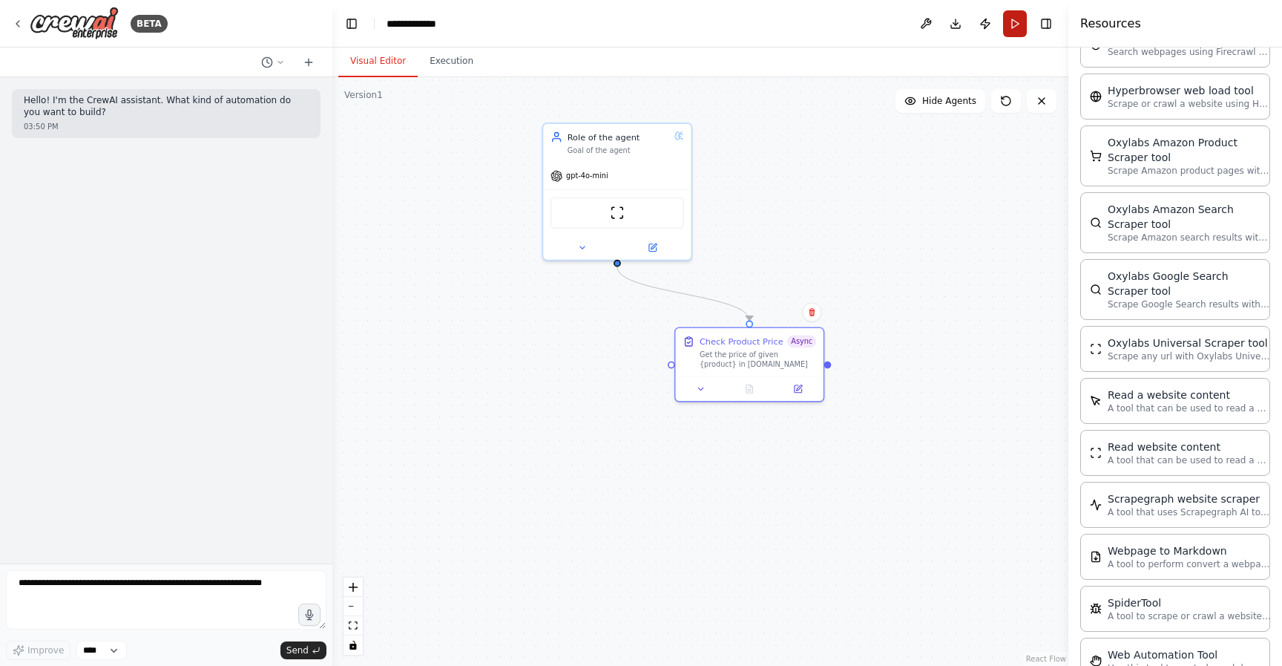
click at [1013, 29] on button "Run" at bounding box center [1015, 23] width 24 height 27
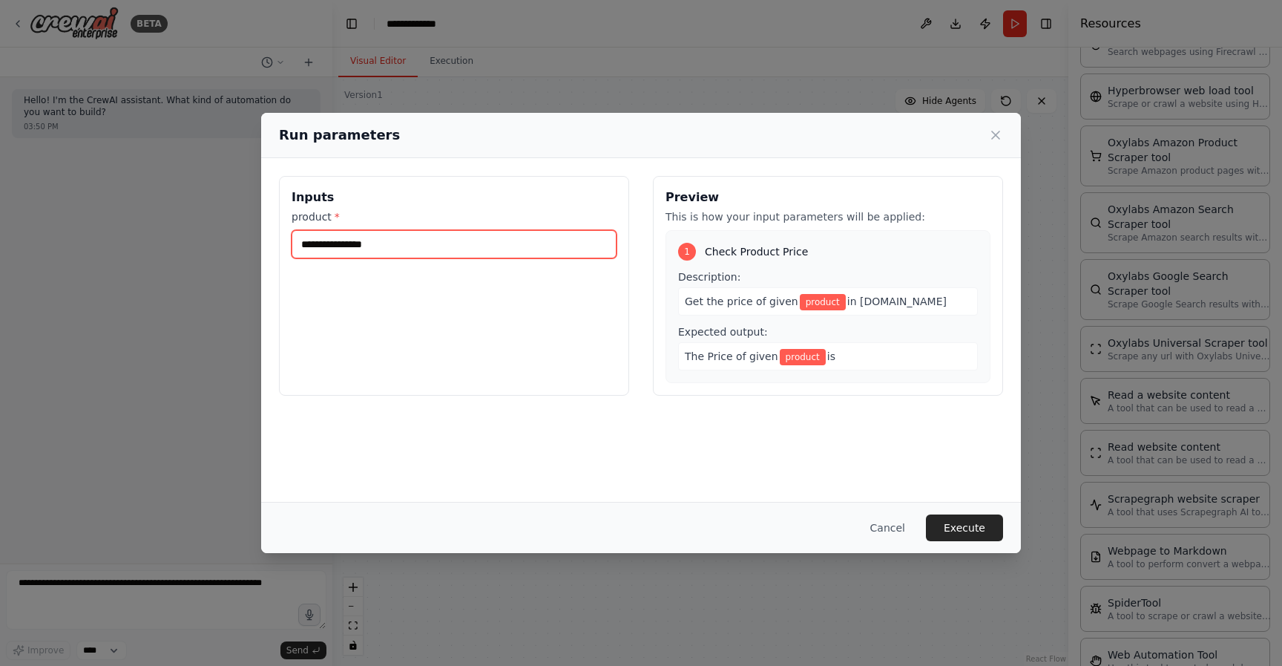
click at [356, 252] on input "product *" at bounding box center [454, 244] width 325 height 28
type input "******"
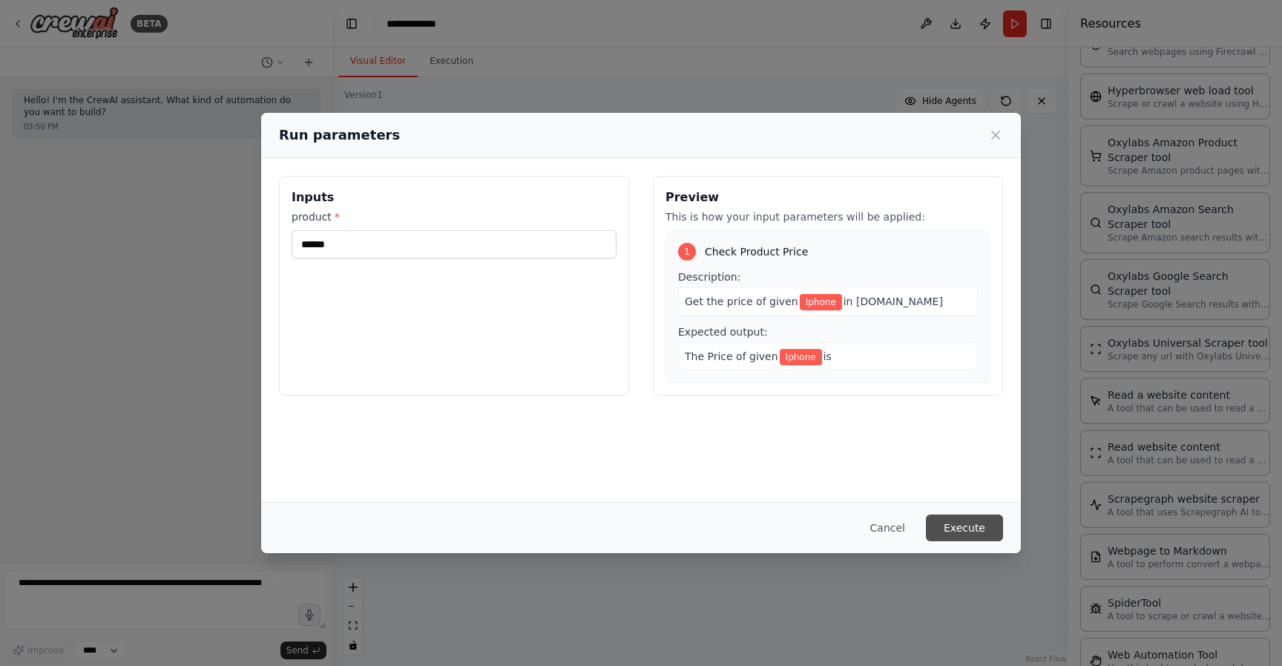
click at [965, 526] on button "Execute" at bounding box center [964, 527] width 77 height 27
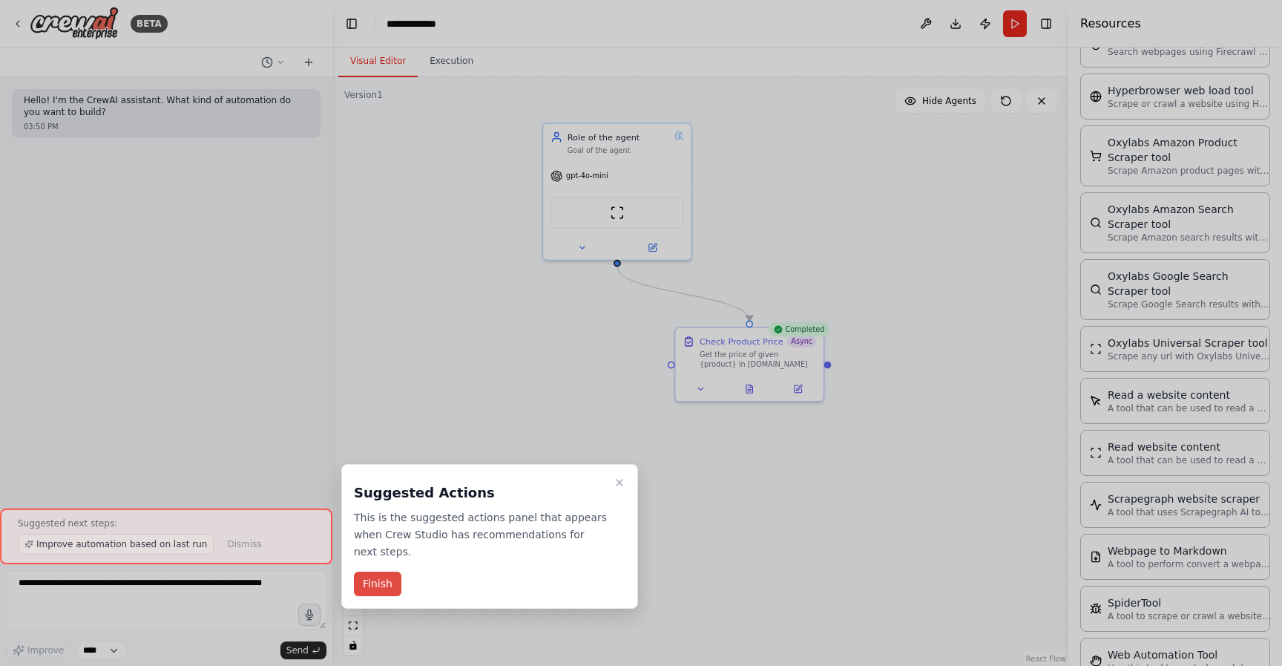
click at [391, 586] on button "Finish" at bounding box center [377, 583] width 47 height 24
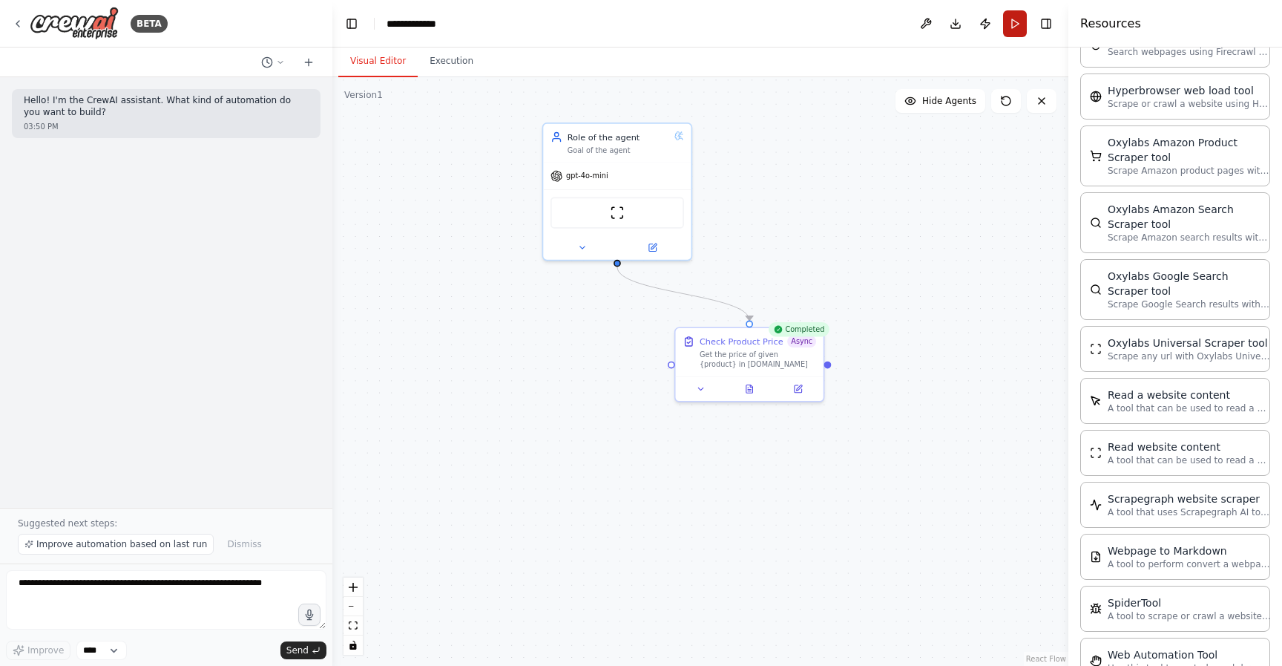
click at [1012, 23] on button "Run" at bounding box center [1015, 23] width 24 height 27
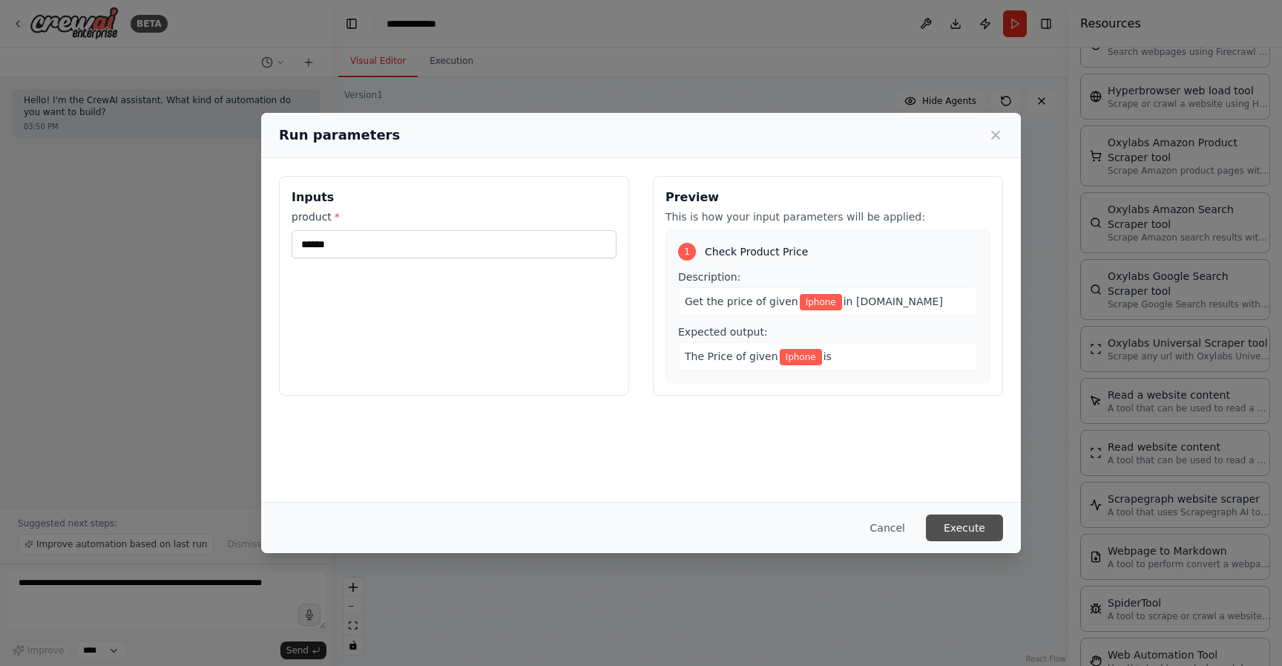
click at [971, 525] on button "Execute" at bounding box center [964, 527] width 77 height 27
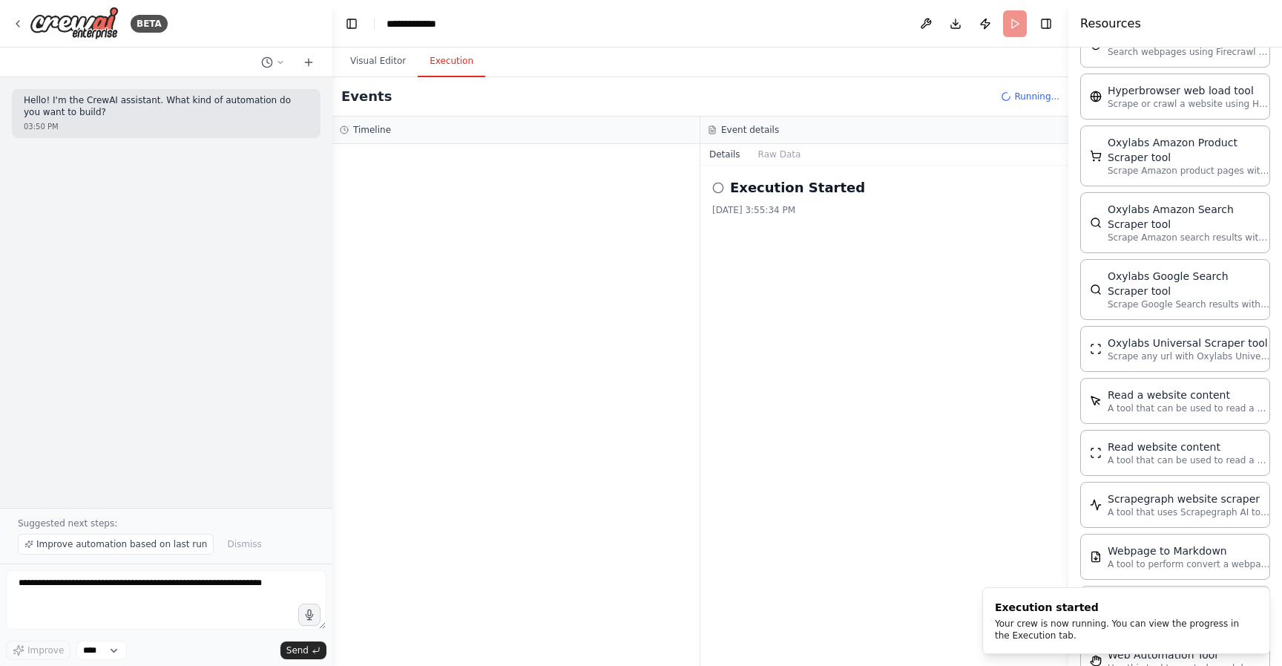
click at [447, 56] on button "Execution" at bounding box center [452, 61] width 68 height 31
click at [784, 149] on button "Raw Data" at bounding box center [779, 154] width 61 height 21
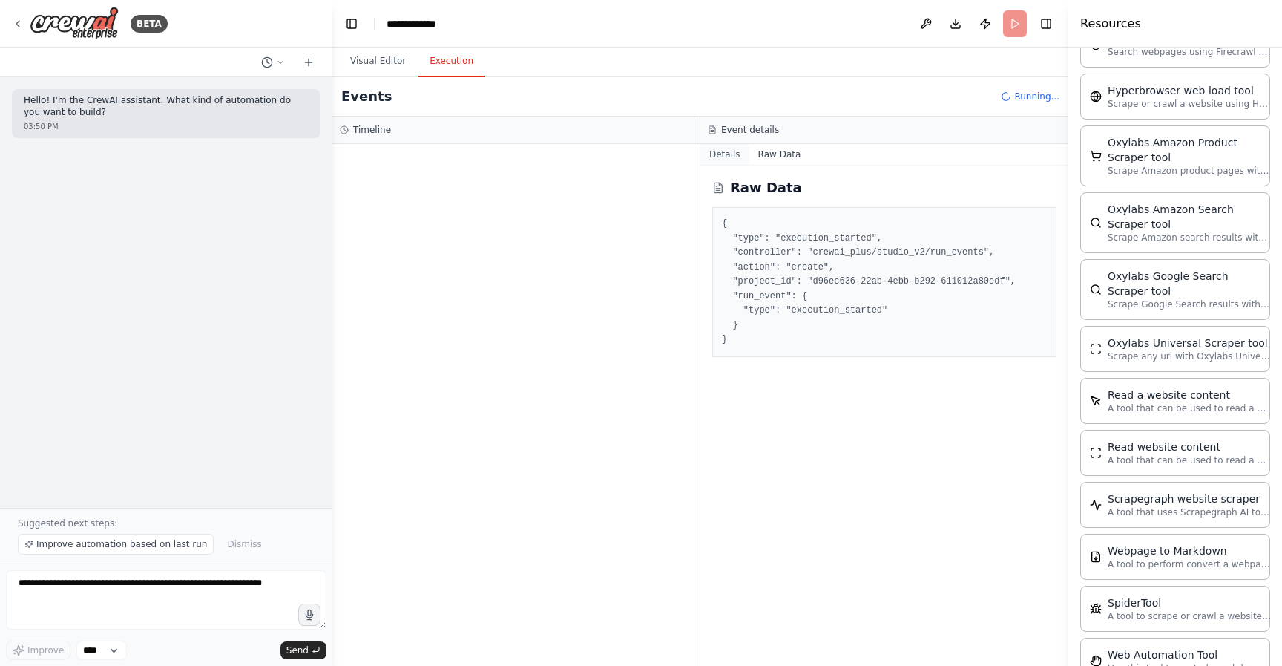
click at [730, 154] on button "Details" at bounding box center [724, 154] width 49 height 21
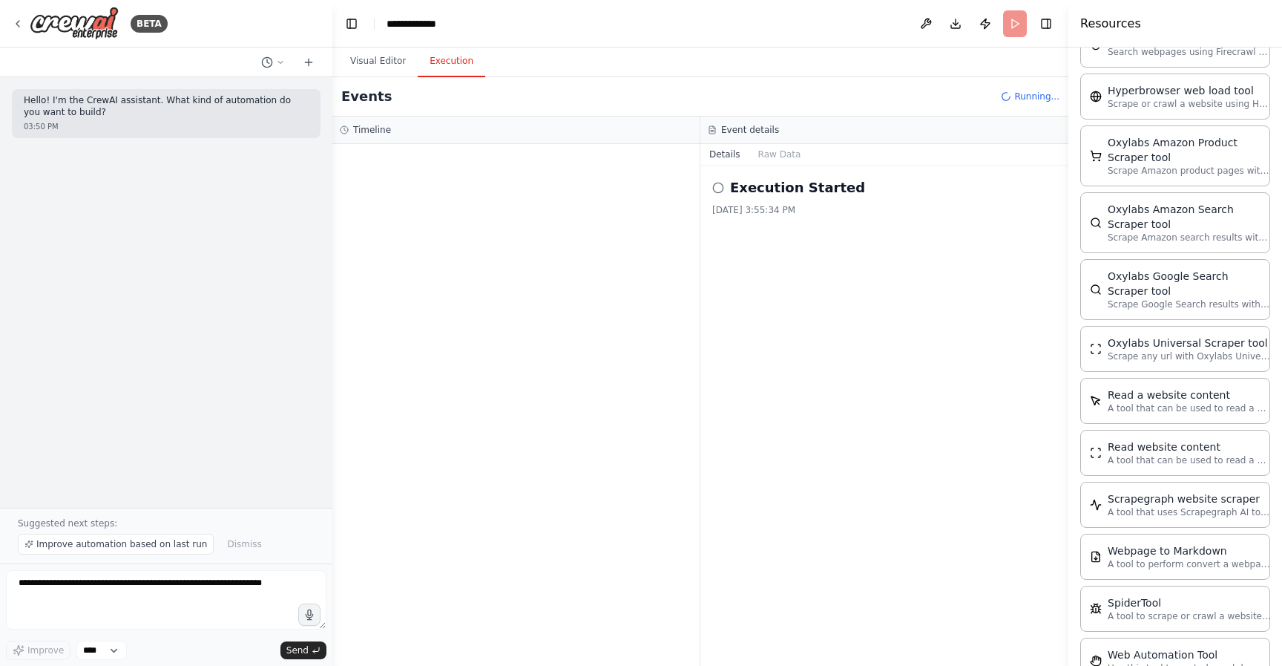
click at [718, 189] on icon at bounding box center [718, 188] width 12 height 12
click at [395, 76] on button "Visual Editor" at bounding box center [377, 61] width 79 height 31
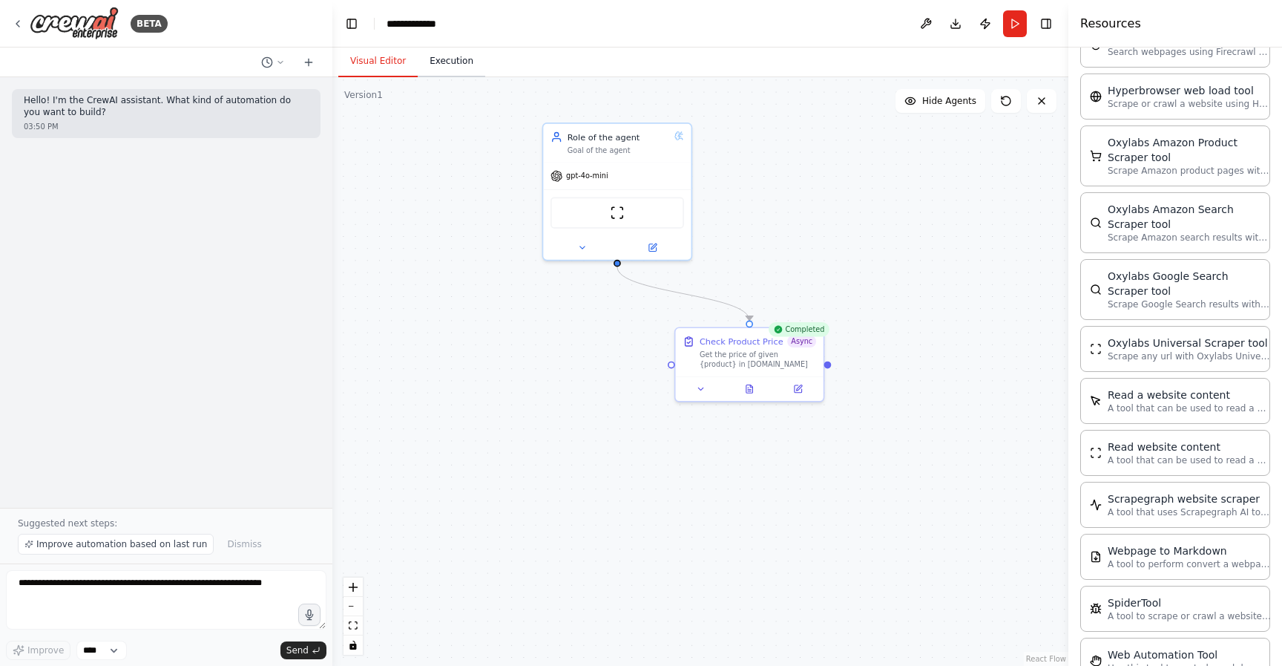
click at [430, 65] on button "Execution" at bounding box center [452, 61] width 68 height 31
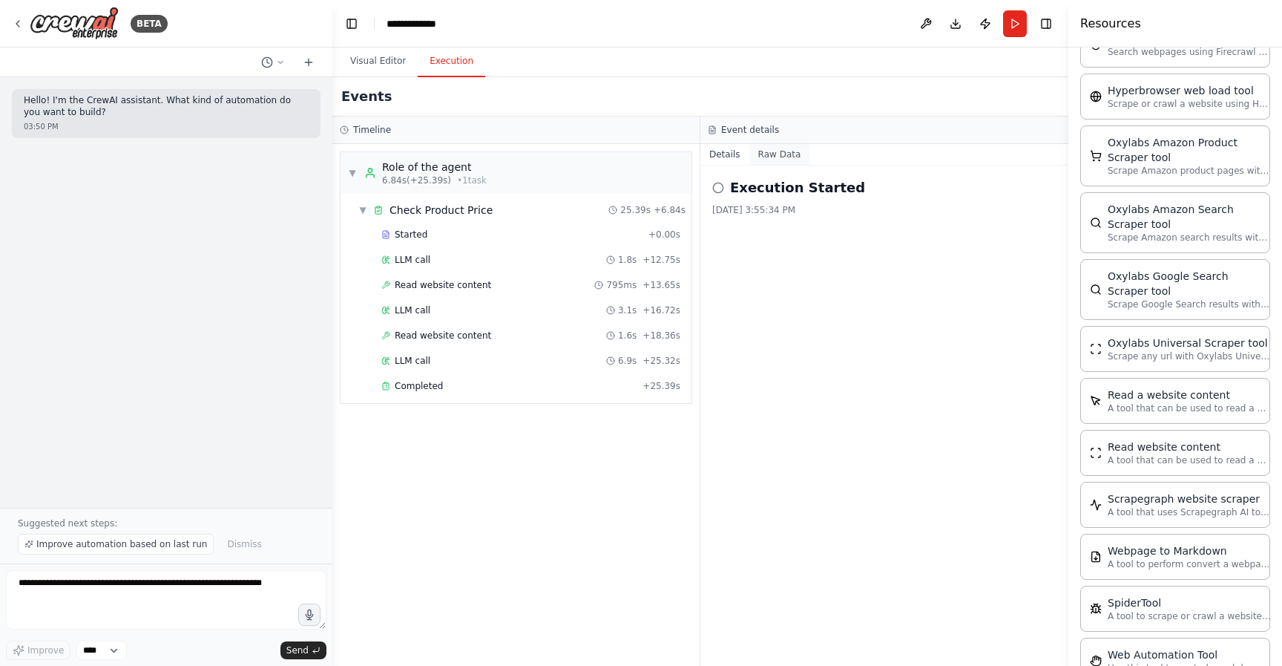
click at [772, 152] on button "Raw Data" at bounding box center [779, 154] width 61 height 21
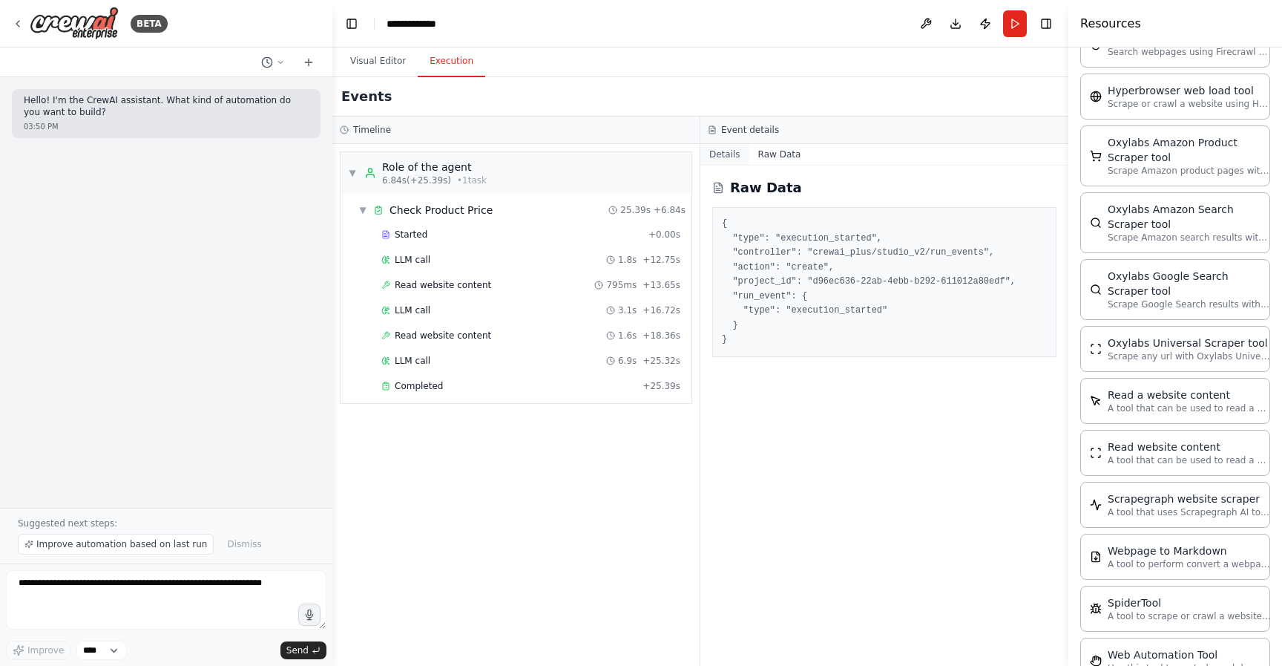
click at [738, 157] on button "Details" at bounding box center [724, 154] width 49 height 21
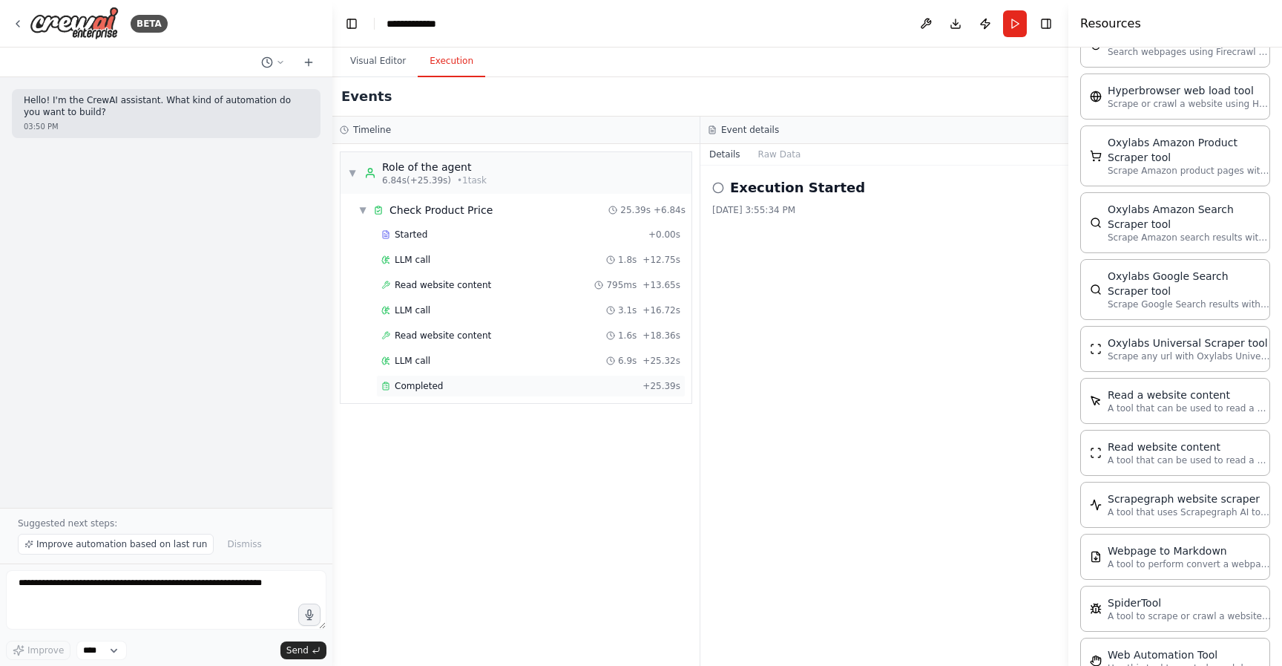
click at [499, 383] on div "Completed" at bounding box center [508, 386] width 255 height 12
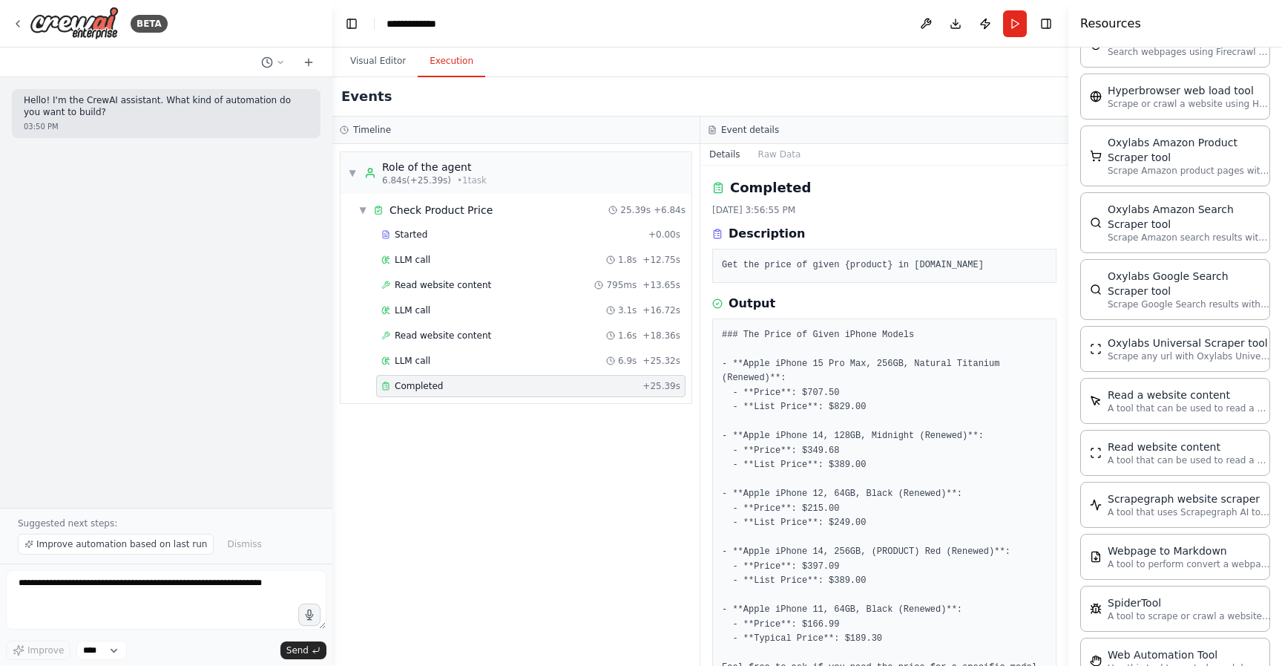
scroll to position [57, 0]
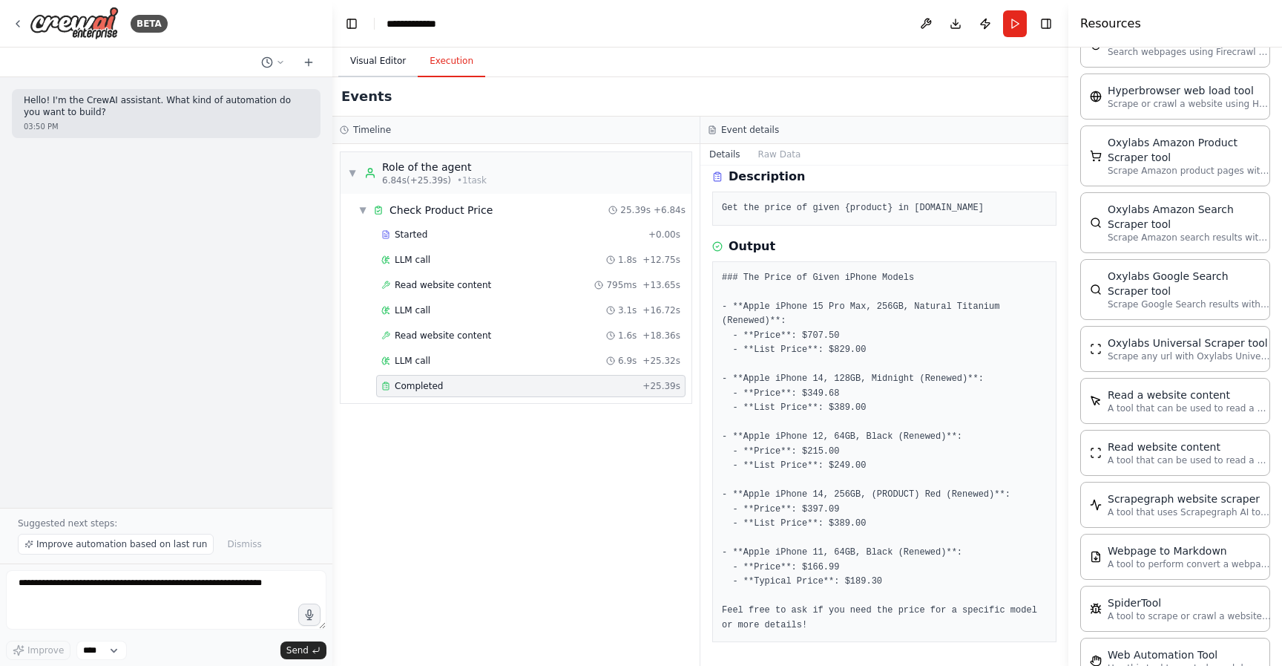
click at [390, 56] on button "Visual Editor" at bounding box center [377, 61] width 79 height 31
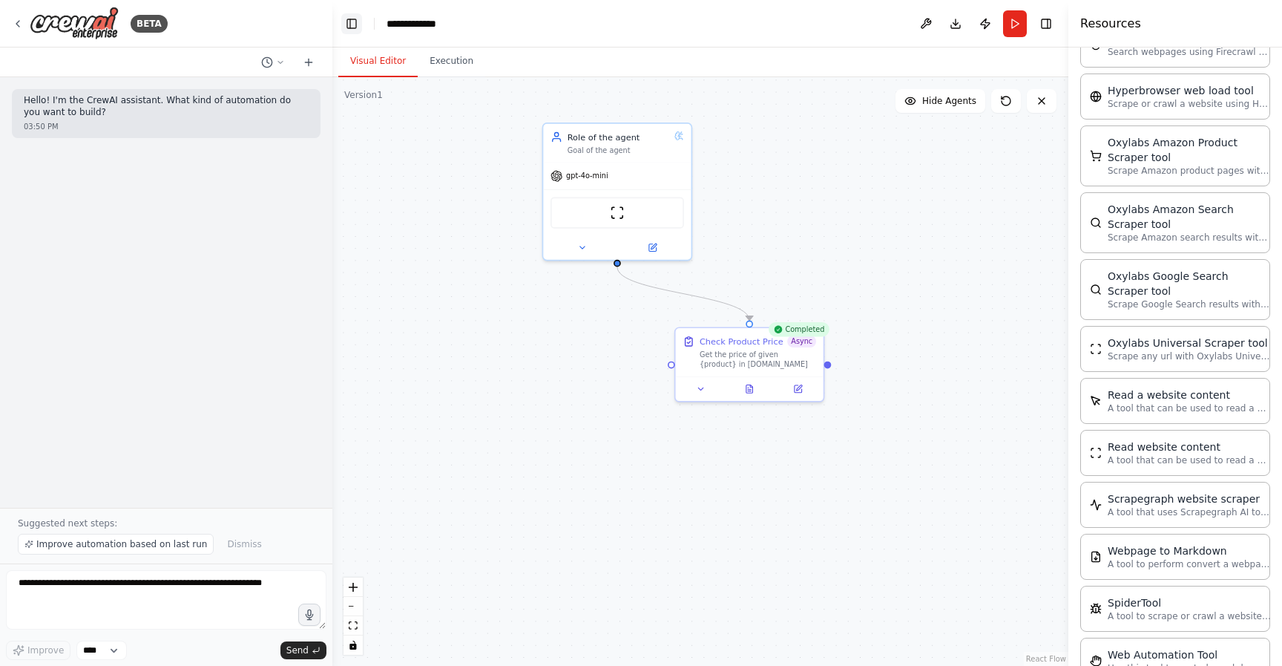
click at [351, 22] on button "Toggle Left Sidebar" at bounding box center [351, 23] width 21 height 21
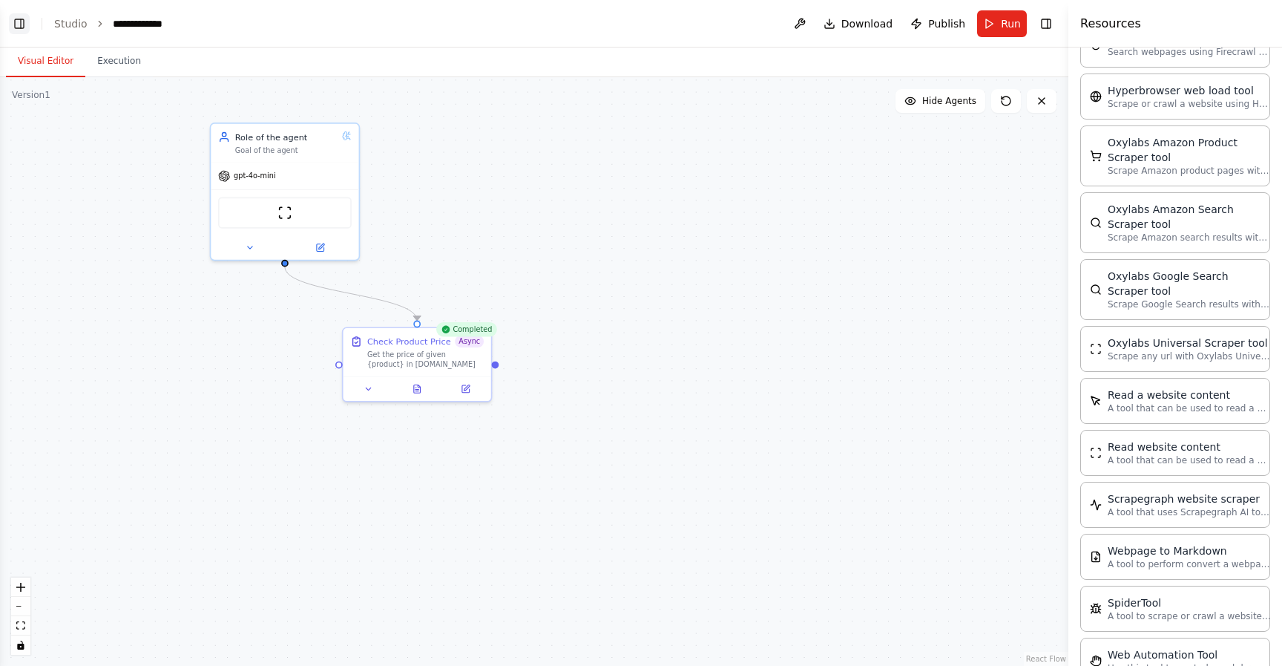
click at [13, 16] on button "Toggle Left Sidebar" at bounding box center [19, 23] width 21 height 21
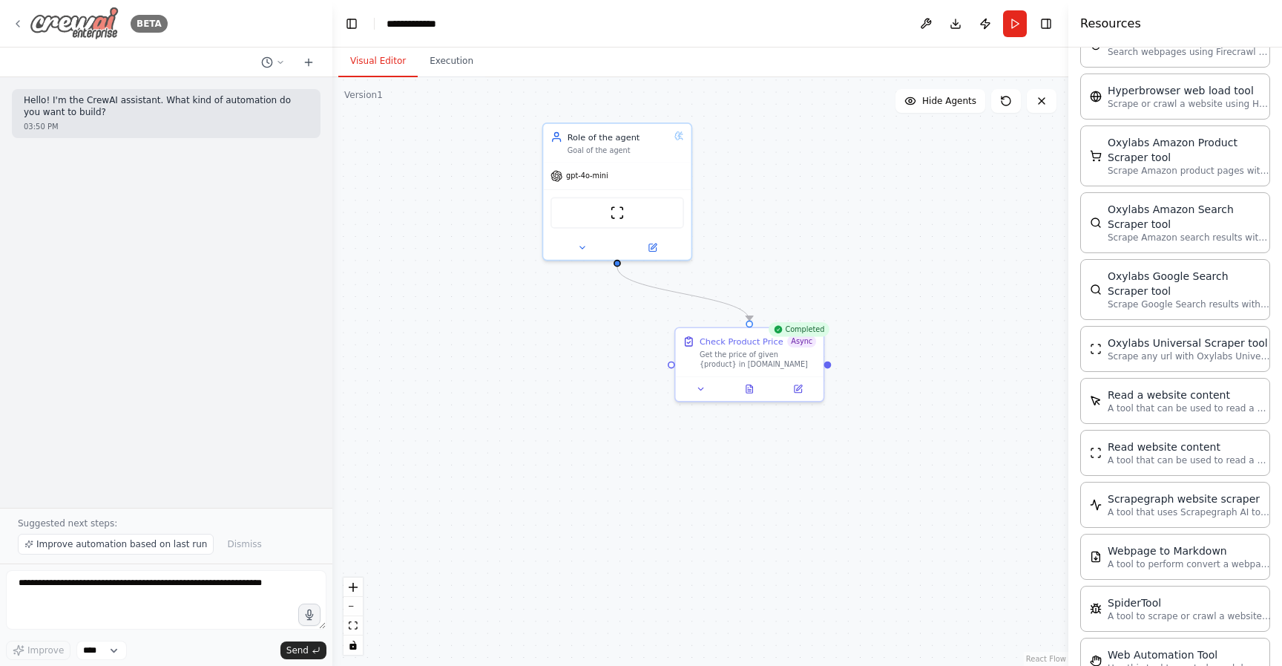
click at [17, 16] on div "BETA" at bounding box center [90, 23] width 156 height 33
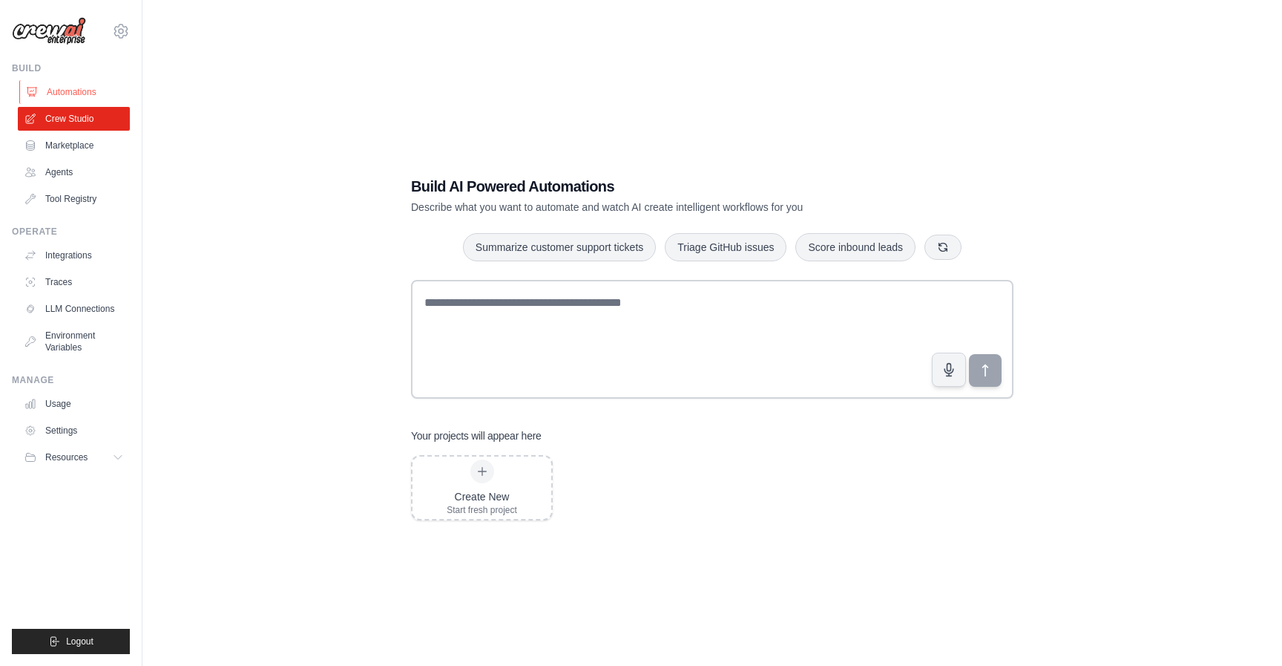
click at [75, 92] on link "Automations" at bounding box center [75, 92] width 112 height 24
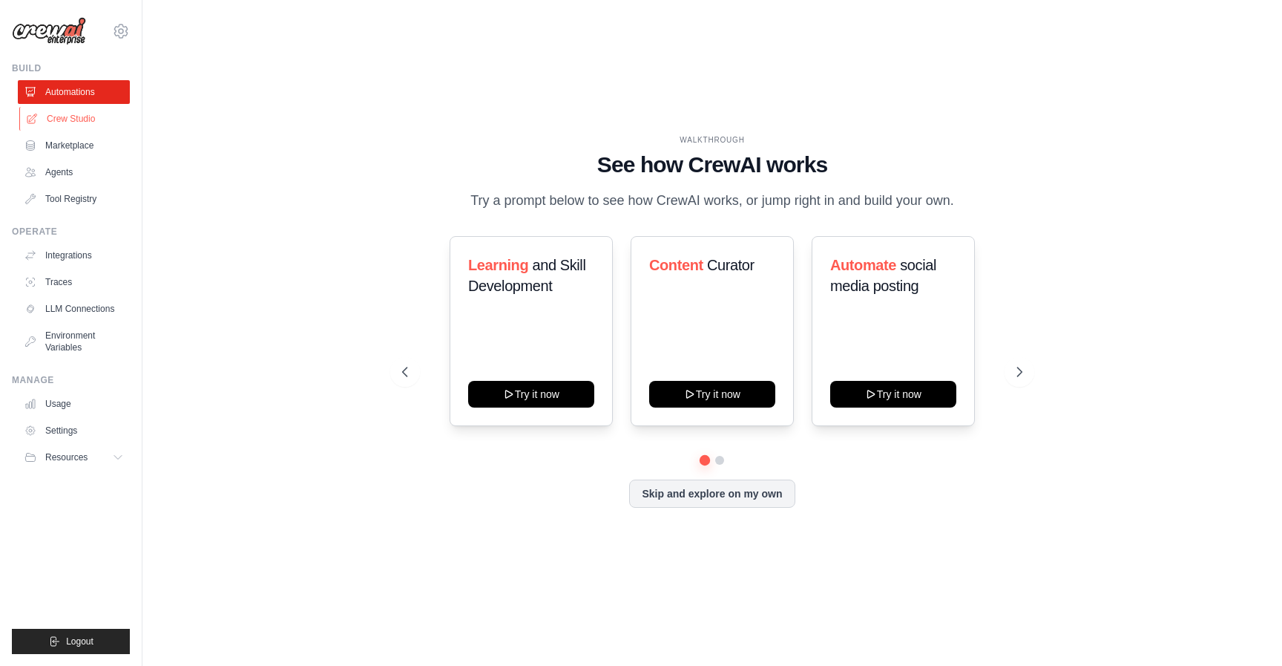
click at [85, 125] on link "Crew Studio" at bounding box center [75, 119] width 112 height 24
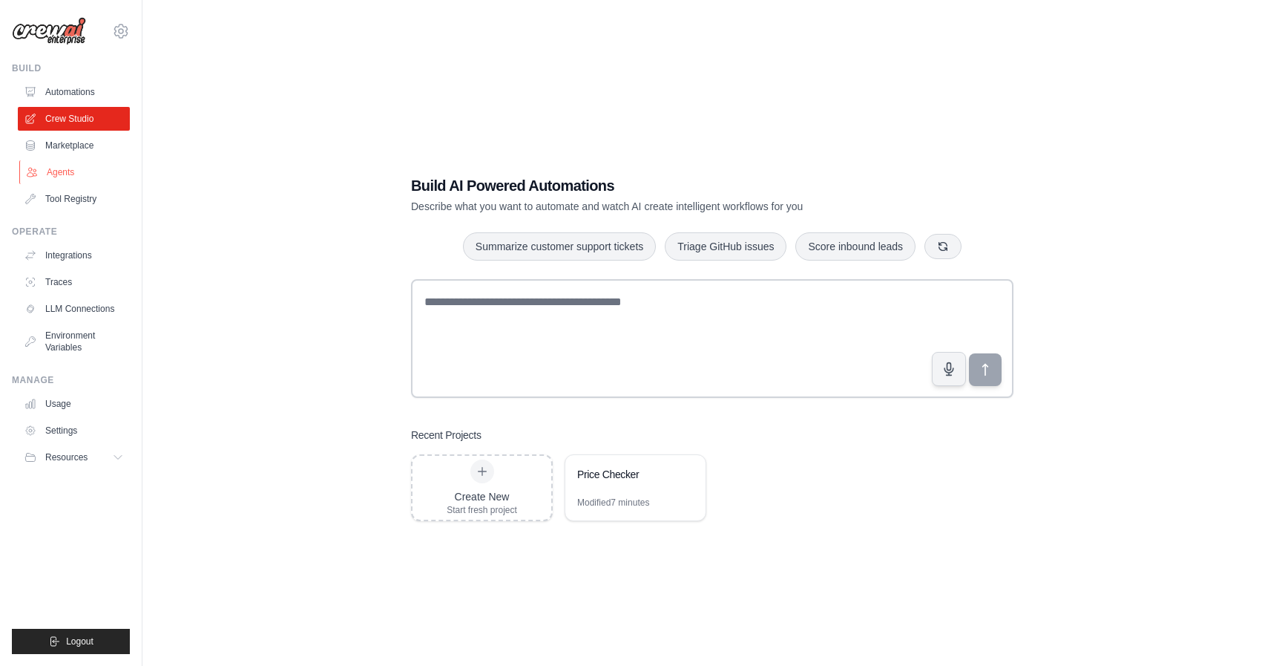
click at [82, 165] on link "Agents" at bounding box center [75, 172] width 112 height 24
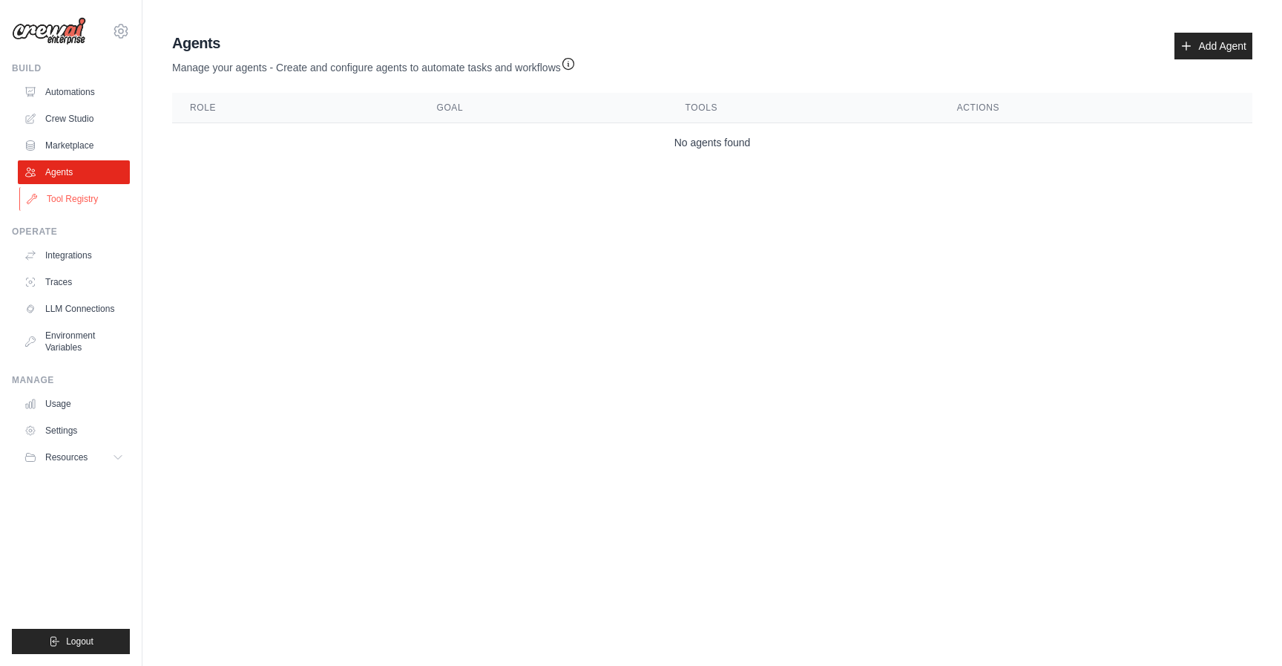
click at [96, 191] on link "Tool Registry" at bounding box center [75, 199] width 112 height 24
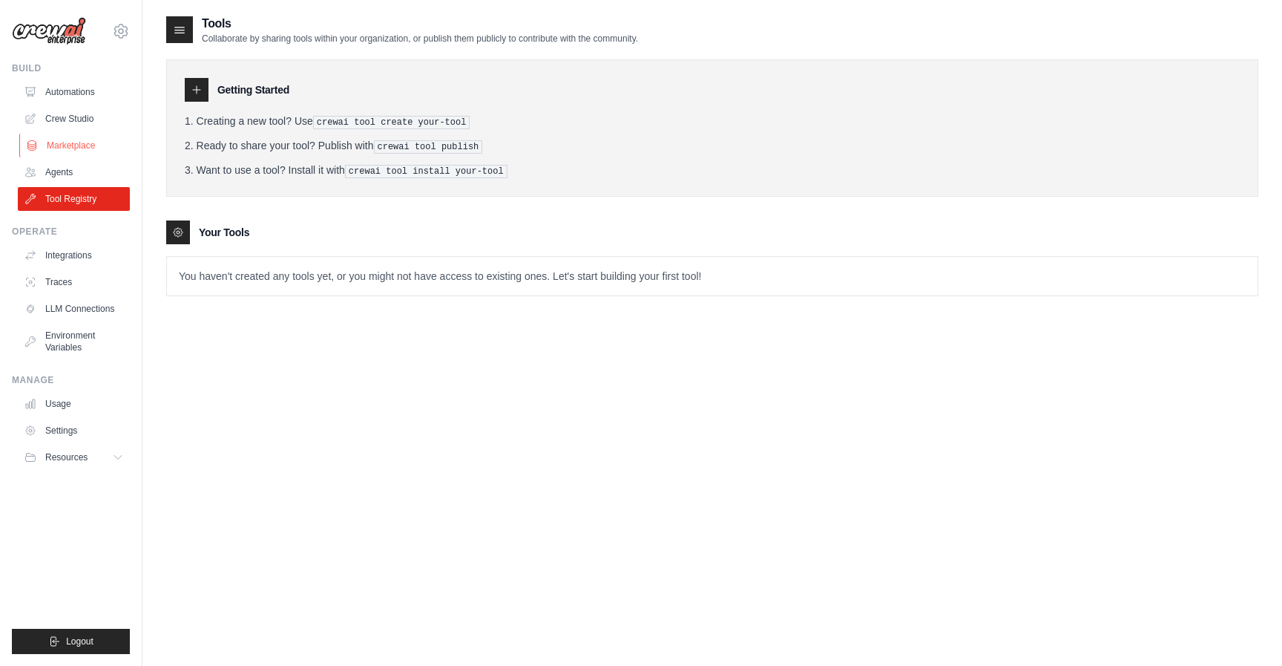
click at [83, 140] on link "Marketplace" at bounding box center [75, 146] width 112 height 24
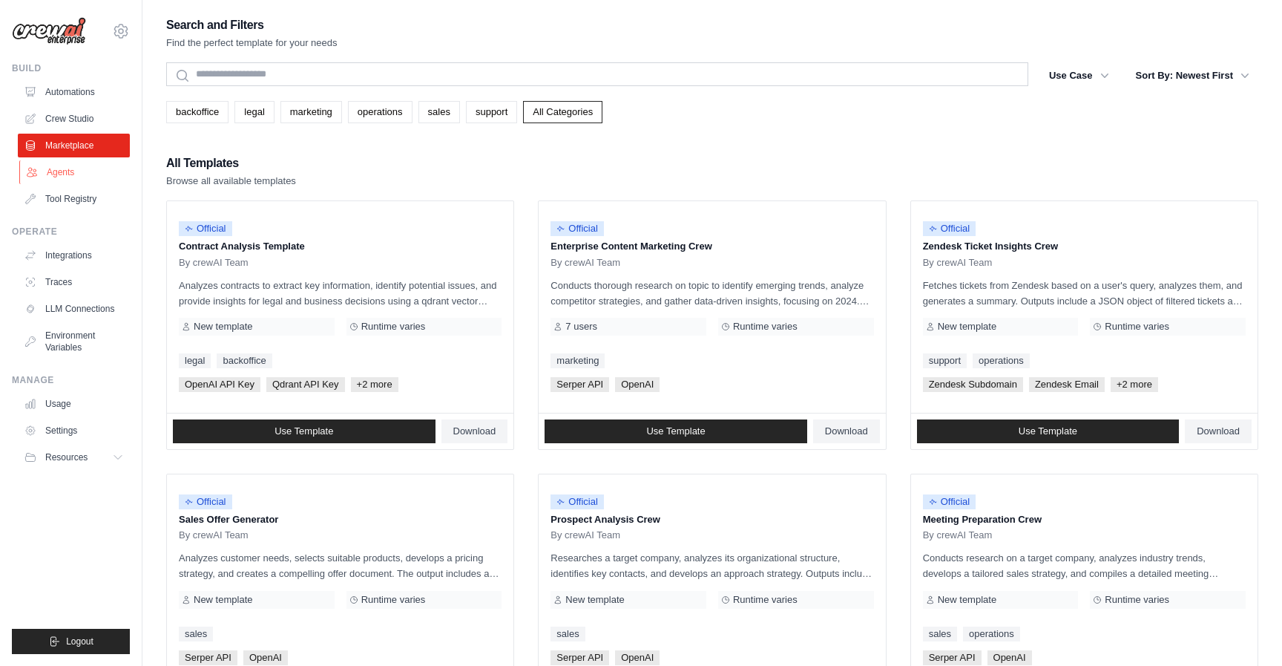
click at [69, 175] on link "Agents" at bounding box center [75, 172] width 112 height 24
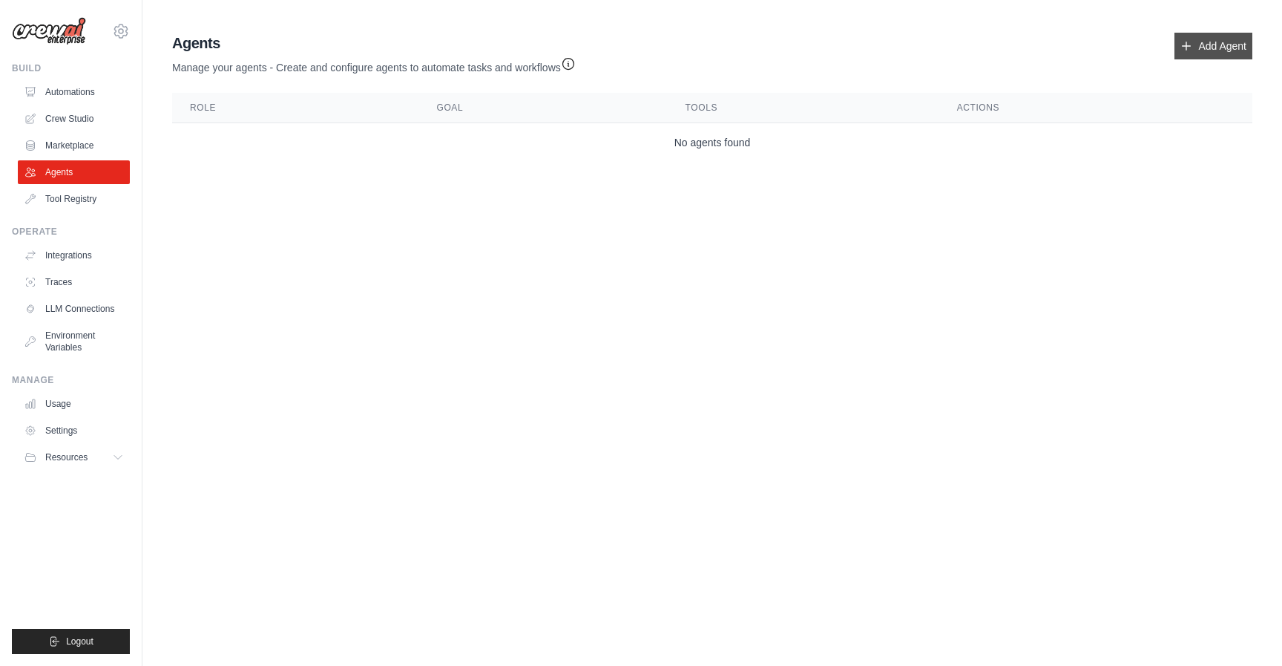
click at [1230, 46] on link "Add Agent" at bounding box center [1214, 46] width 78 height 27
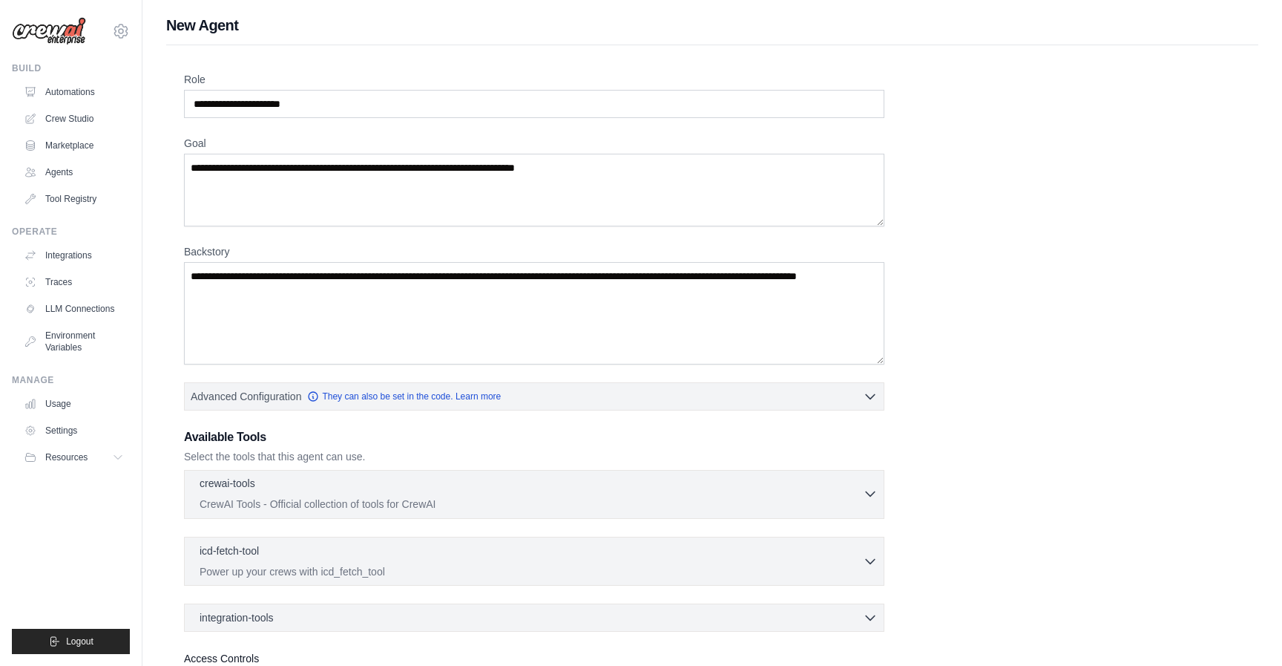
scroll to position [131, 0]
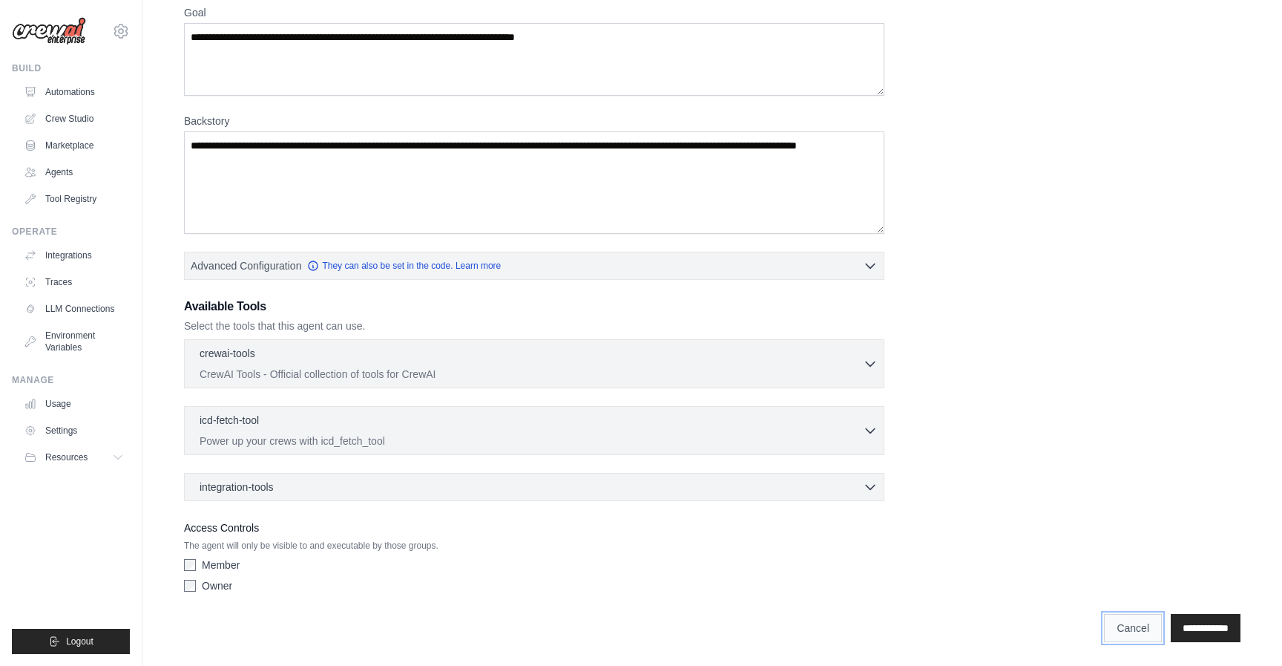
click at [1123, 631] on link "Cancel" at bounding box center [1133, 628] width 58 height 28
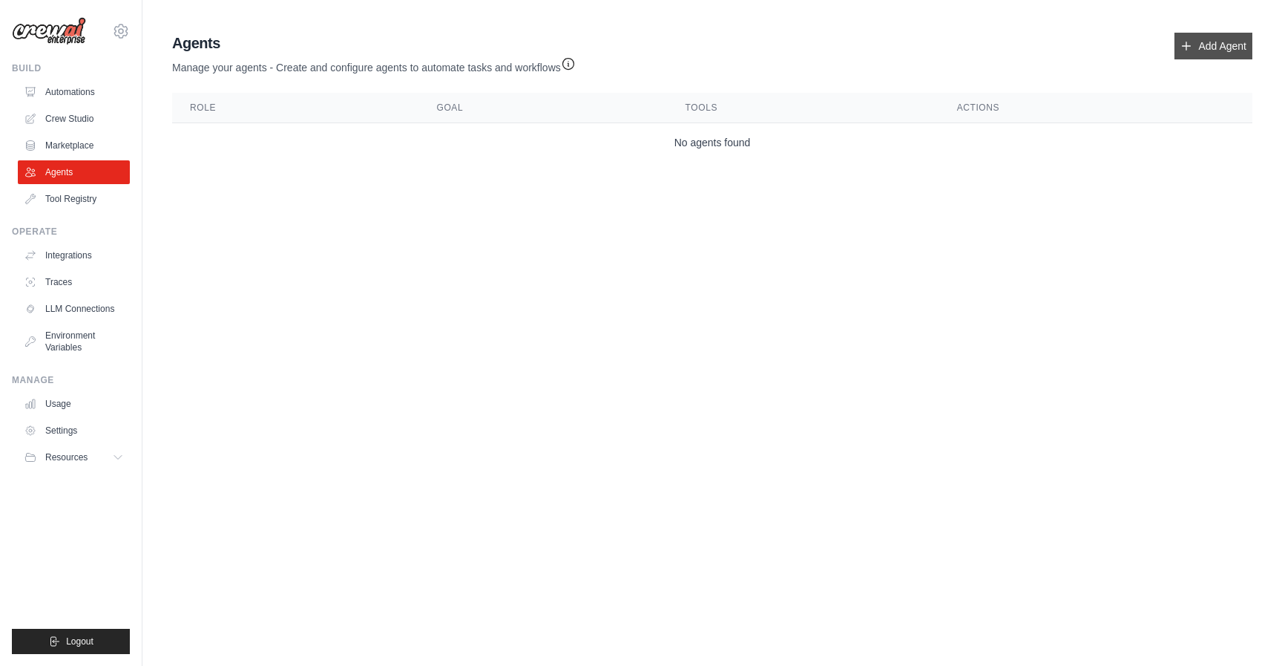
click at [1227, 52] on link "Add Agent" at bounding box center [1214, 46] width 78 height 27
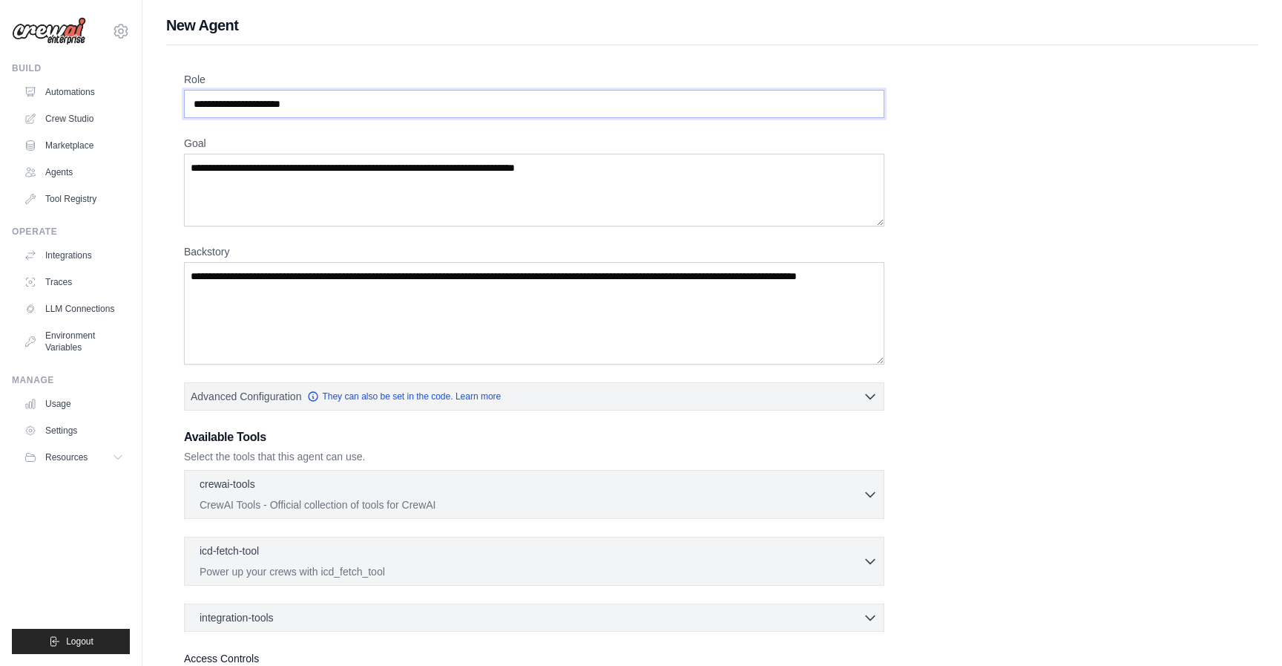
click at [360, 96] on input "Role" at bounding box center [534, 104] width 700 height 28
type input "*"
type input "**********"
click at [345, 162] on textarea "Goal" at bounding box center [534, 190] width 700 height 73
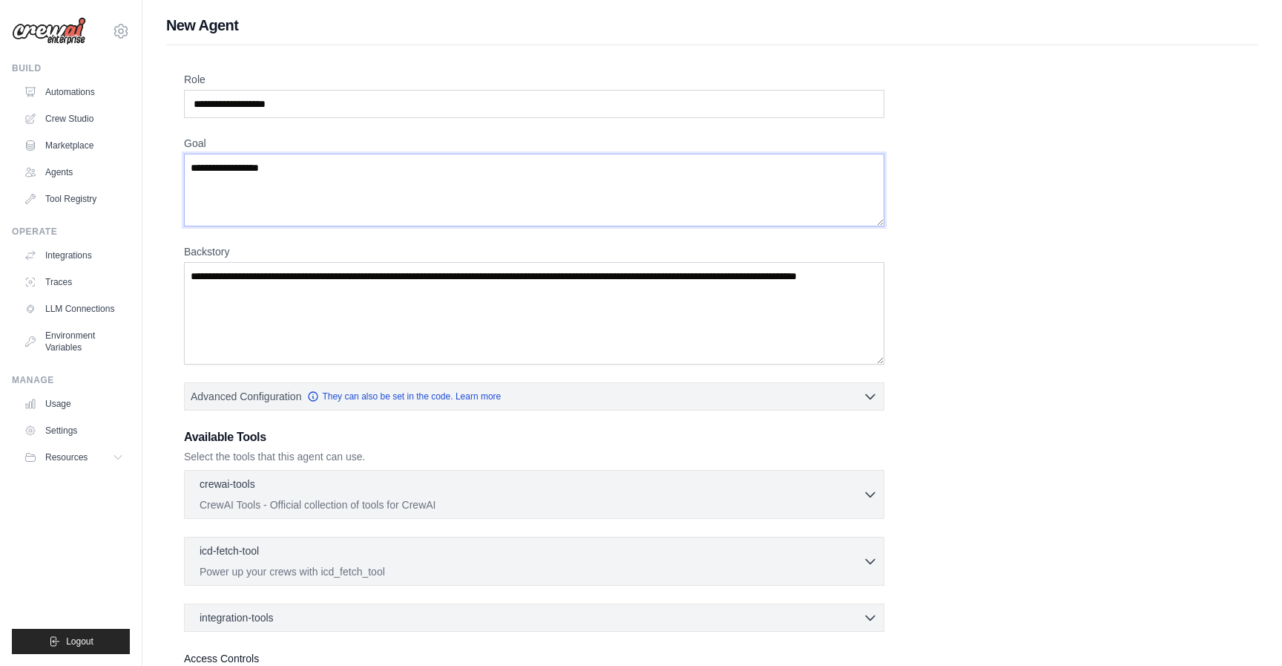
type textarea "**********"
click at [215, 101] on input "**********" at bounding box center [534, 104] width 700 height 28
type input "**********"
click at [278, 173] on textarea "**********" at bounding box center [534, 190] width 700 height 73
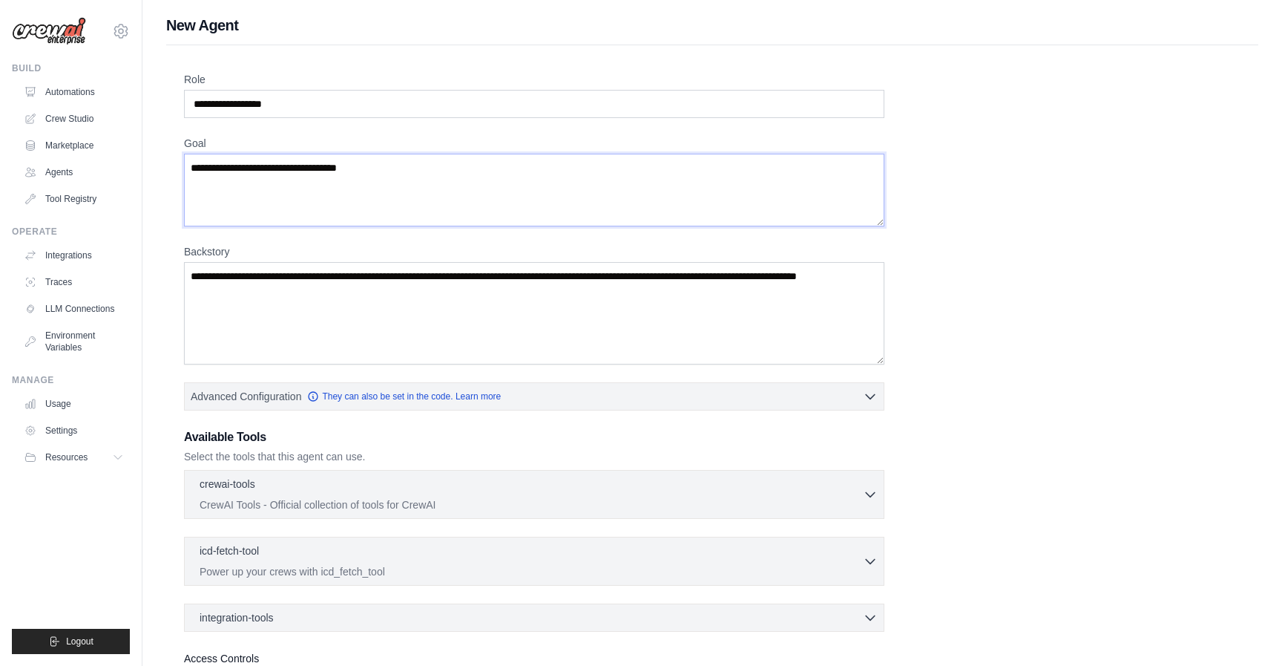
type textarea "**********"
click at [283, 294] on textarea "Backstory" at bounding box center [534, 313] width 700 height 102
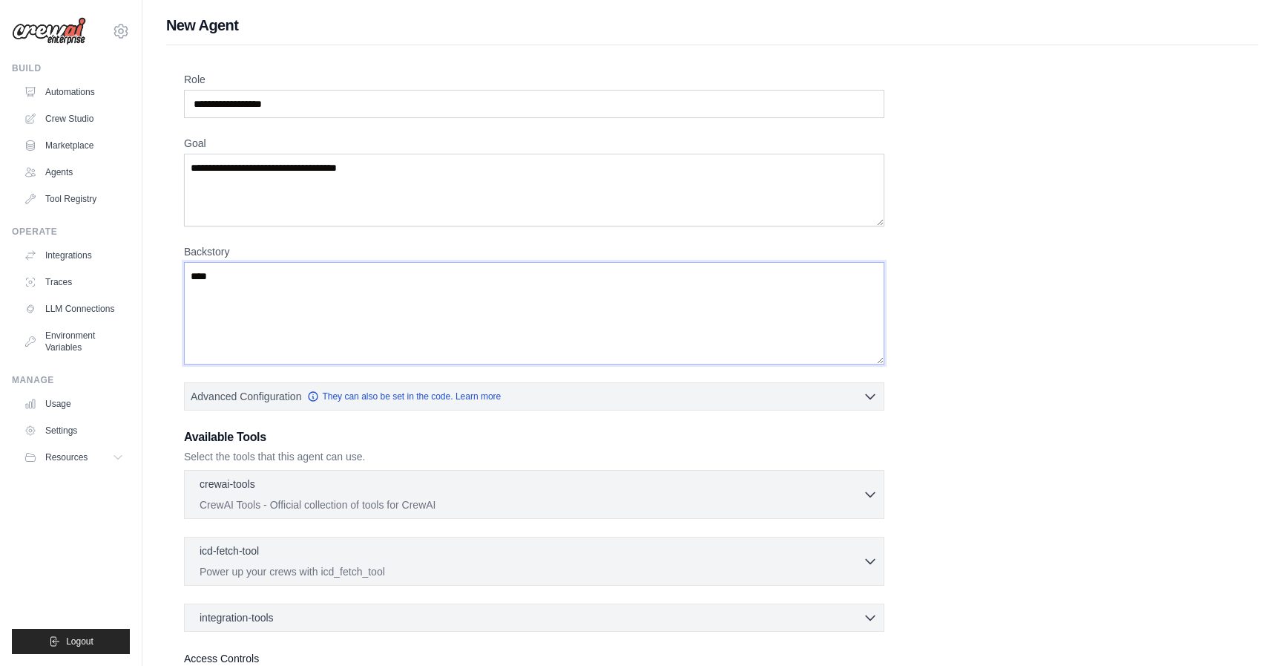
type textarea "***"
click at [339, 102] on input "**********" at bounding box center [534, 104] width 700 height 28
drag, startPoint x: 337, startPoint y: 102, endPoint x: 111, endPoint y: 102, distance: 225.6
click at [111, 102] on div "pravin.selvamuthu@gmail.com Settings Build Automations Crew Studio" at bounding box center [641, 398] width 1282 height 796
paste input "**********"
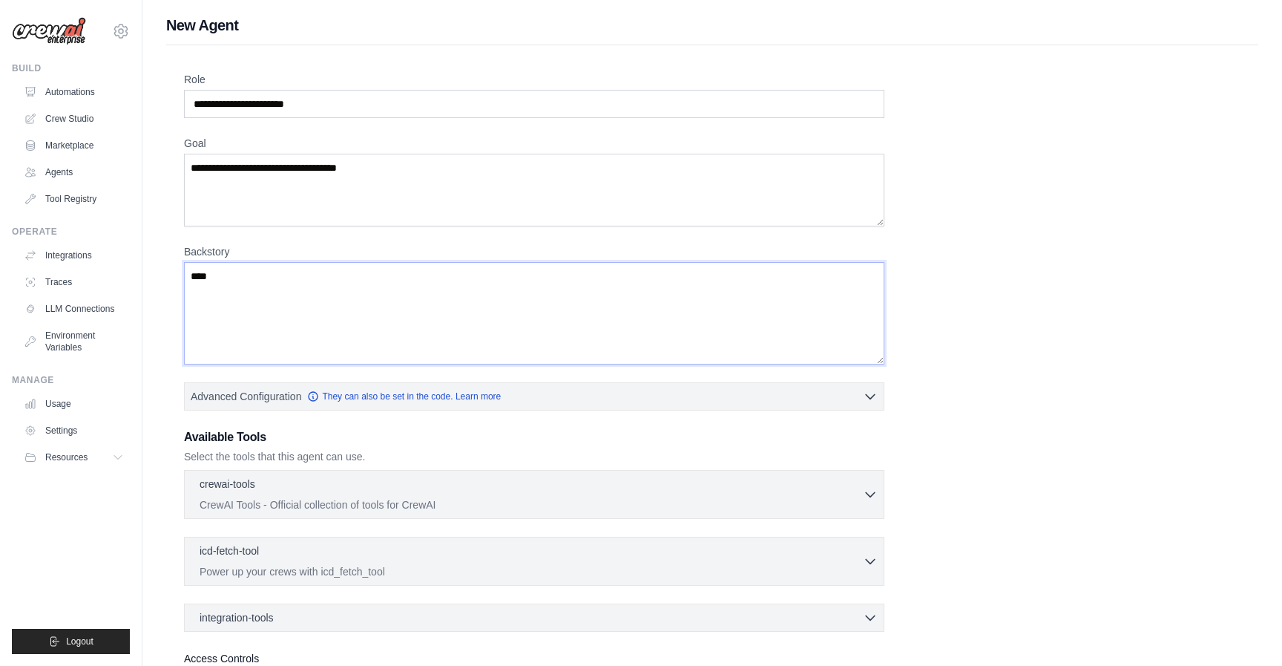
click at [266, 272] on textarea "***" at bounding box center [534, 313] width 700 height 102
type input "**********"
click at [279, 287] on textarea "***" at bounding box center [534, 313] width 700 height 102
type textarea "*"
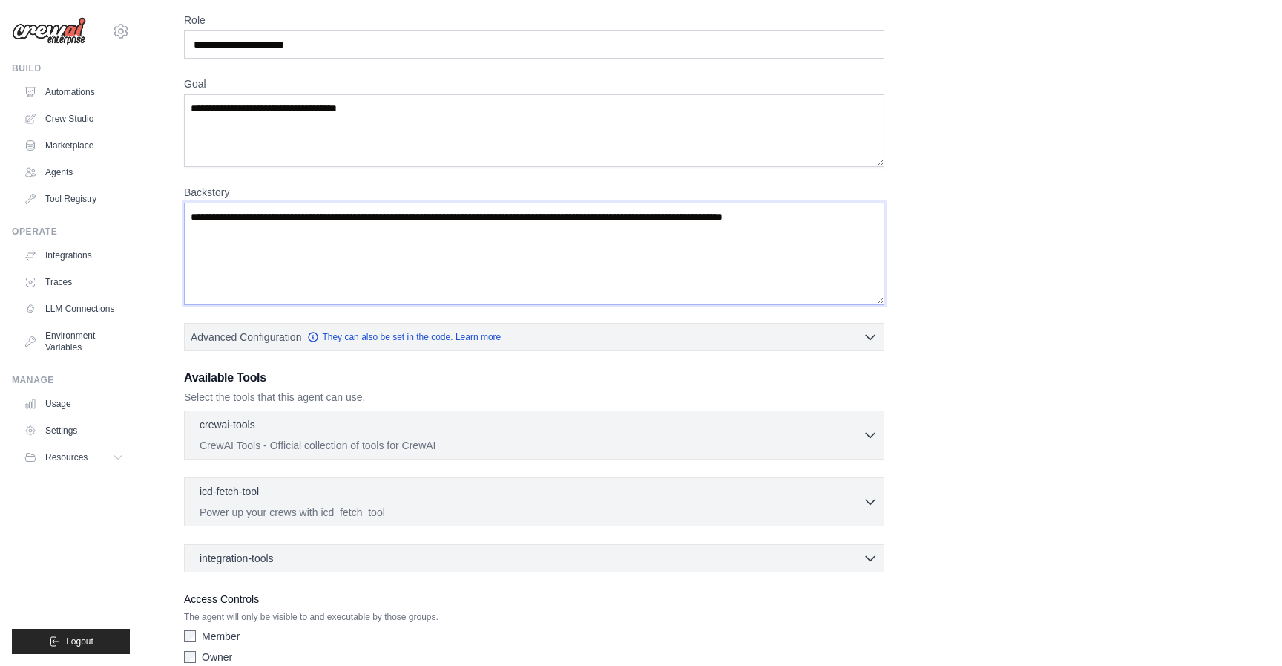
scroll to position [131, 0]
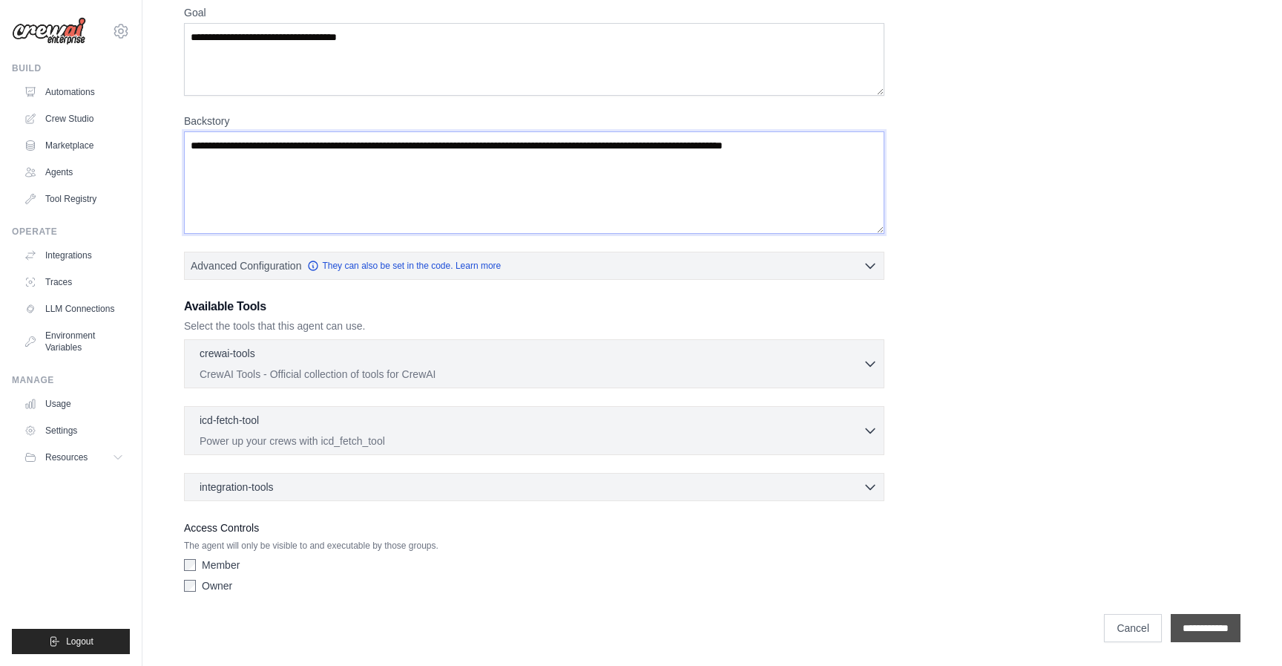
type textarea "**********"
click at [1198, 632] on input "**********" at bounding box center [1206, 628] width 70 height 28
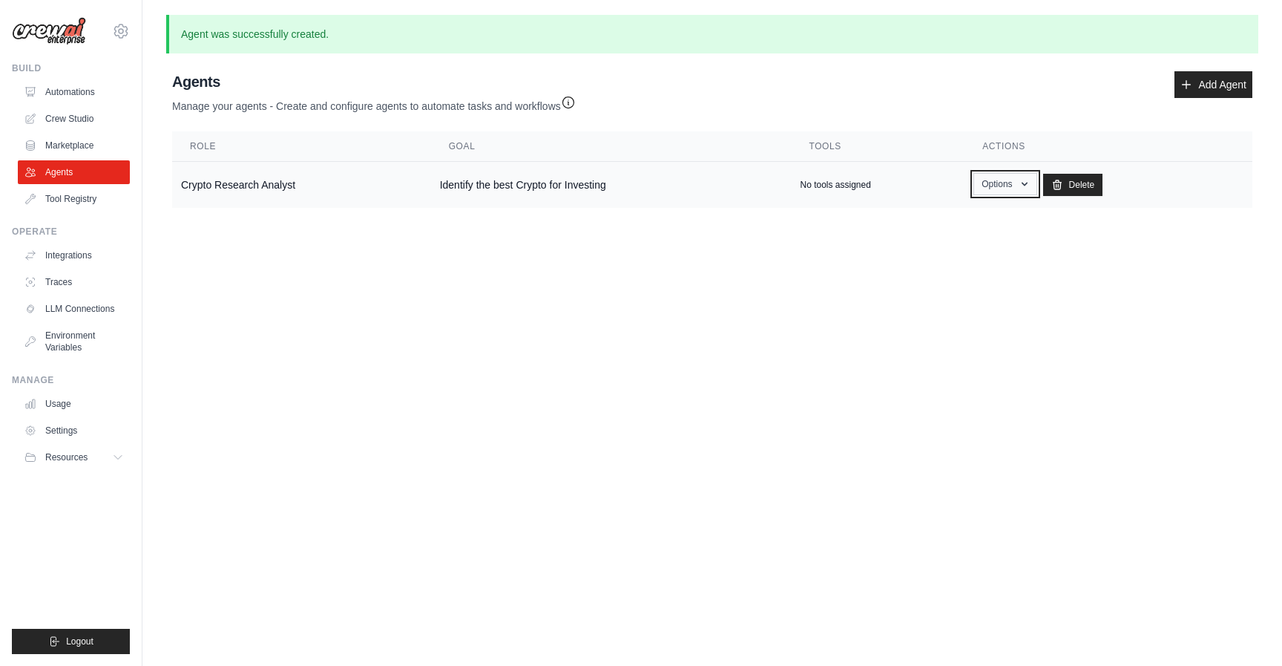
click at [1013, 178] on button "Options" at bounding box center [1005, 184] width 63 height 22
click at [93, 207] on link "Tool Registry" at bounding box center [75, 199] width 112 height 24
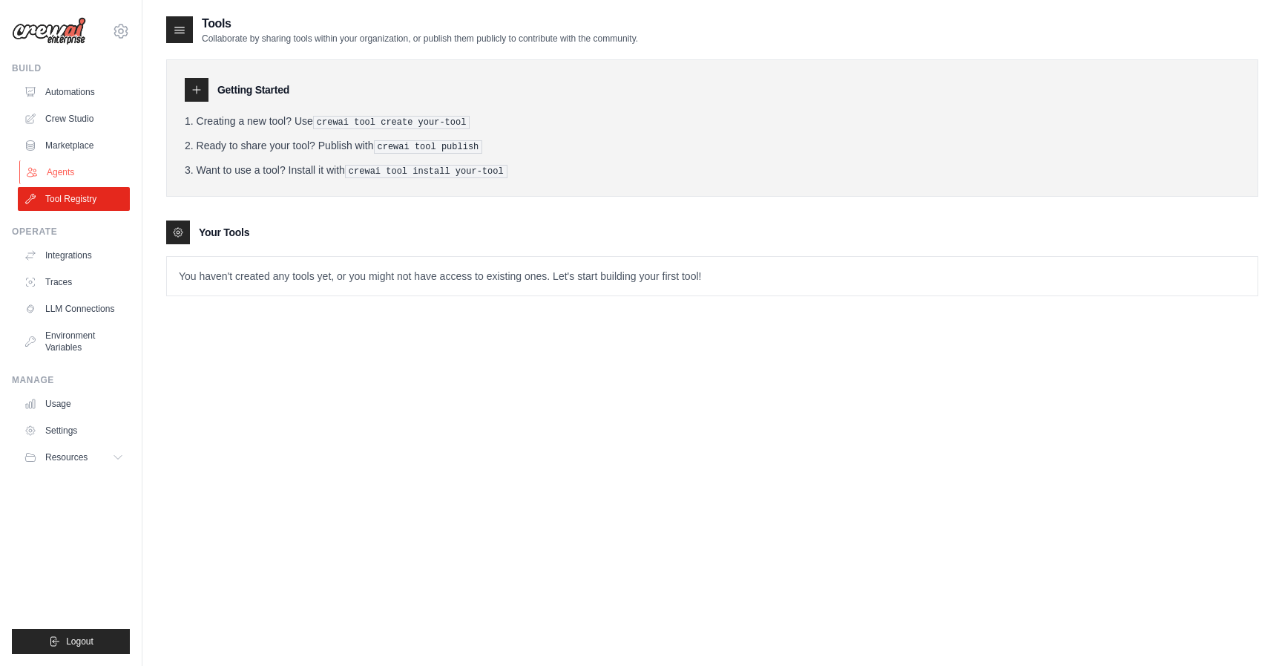
click at [36, 166] on icon at bounding box center [32, 172] width 12 height 12
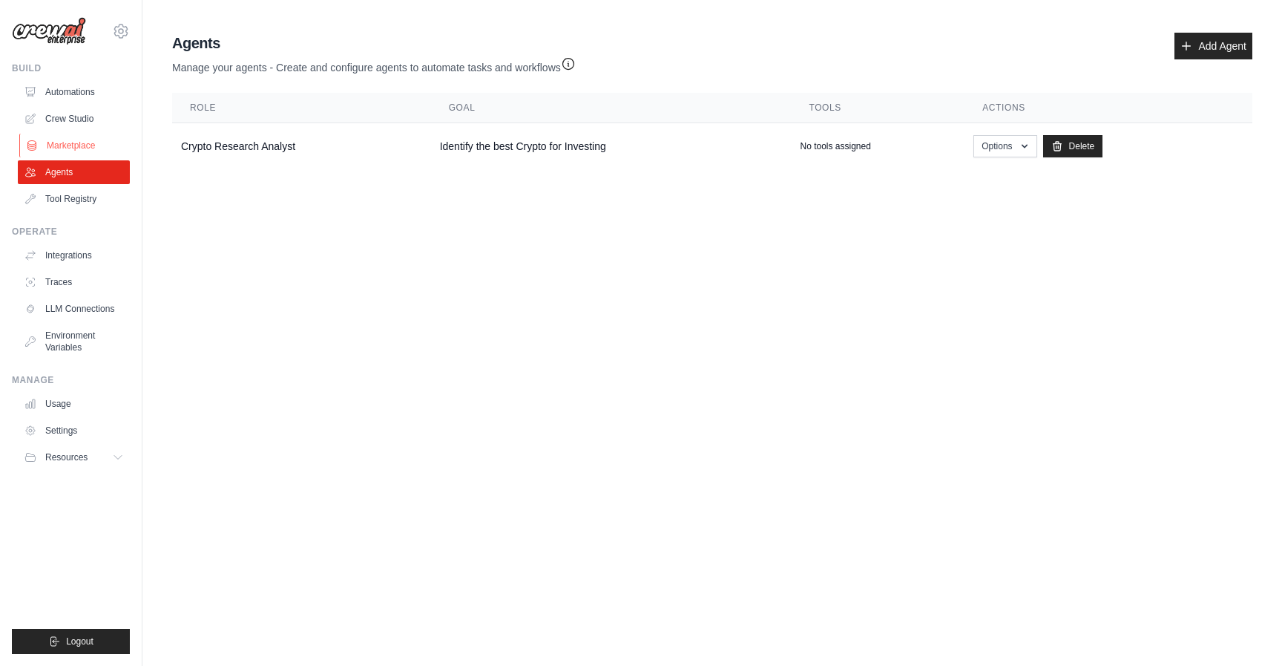
click at [57, 147] on link "Marketplace" at bounding box center [75, 146] width 112 height 24
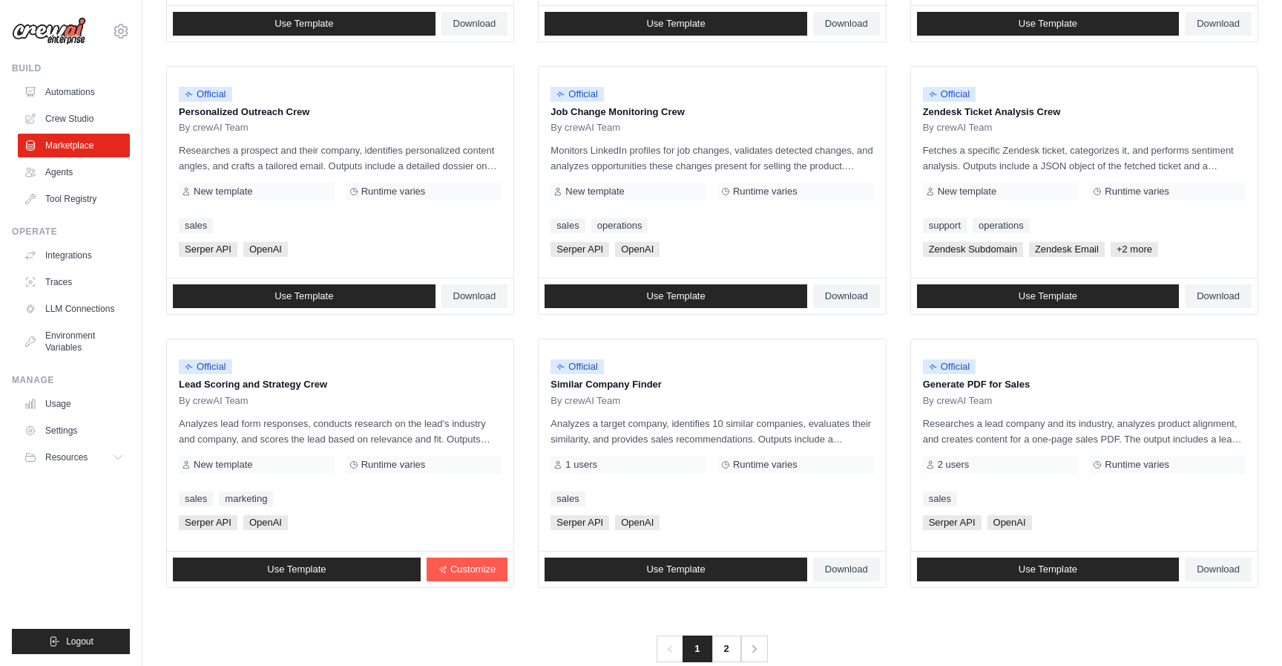
scroll to position [709, 0]
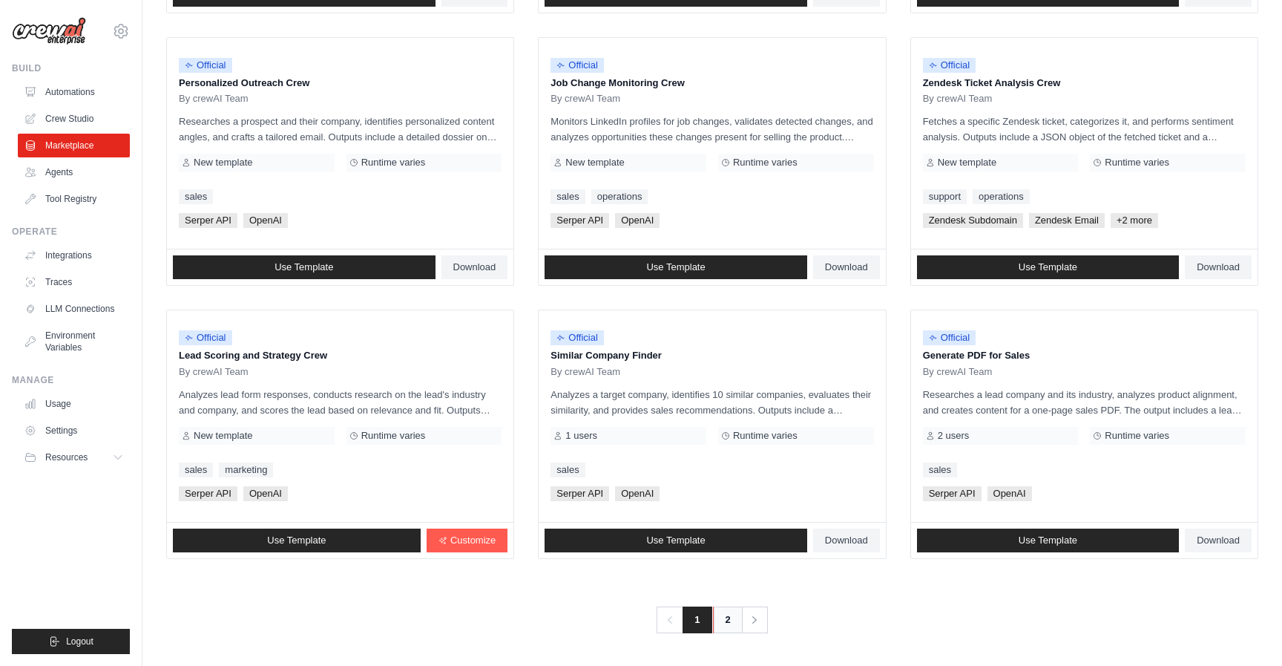
click at [723, 629] on link "2" at bounding box center [728, 619] width 30 height 27
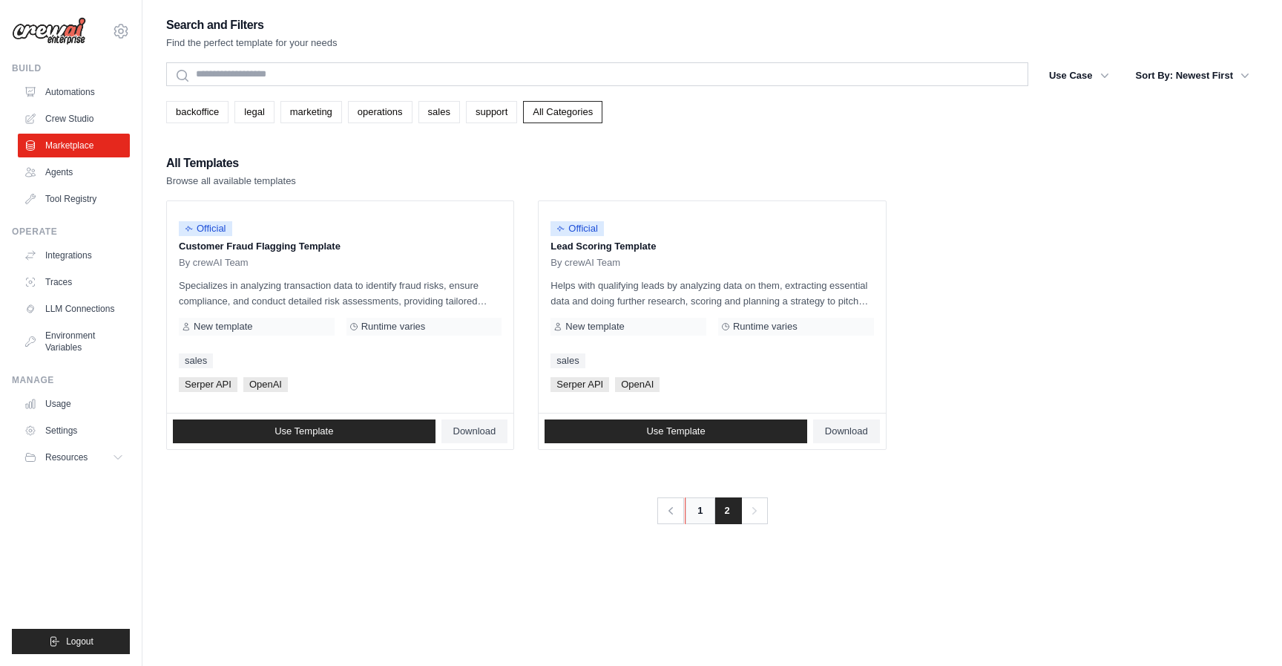
click at [694, 516] on link "1" at bounding box center [700, 510] width 30 height 27
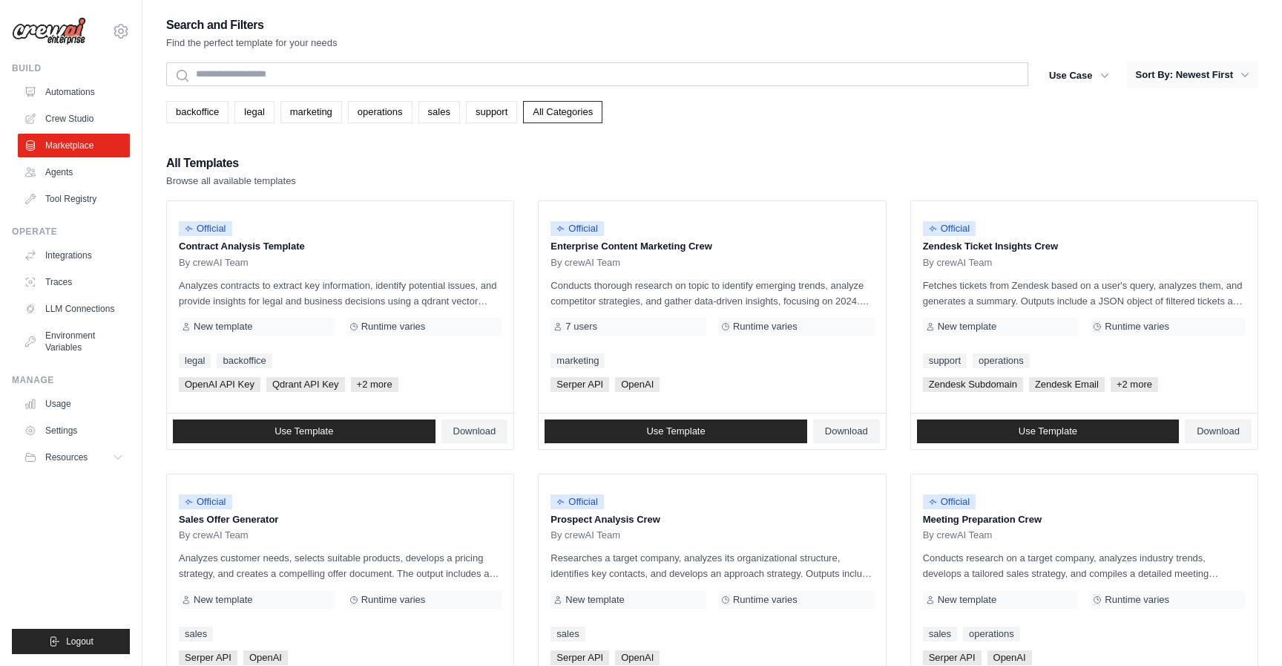
click at [1178, 72] on button "Sort By: Newest First" at bounding box center [1192, 75] width 131 height 27
click at [1218, 79] on button "Sort By: Newest First" at bounding box center [1192, 75] width 131 height 27
click at [1250, 78] on icon "button" at bounding box center [1245, 75] width 15 height 15
click at [1106, 70] on icon "button" at bounding box center [1104, 75] width 15 height 15
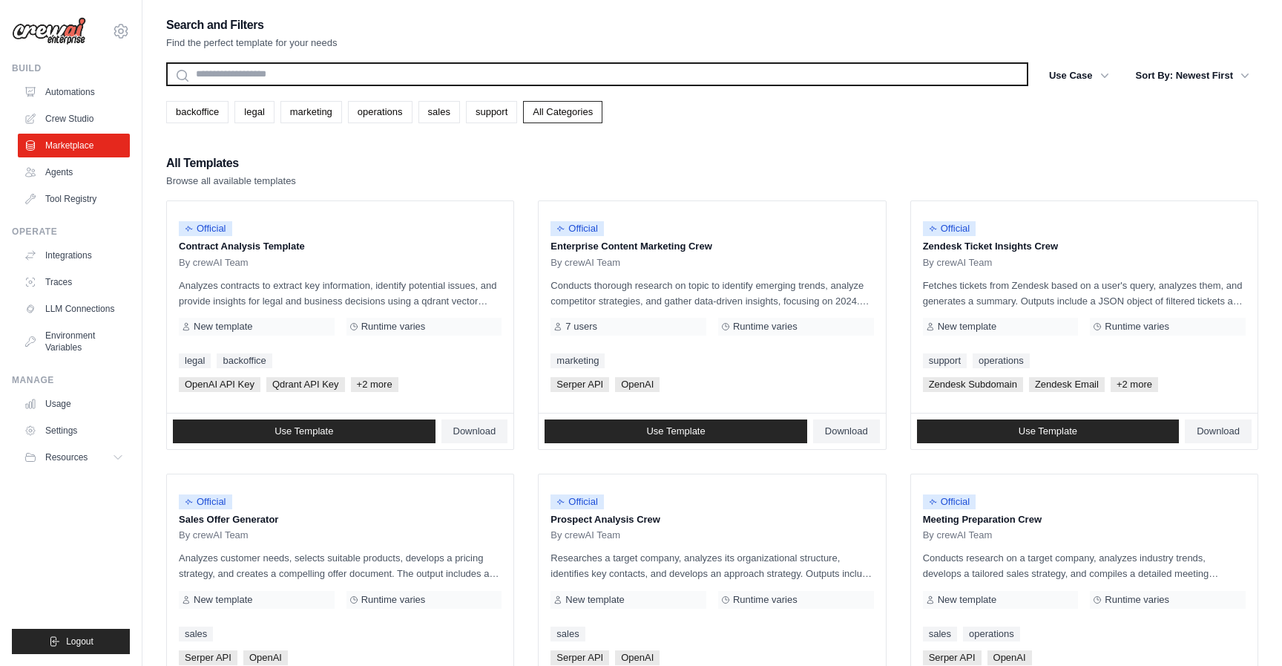
click at [536, 68] on input "text" at bounding box center [597, 74] width 862 height 24
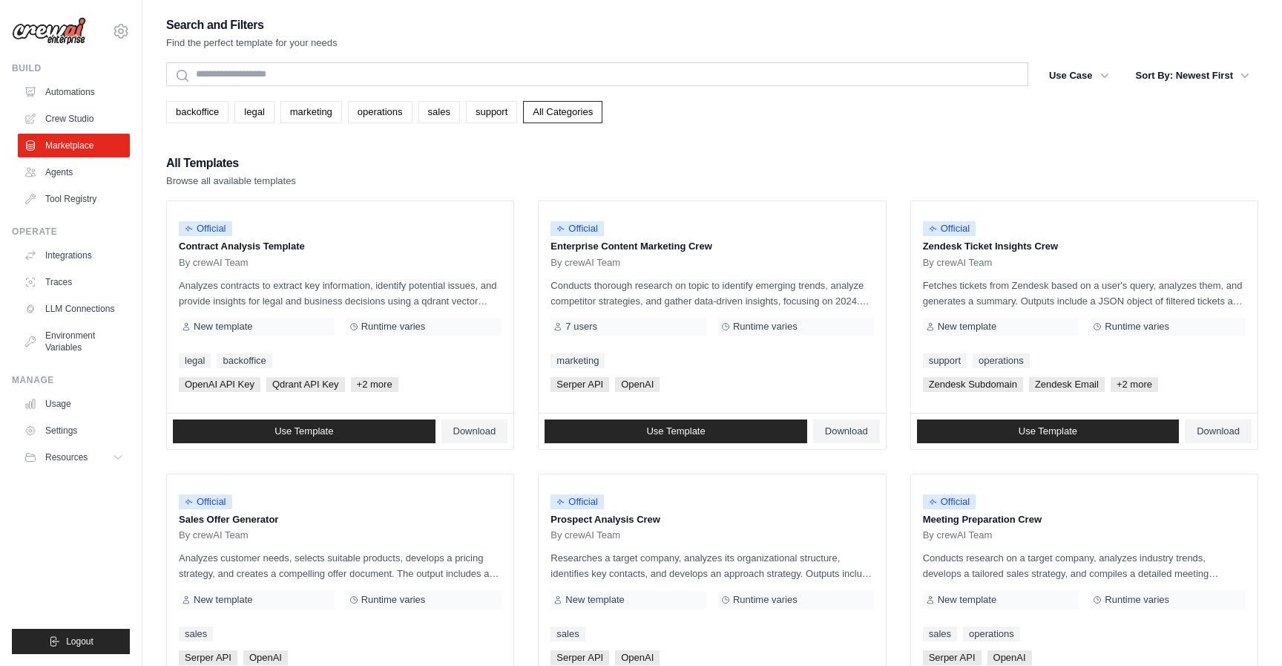
click at [631, 168] on div "All Templates Browse all available templates" at bounding box center [712, 171] width 1092 height 36
click at [321, 112] on link "marketing" at bounding box center [311, 112] width 62 height 22
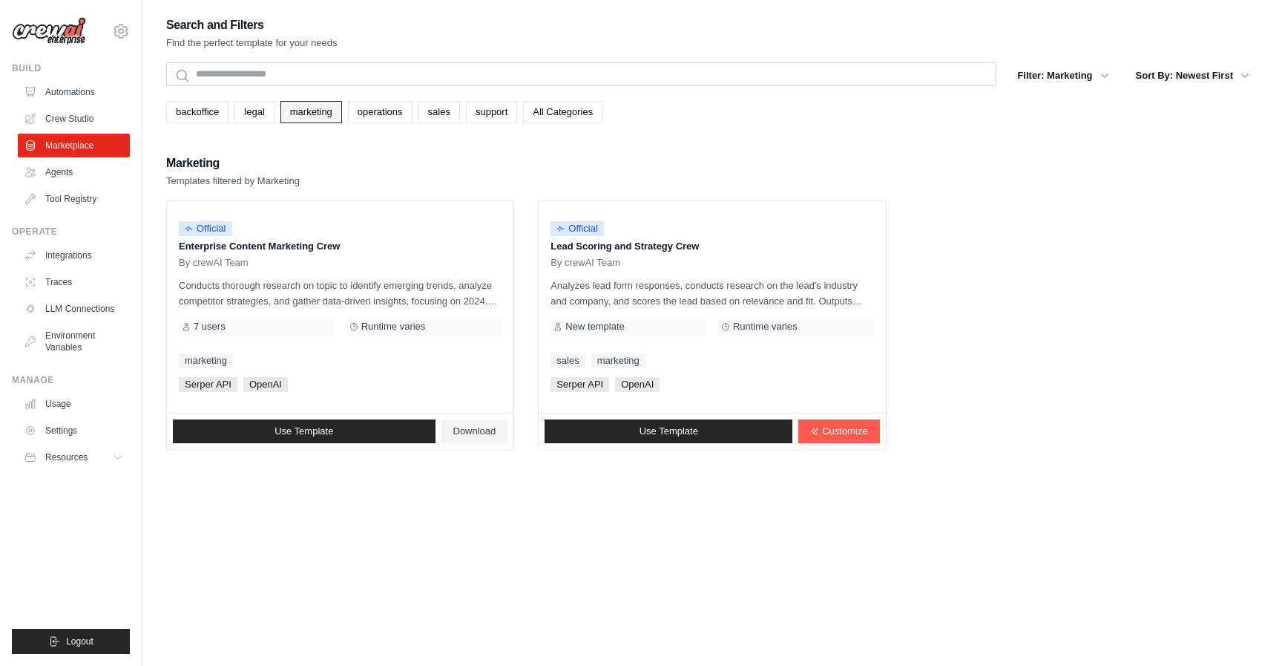
click at [319, 115] on link "marketing" at bounding box center [311, 112] width 62 height 22
click at [387, 108] on link "operations" at bounding box center [380, 112] width 65 height 22
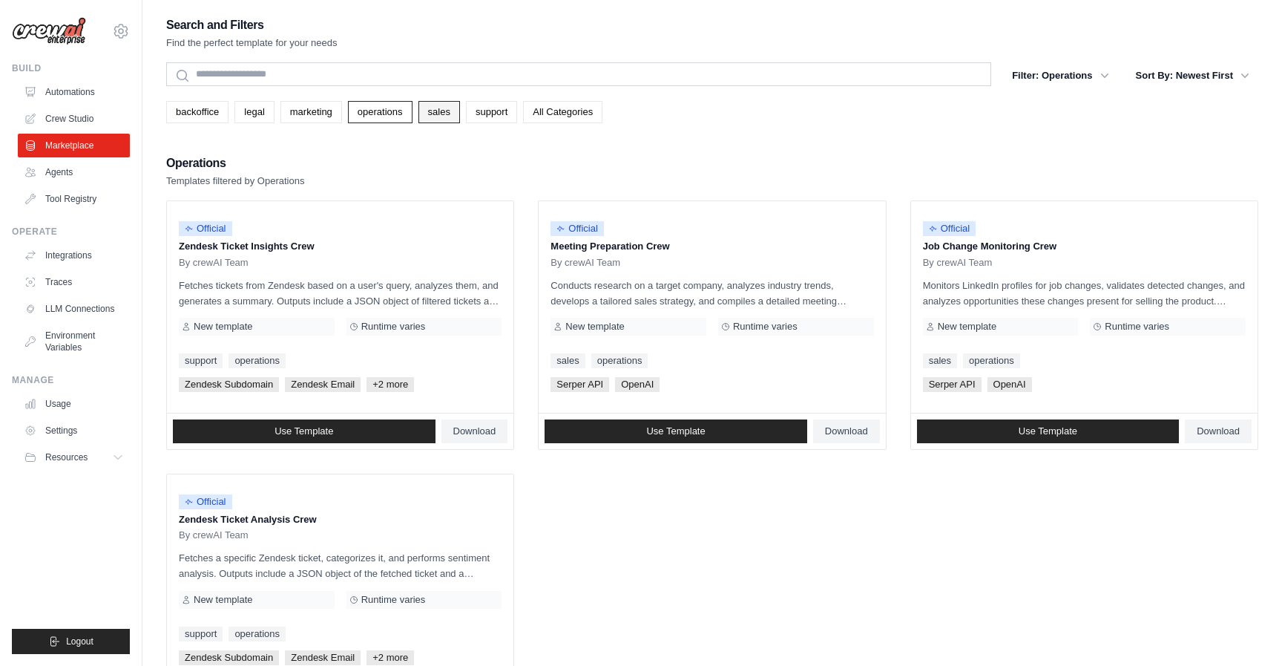
click at [421, 114] on link "sales" at bounding box center [440, 112] width 42 height 22
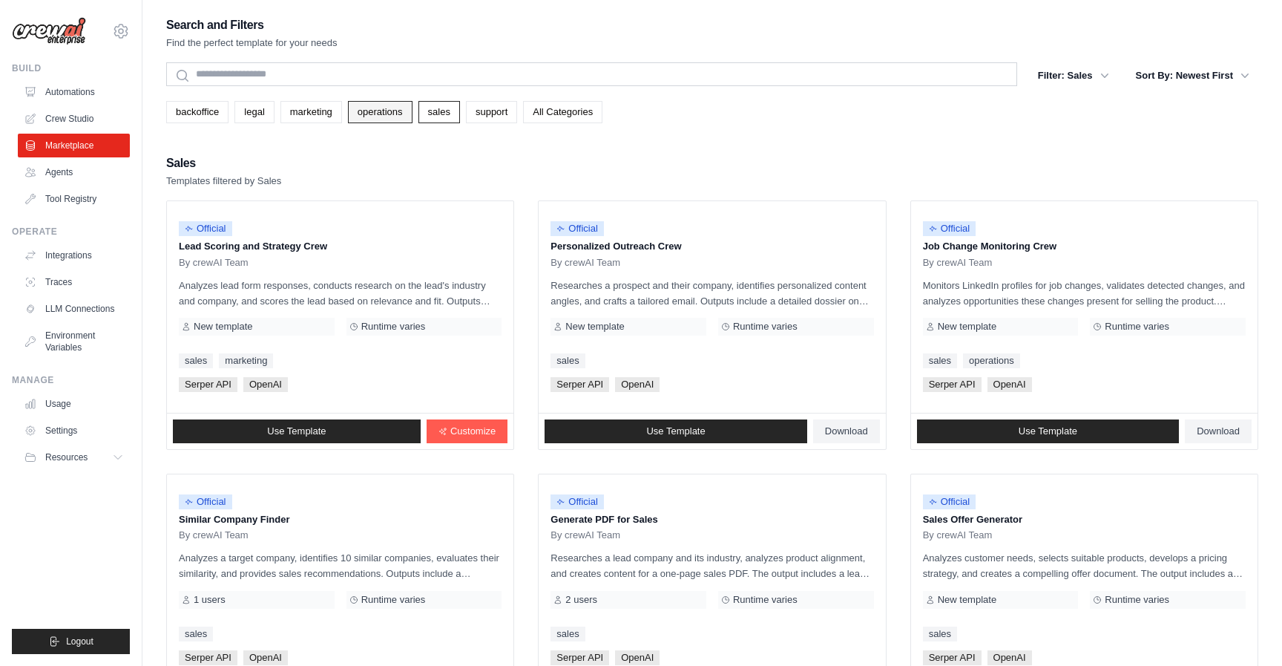
click at [389, 111] on link "operations" at bounding box center [380, 112] width 65 height 22
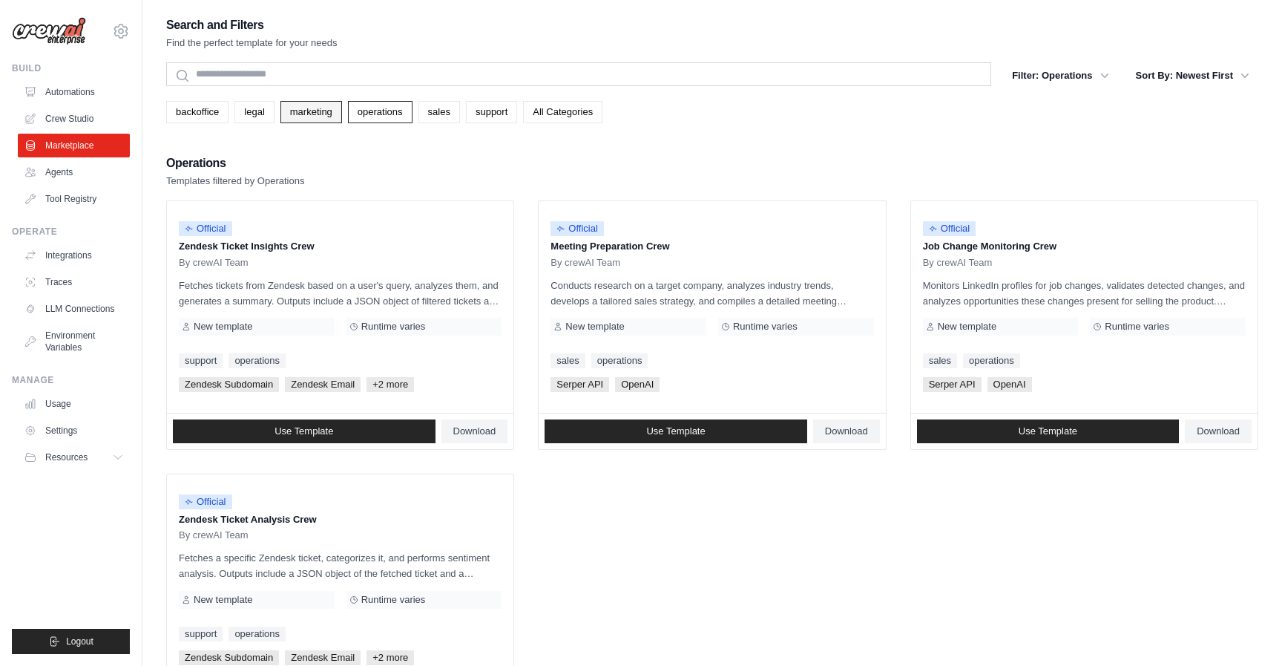
click at [298, 117] on link "marketing" at bounding box center [311, 112] width 62 height 22
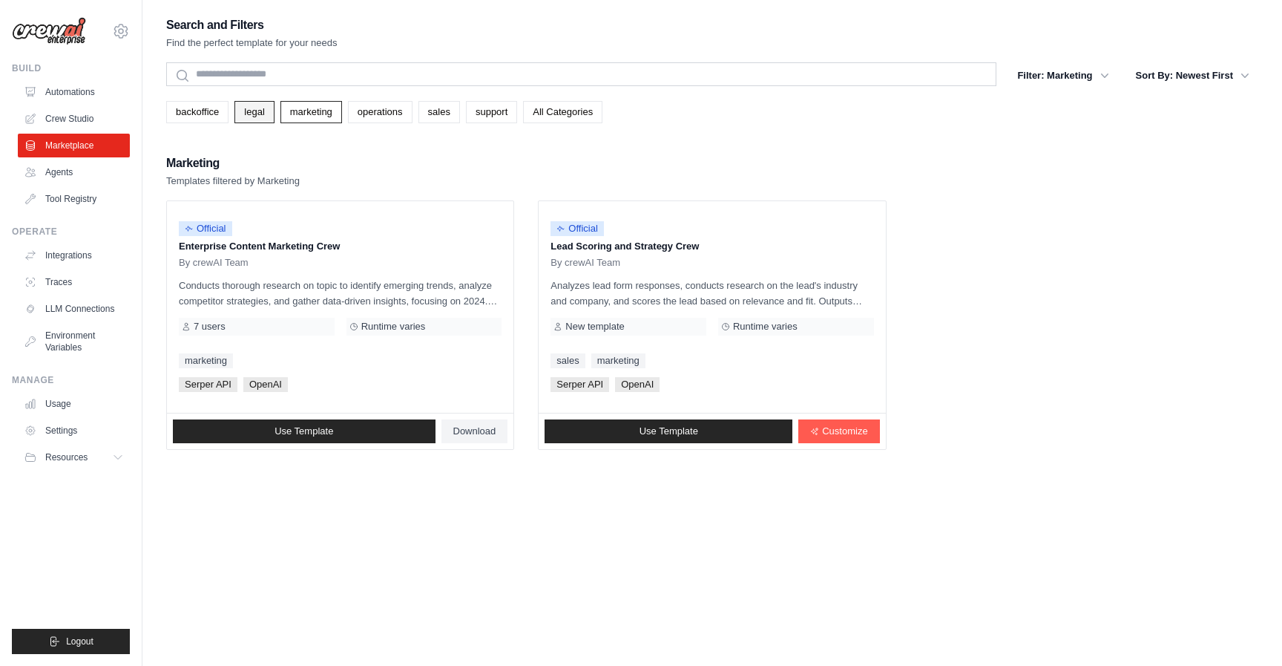
click at [246, 112] on link "legal" at bounding box center [253, 112] width 39 height 22
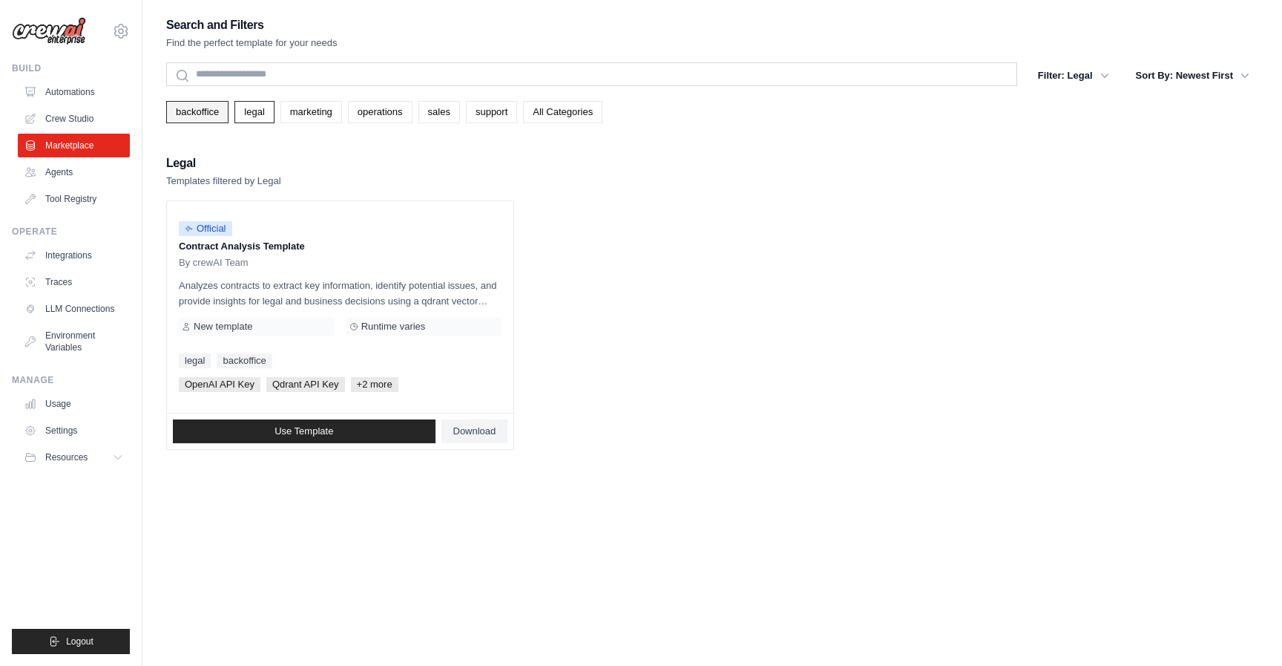
click at [203, 111] on link "backoffice" at bounding box center [197, 112] width 62 height 22
click at [262, 122] on link "legal" at bounding box center [253, 112] width 39 height 22
click at [300, 108] on link "marketing" at bounding box center [311, 112] width 62 height 22
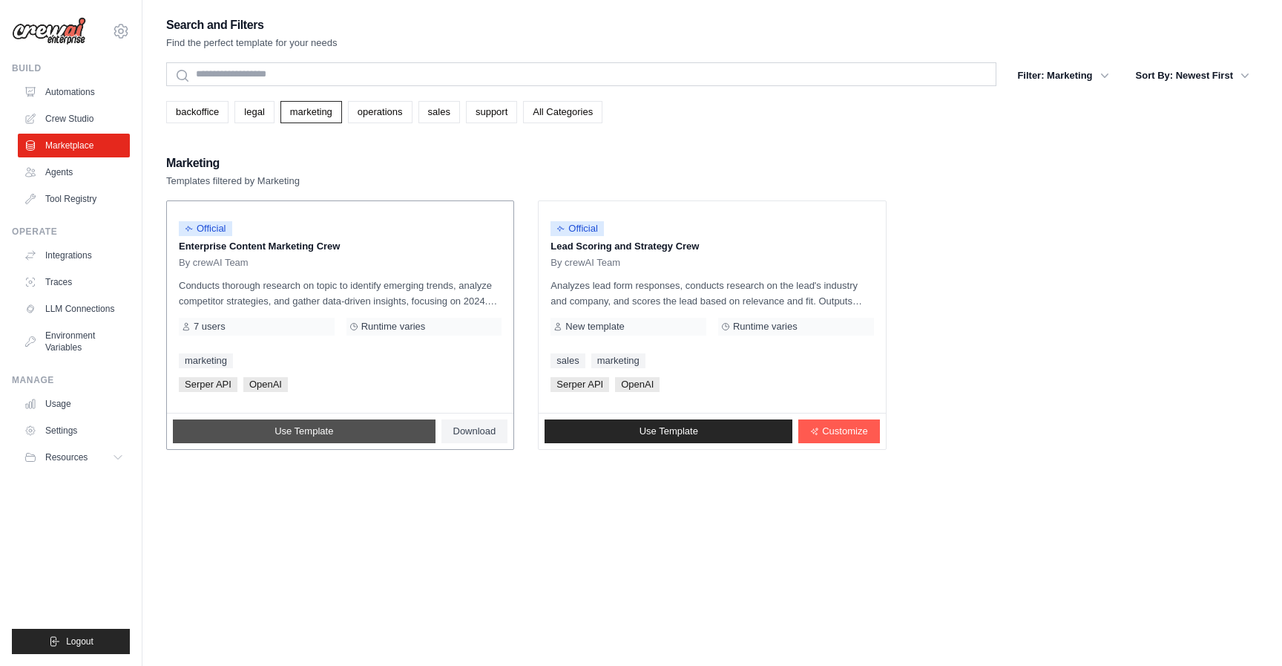
click at [293, 427] on span "Use Template" at bounding box center [304, 431] width 59 height 12
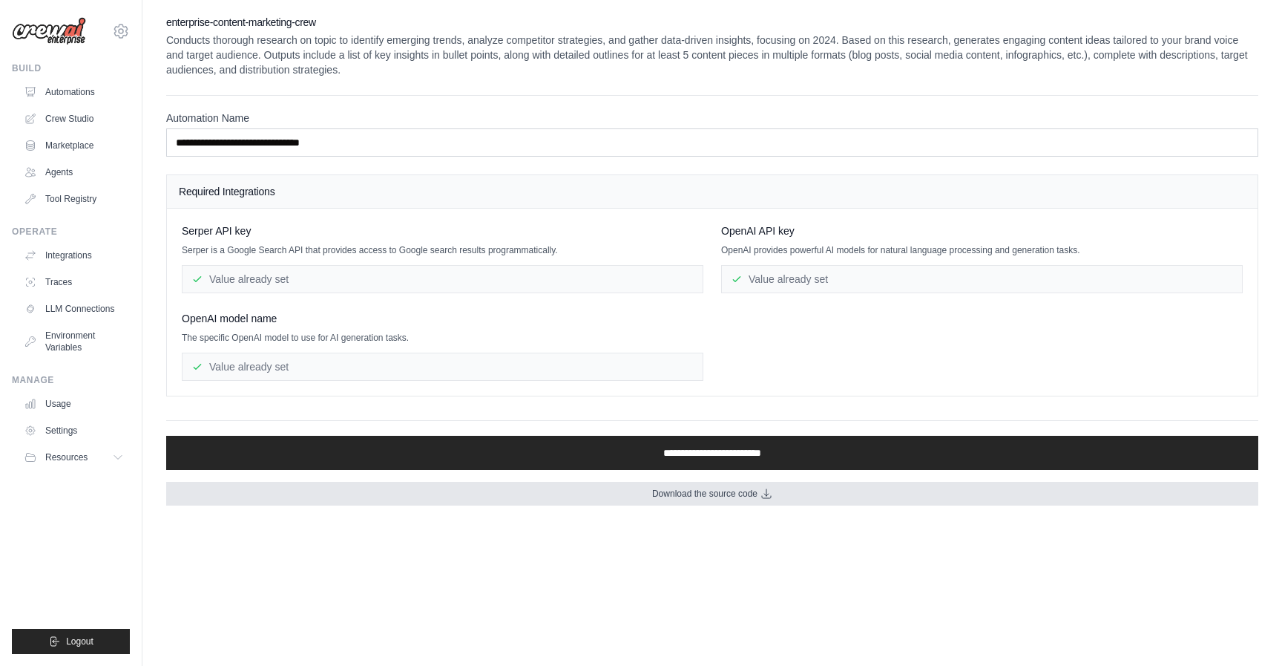
click at [701, 499] on link "Download the source code" at bounding box center [712, 494] width 1092 height 24
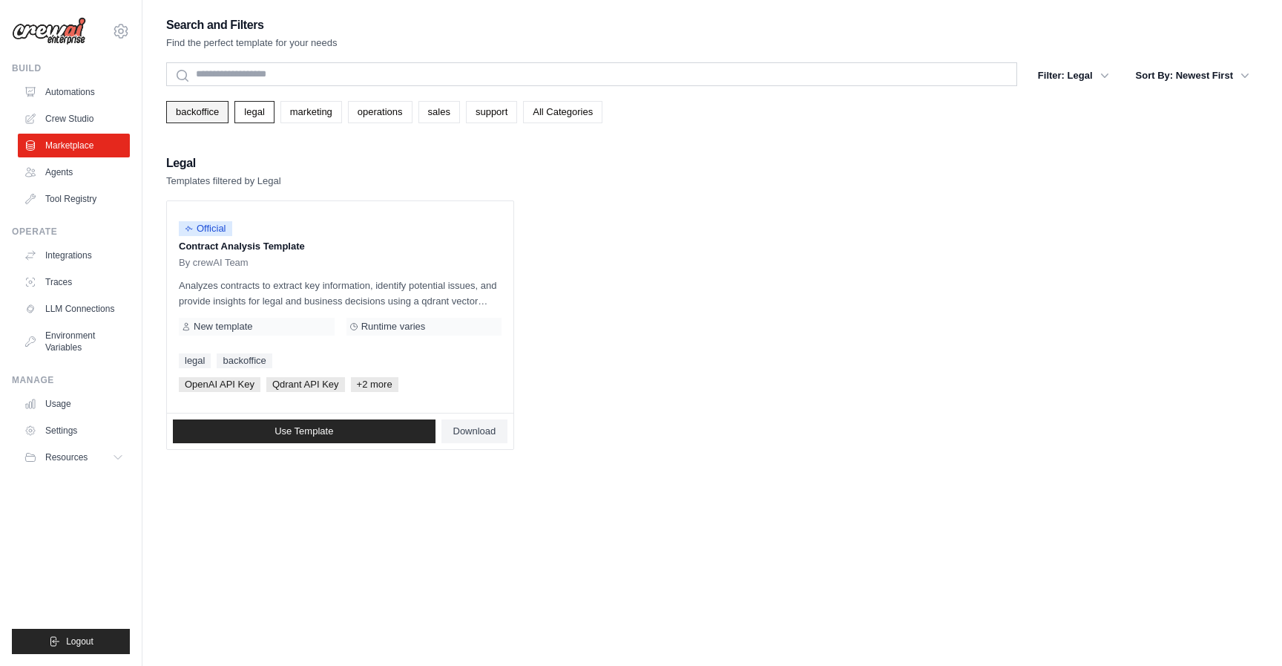
click at [208, 114] on link "backoffice" at bounding box center [197, 112] width 62 height 22
click at [75, 174] on link "Agents" at bounding box center [75, 172] width 112 height 24
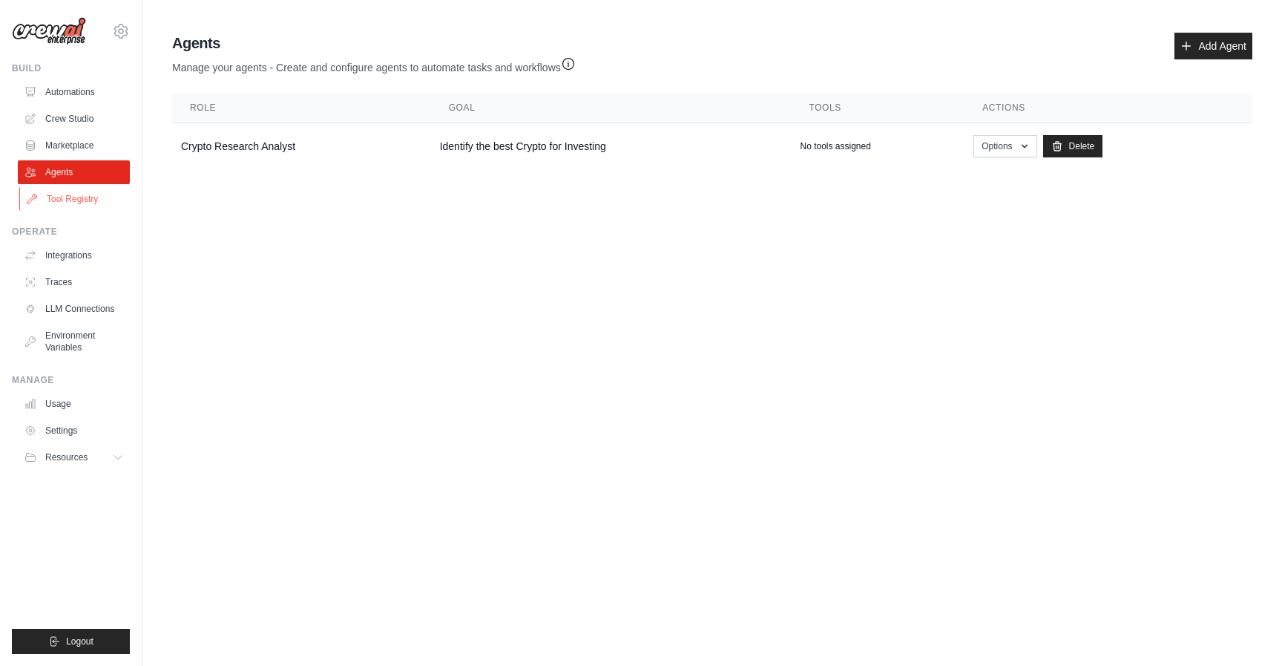
click at [81, 190] on link "Tool Registry" at bounding box center [75, 199] width 112 height 24
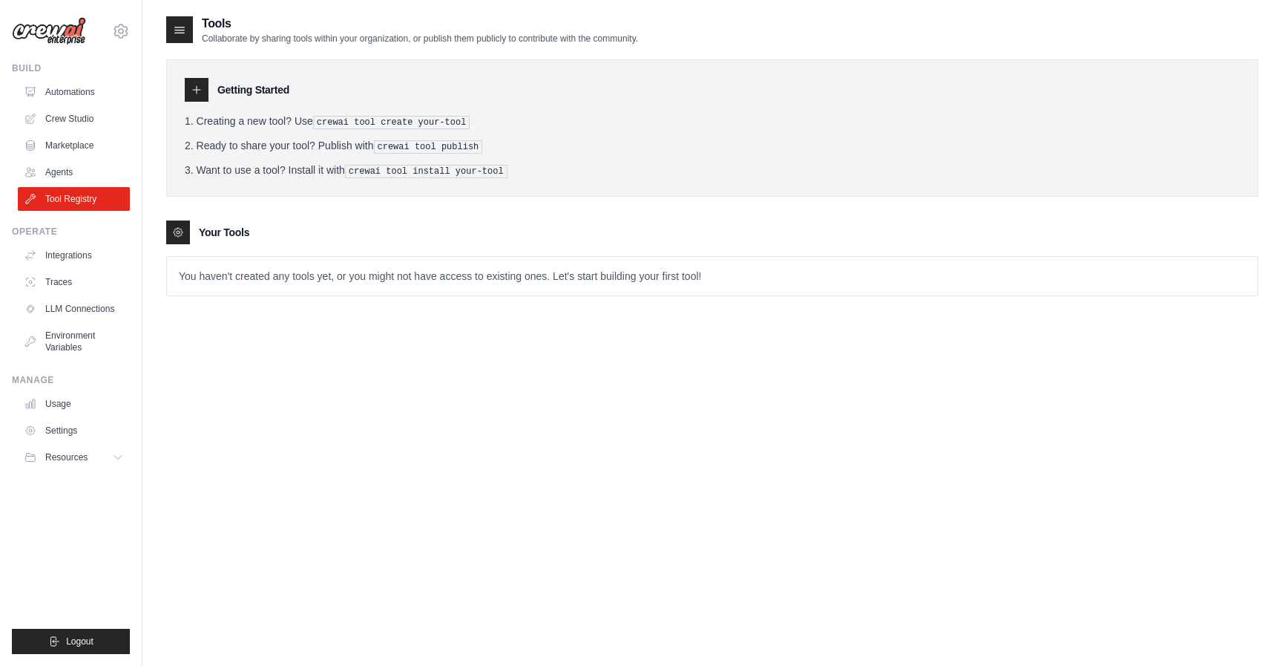
click at [436, 123] on pre "crewai tool create your-tool" at bounding box center [391, 122] width 157 height 13
click at [73, 170] on link "Agents" at bounding box center [75, 172] width 112 height 24
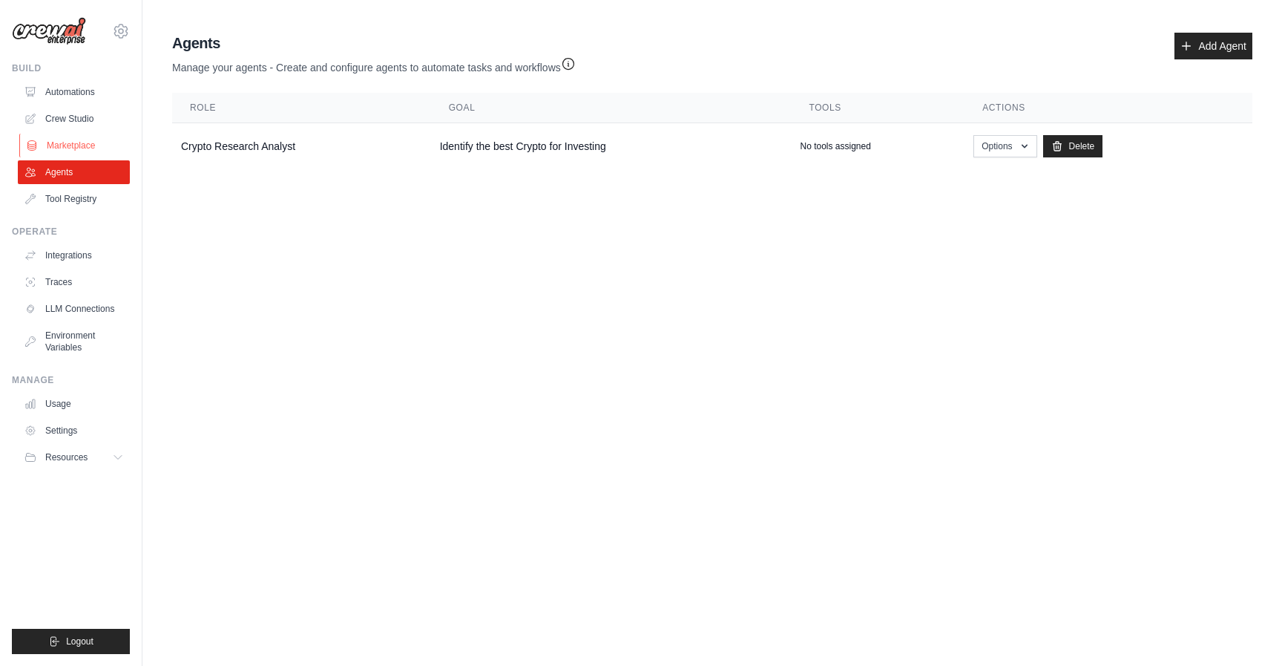
click at [76, 140] on link "Marketplace" at bounding box center [75, 146] width 112 height 24
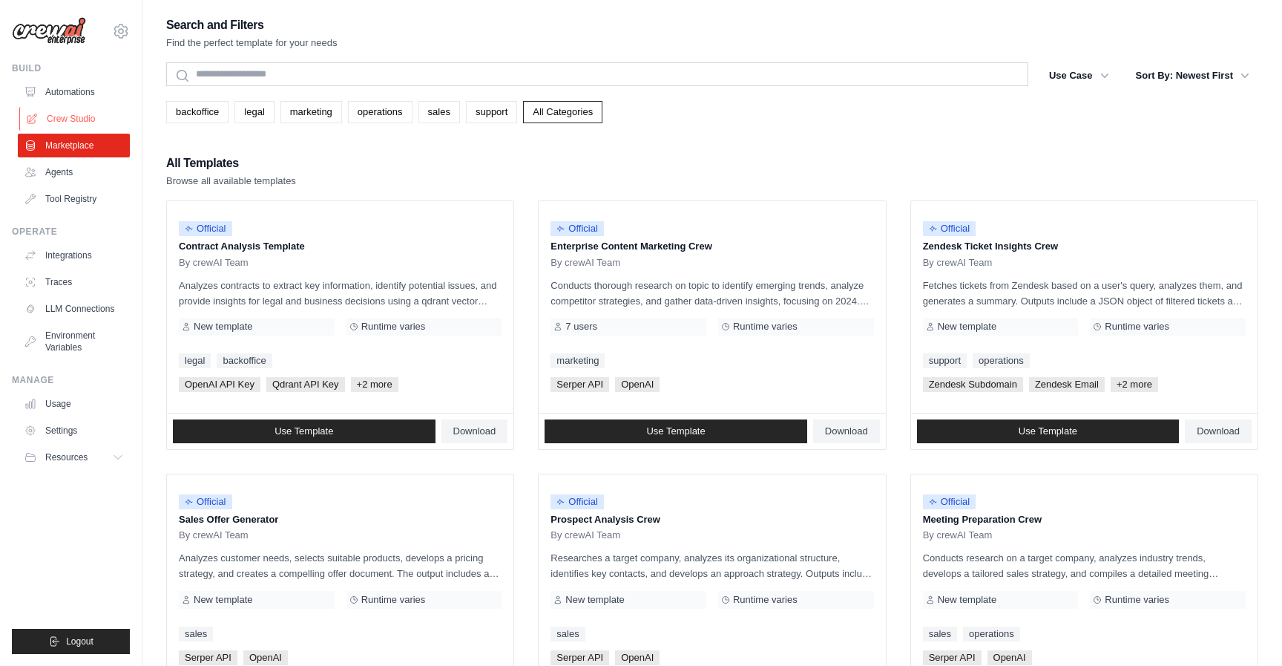
click at [79, 110] on link "Crew Studio" at bounding box center [75, 119] width 112 height 24
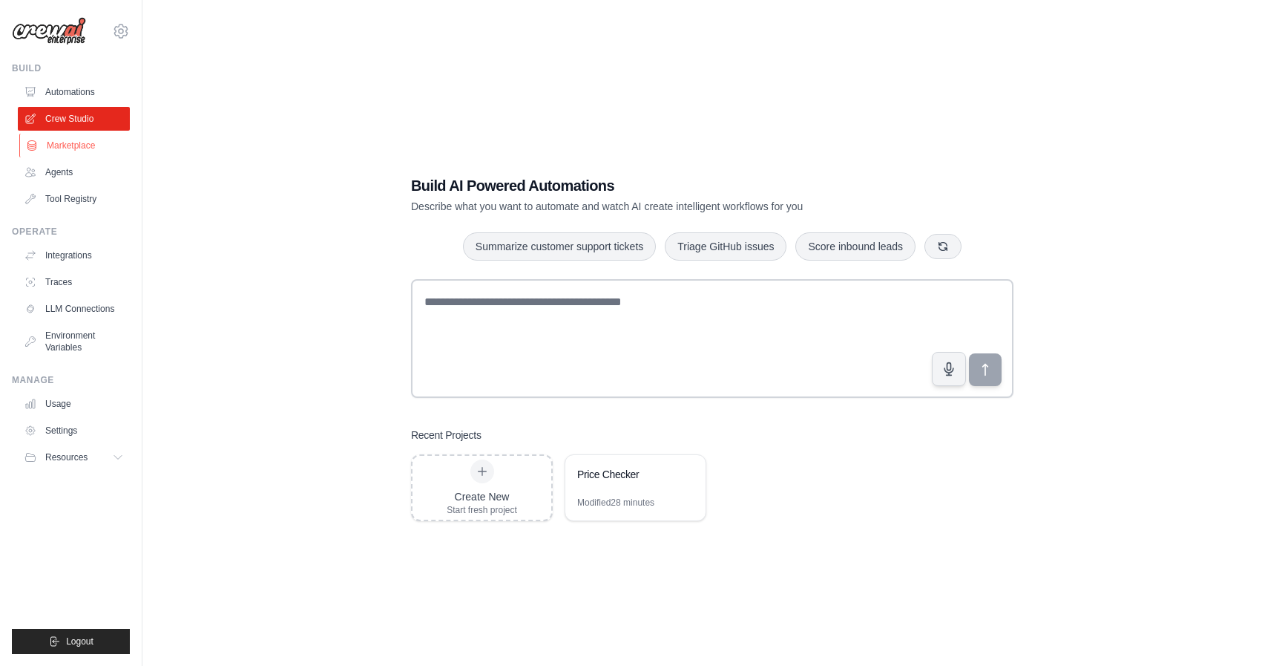
click at [90, 151] on link "Marketplace" at bounding box center [75, 146] width 112 height 24
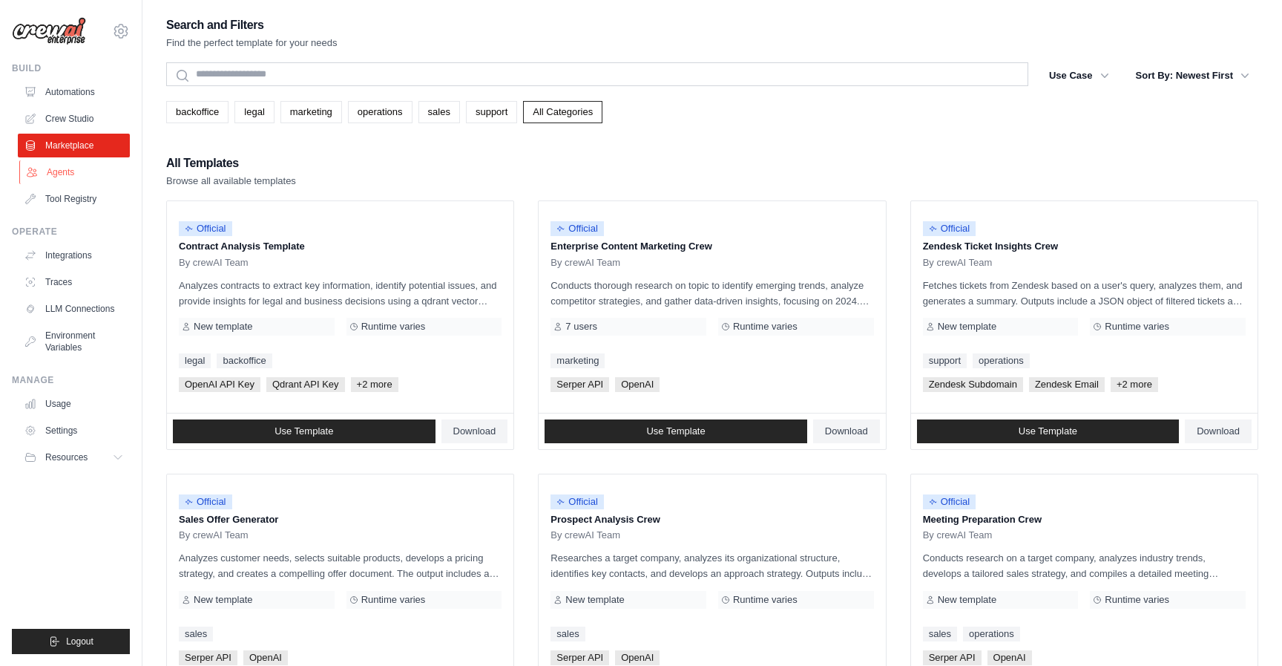
click at [74, 172] on link "Agents" at bounding box center [75, 172] width 112 height 24
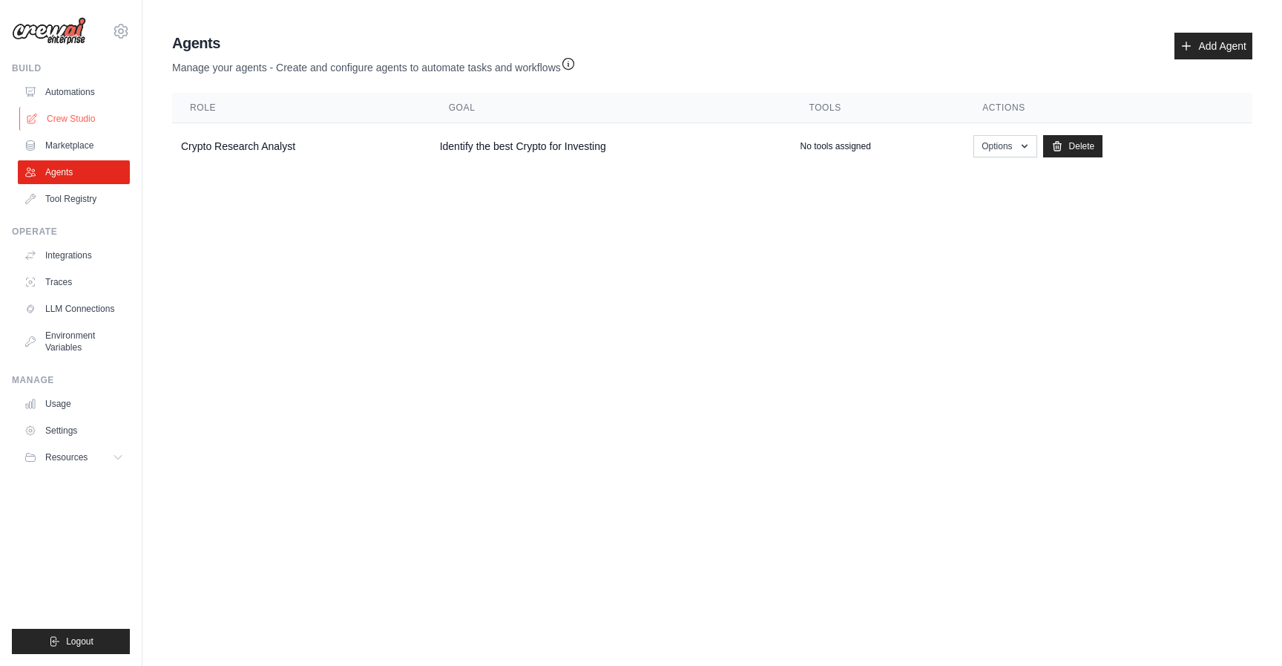
click at [79, 115] on link "Crew Studio" at bounding box center [75, 119] width 112 height 24
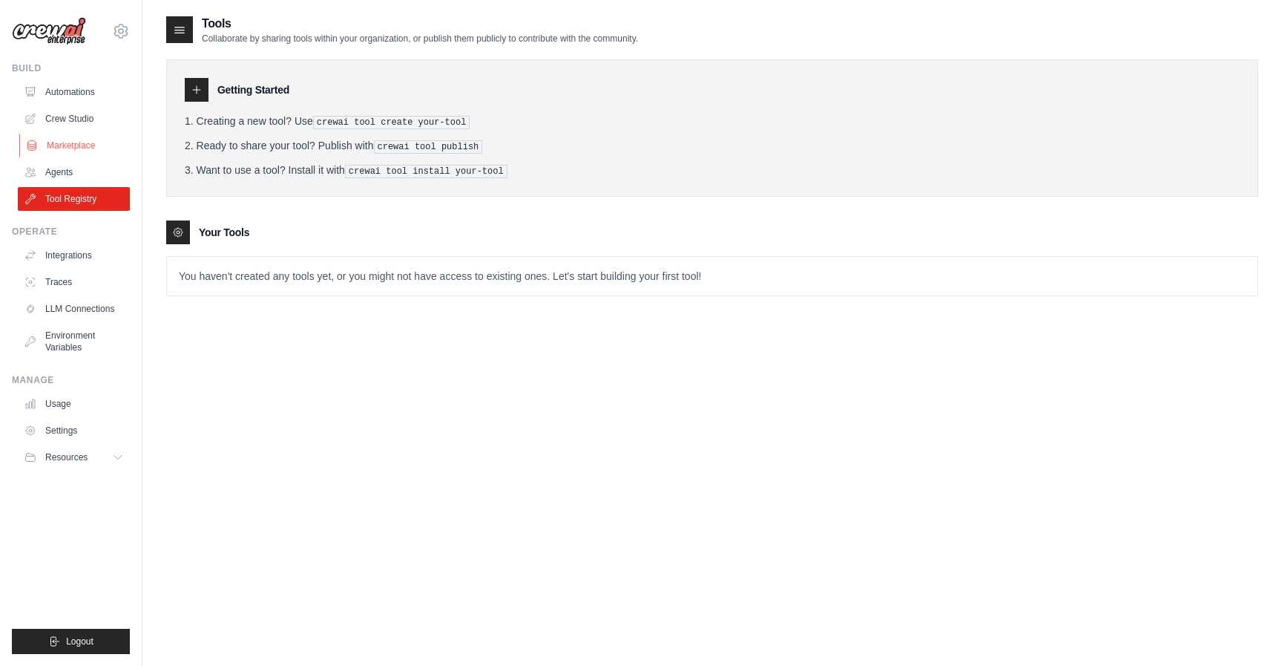
click at [99, 149] on link "Marketplace" at bounding box center [75, 146] width 112 height 24
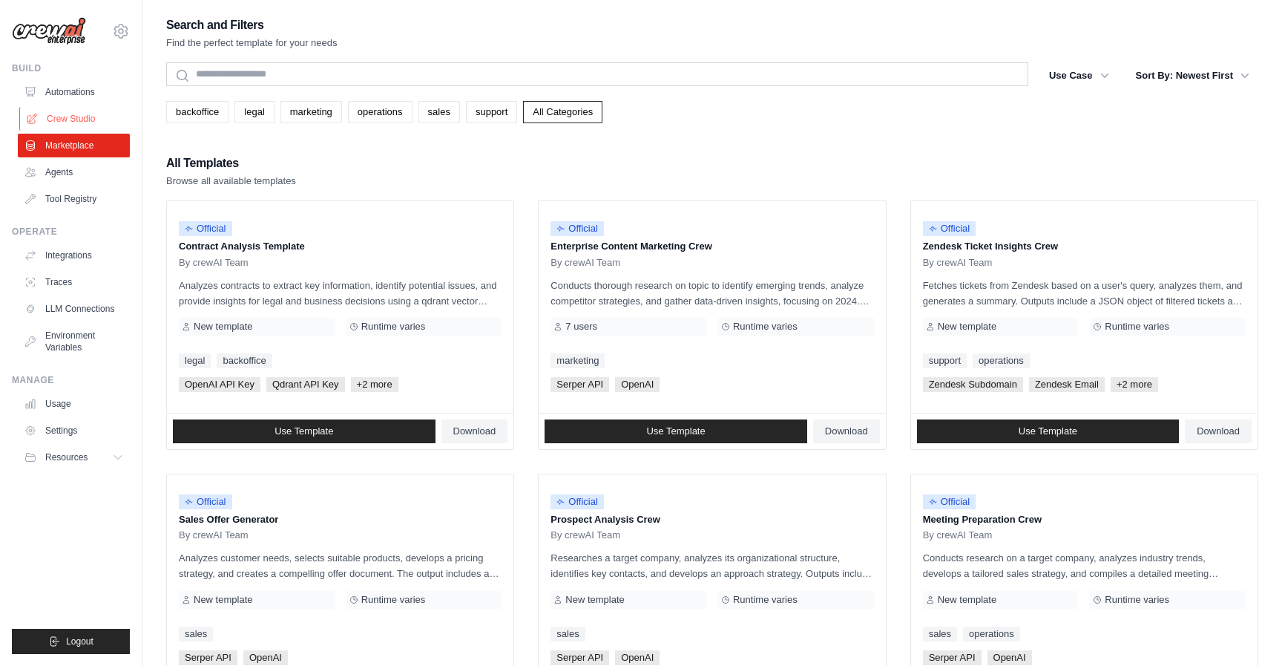
click at [82, 109] on link "Crew Studio" at bounding box center [75, 119] width 112 height 24
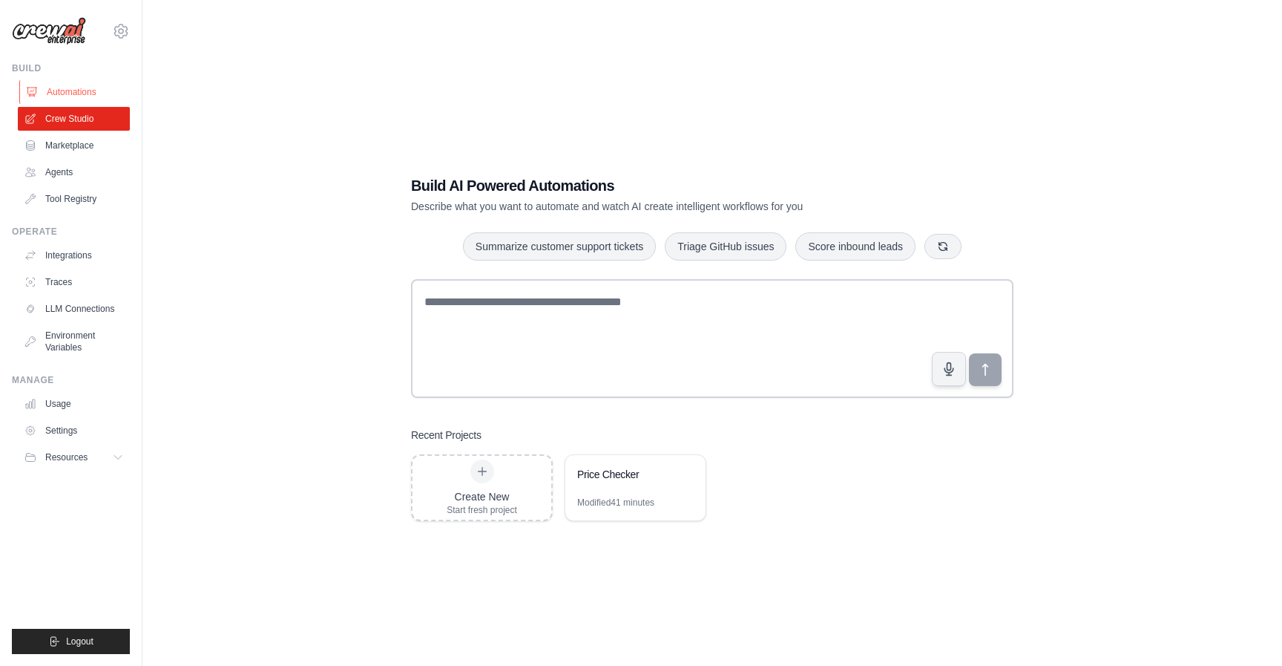
click at [76, 82] on link "Automations" at bounding box center [75, 92] width 112 height 24
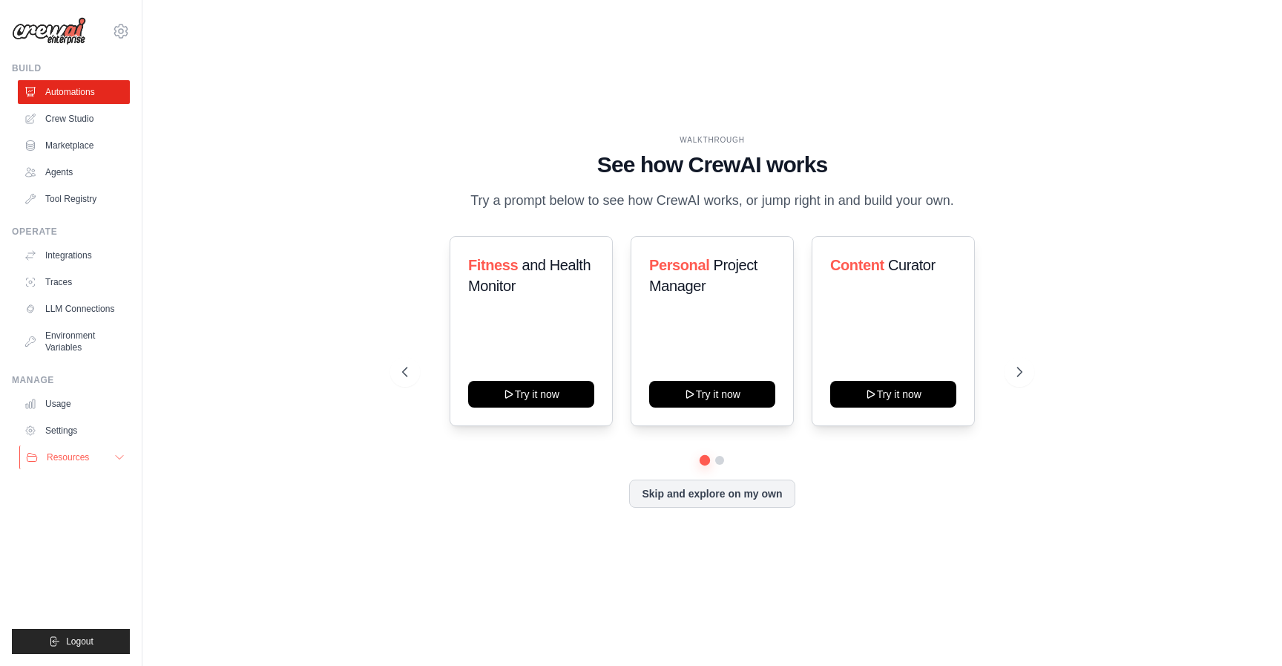
click at [97, 461] on button "Resources" at bounding box center [75, 457] width 112 height 24
click at [81, 487] on span "Documentation" at bounding box center [83, 482] width 60 height 12
